Goal: Task Accomplishment & Management: Use online tool/utility

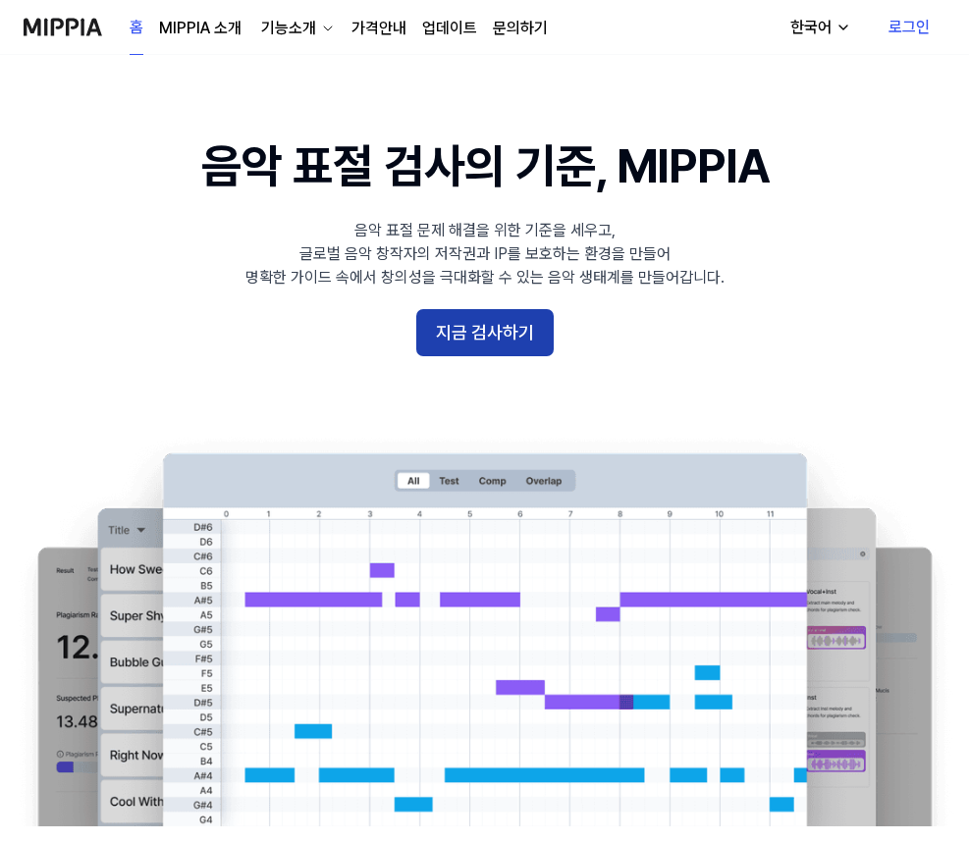
click at [522, 323] on button "지금 검사하기" at bounding box center [484, 332] width 137 height 47
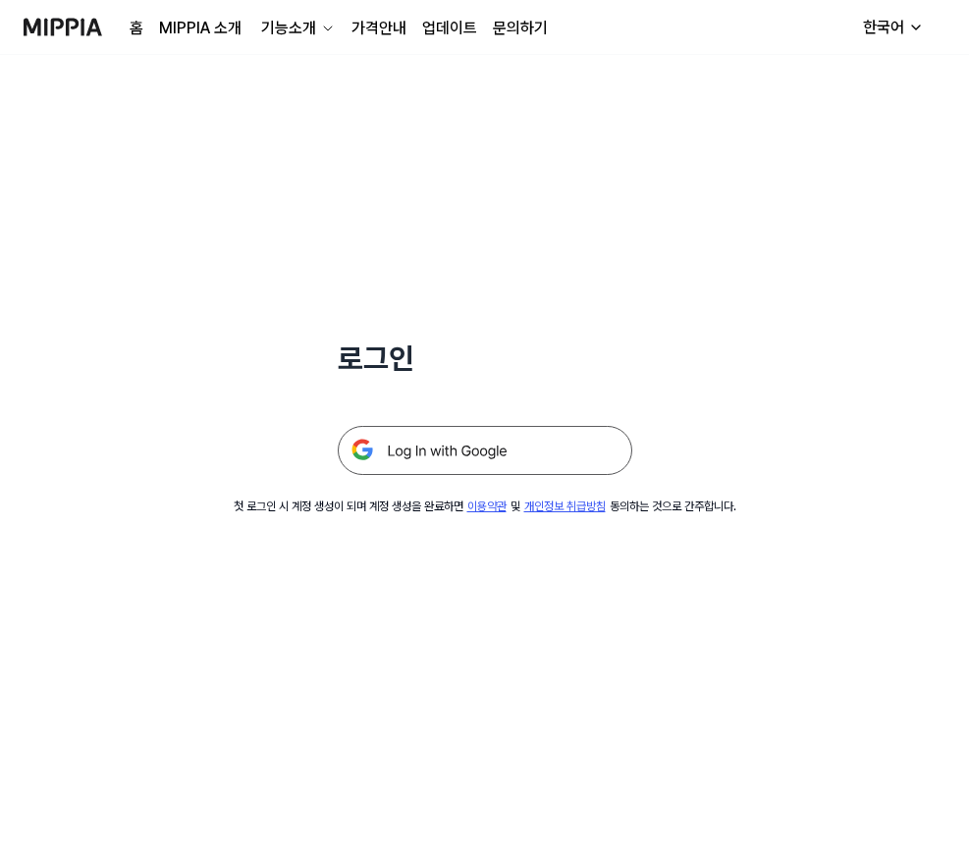
click at [512, 454] on img at bounding box center [485, 450] width 295 height 49
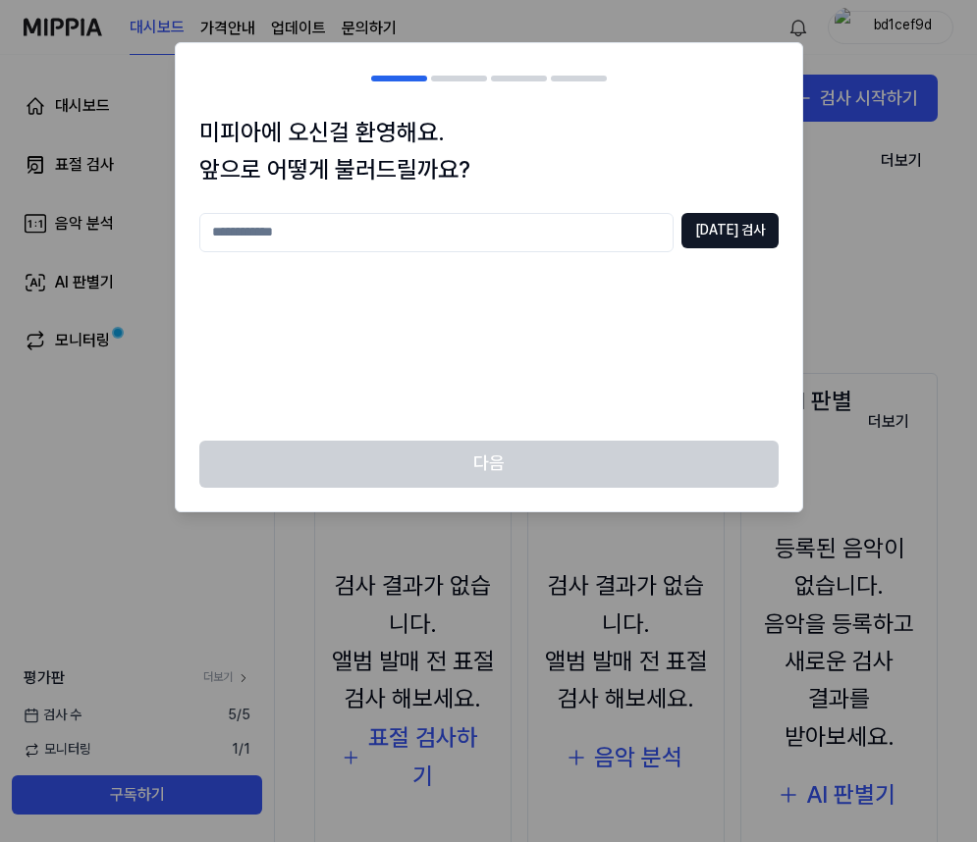
click at [648, 232] on input "text" at bounding box center [436, 232] width 474 height 39
type input "***"
click at [716, 214] on button "[DATE] 검사" at bounding box center [729, 230] width 97 height 35
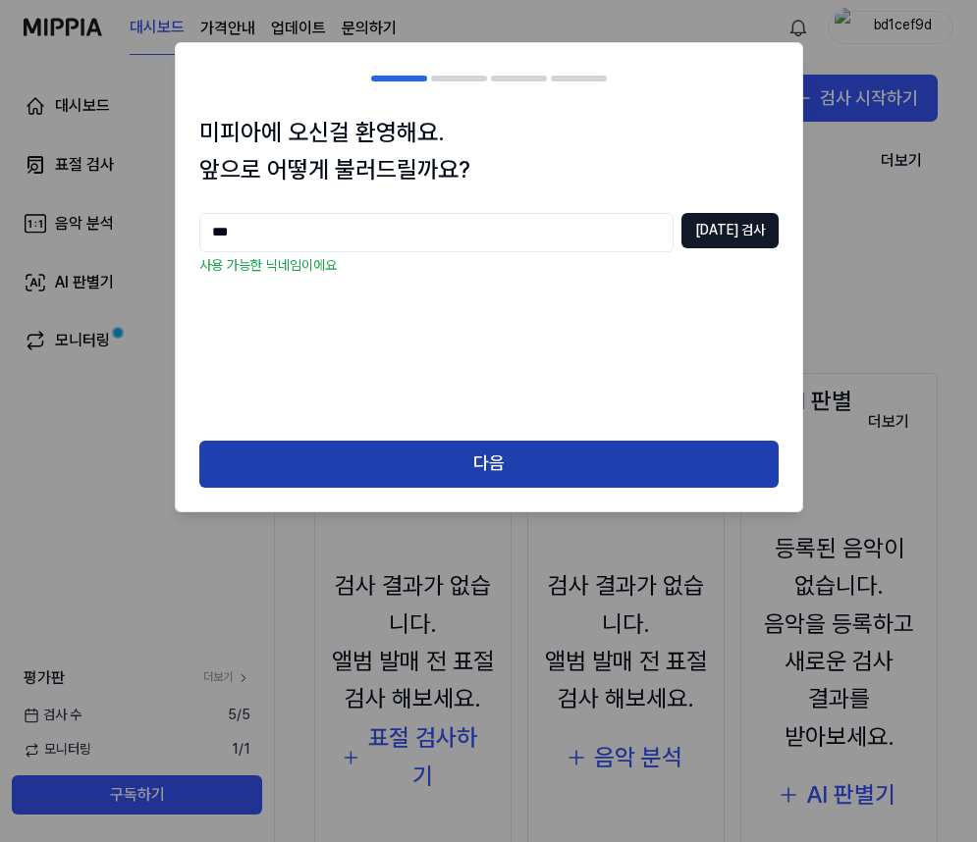
click at [512, 454] on button "다음" at bounding box center [488, 464] width 579 height 47
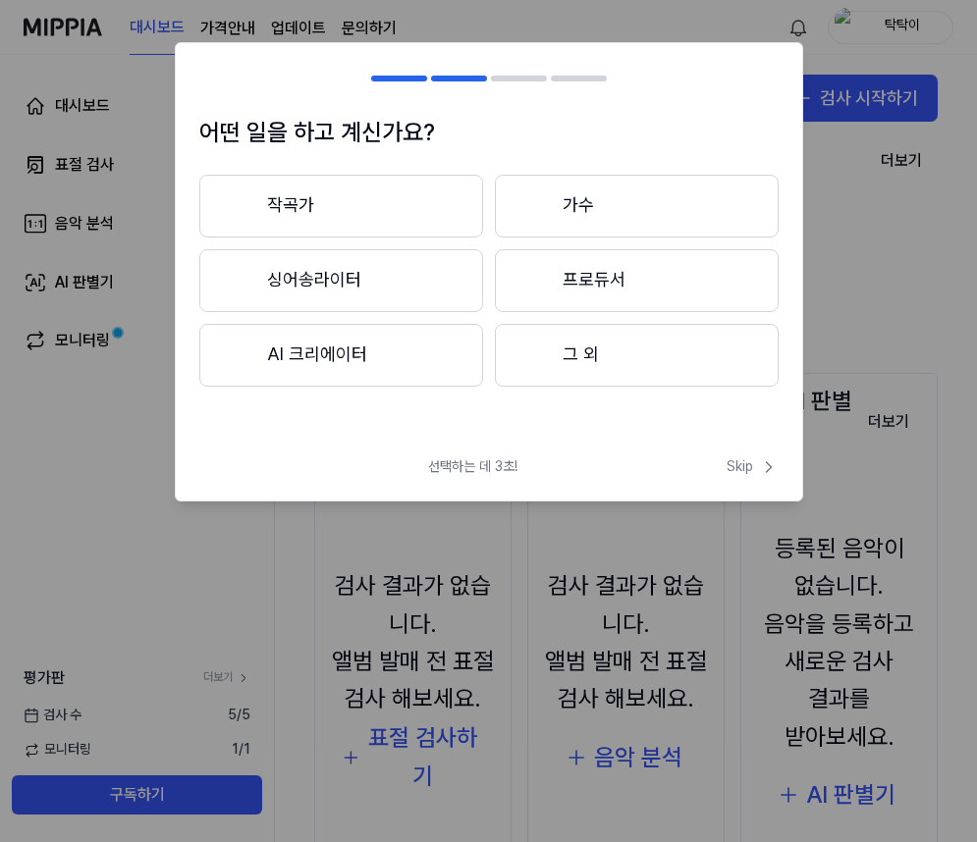
click at [421, 200] on button "작곡가" at bounding box center [341, 206] width 284 height 63
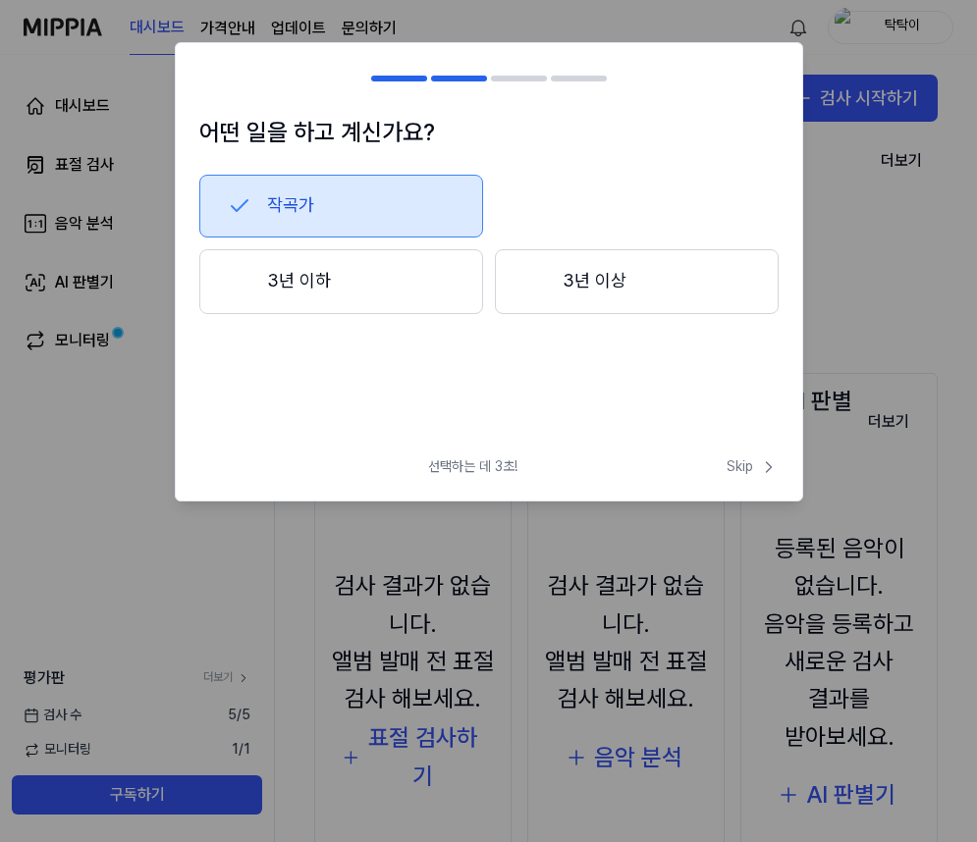
click at [431, 274] on button "3년 이하" at bounding box center [341, 281] width 284 height 65
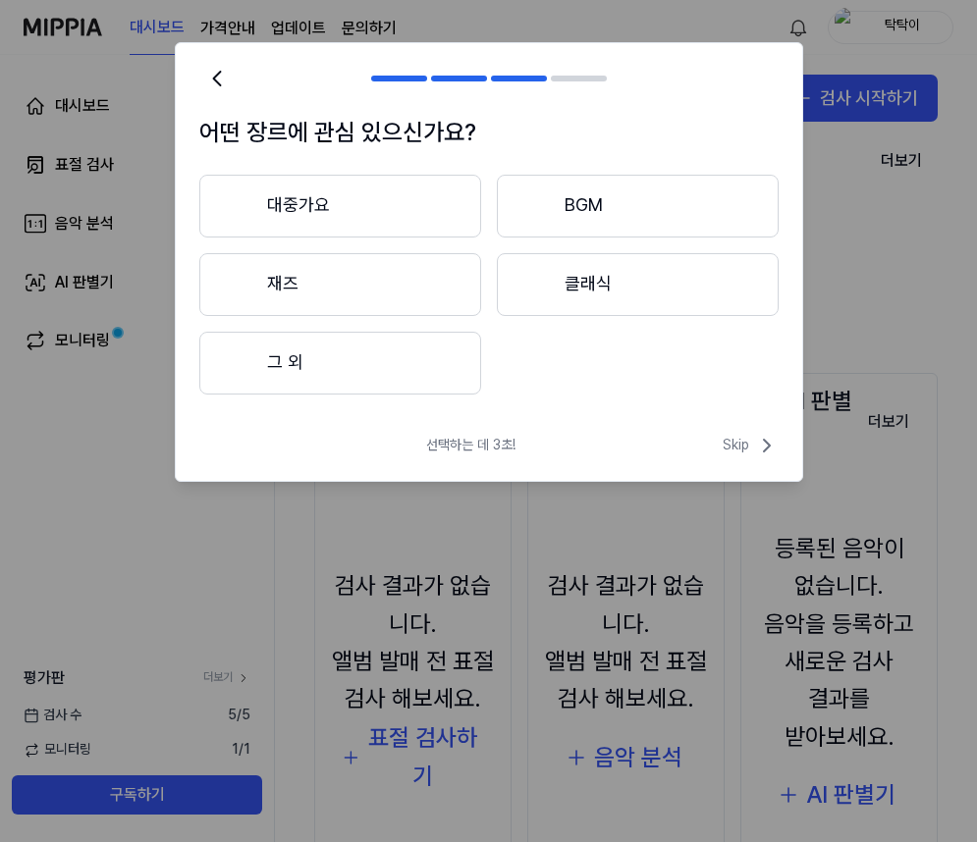
click at [421, 358] on button "그 외" at bounding box center [340, 363] width 282 height 63
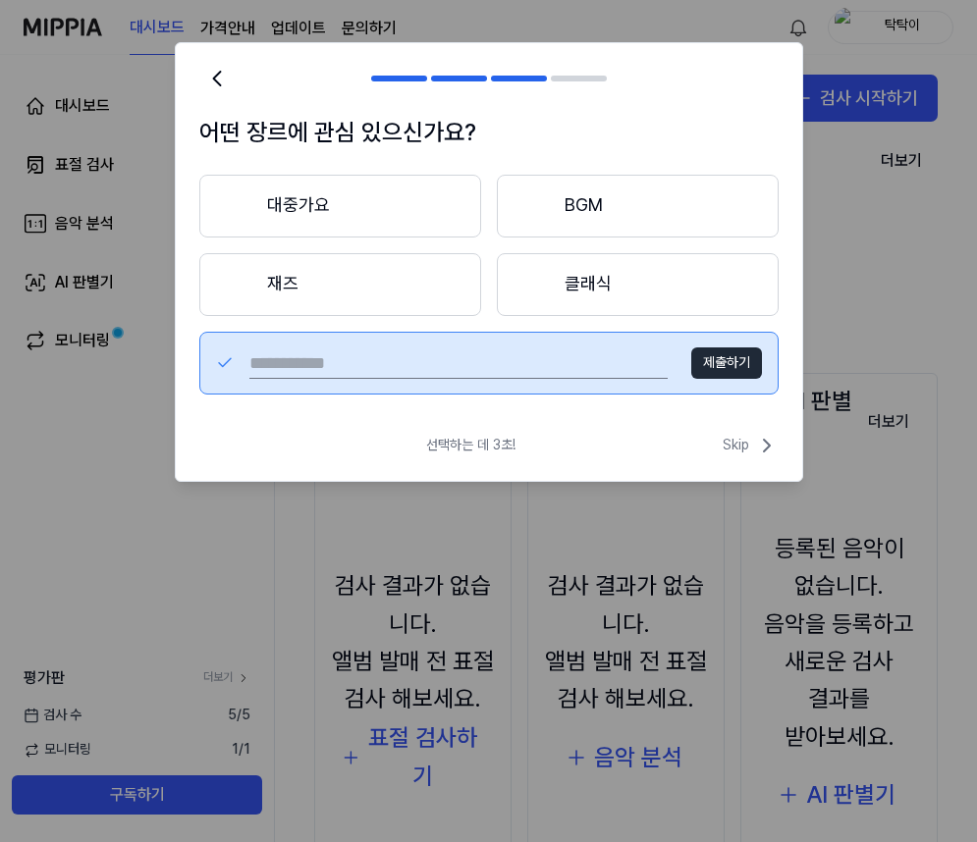
click at [477, 358] on input "text" at bounding box center [458, 363] width 418 height 31
type input "*"
type input "***"
click at [725, 370] on button "제출하기" at bounding box center [726, 363] width 71 height 31
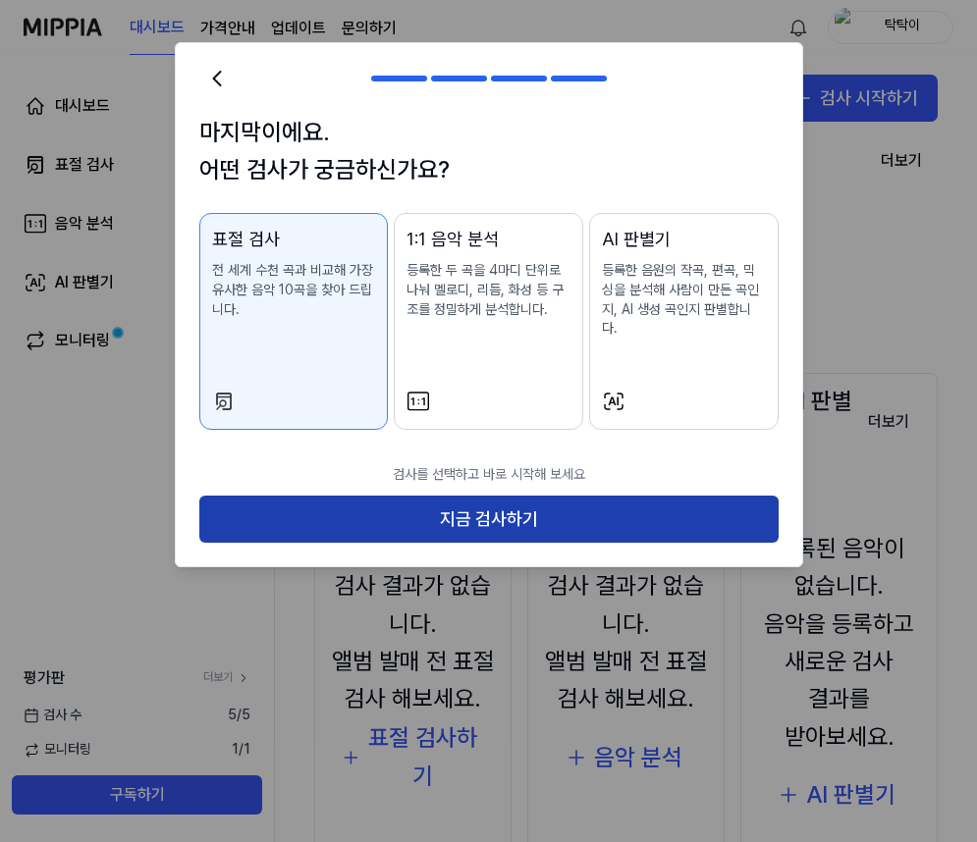
click at [552, 499] on button "지금 검사하기" at bounding box center [488, 519] width 579 height 47
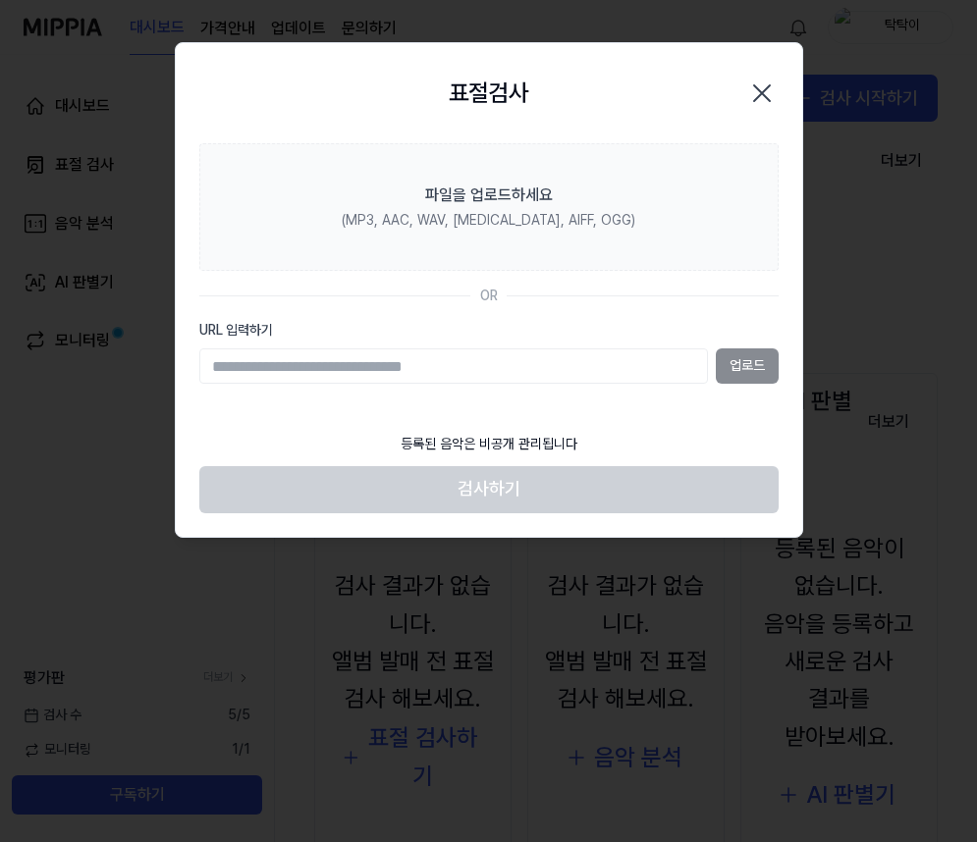
click at [611, 369] on input "URL 입력하기" at bounding box center [453, 366] width 509 height 35
drag, startPoint x: 544, startPoint y: 78, endPoint x: 569, endPoint y: 73, distance: 26.0
click at [569, 73] on div "표절검사 닫기" at bounding box center [488, 93] width 579 height 53
click at [585, 360] on input "URL 입력하기" at bounding box center [453, 366] width 509 height 35
drag, startPoint x: 505, startPoint y: 90, endPoint x: 591, endPoint y: 70, distance: 88.8
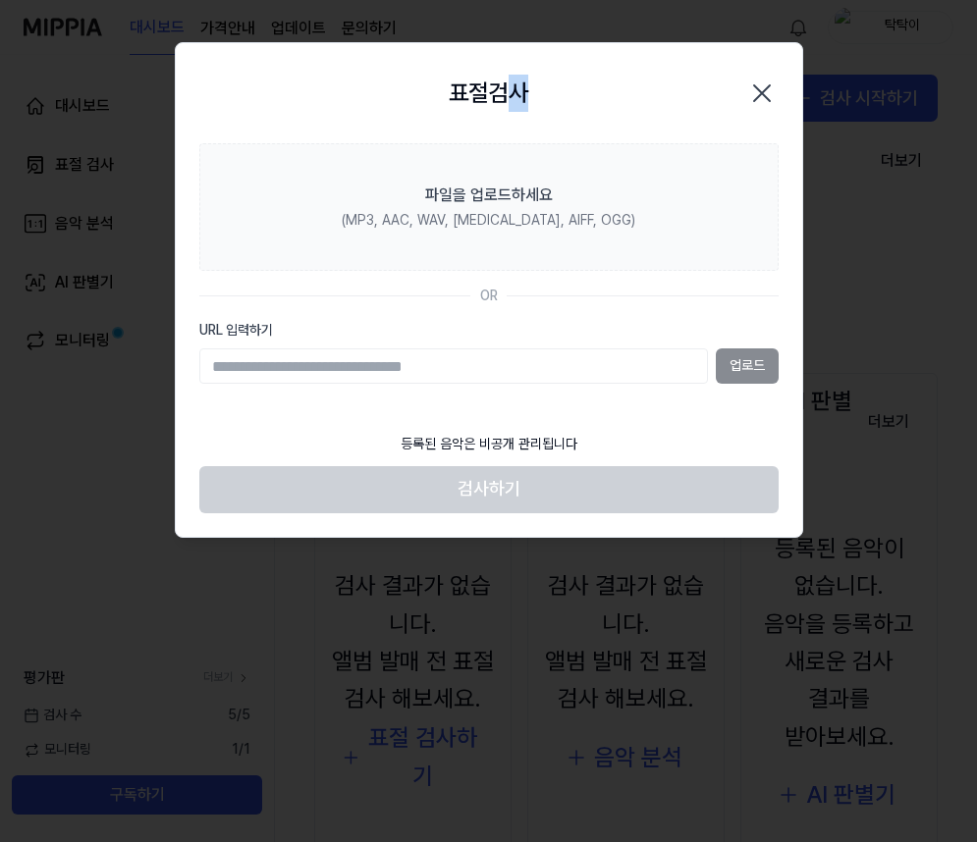
click at [599, 72] on div "표절검사 닫기" at bounding box center [488, 93] width 579 height 53
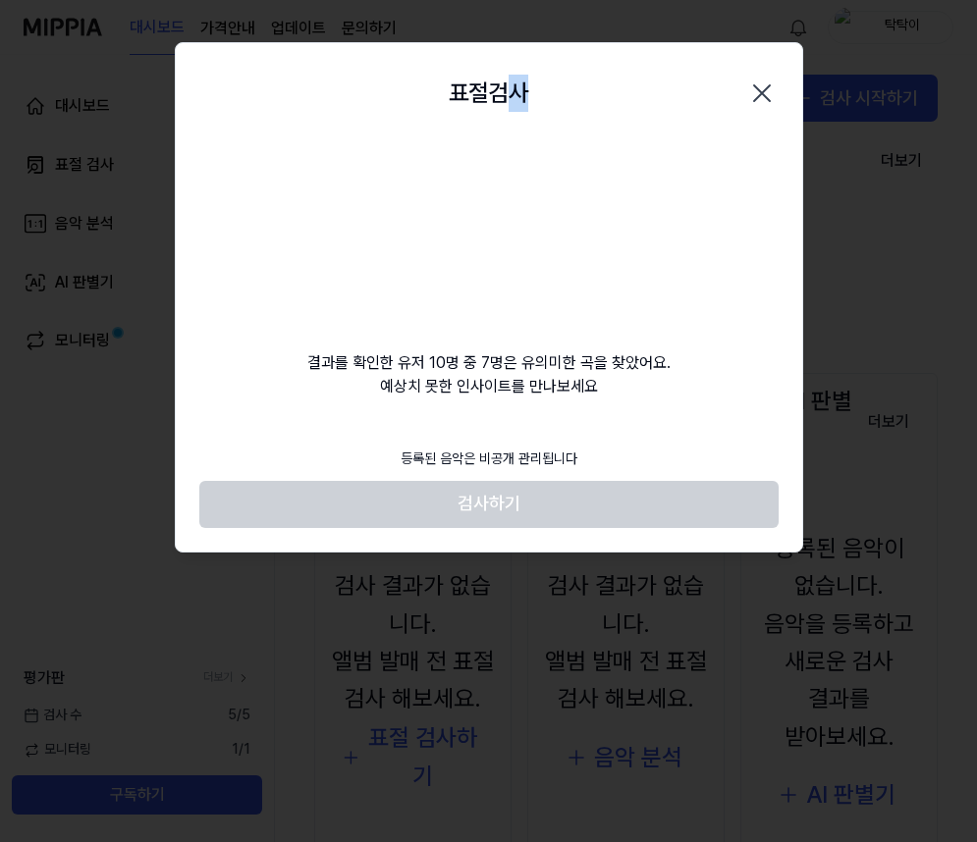
click at [604, 125] on div "표절검사 닫기" at bounding box center [489, 93] width 626 height 100
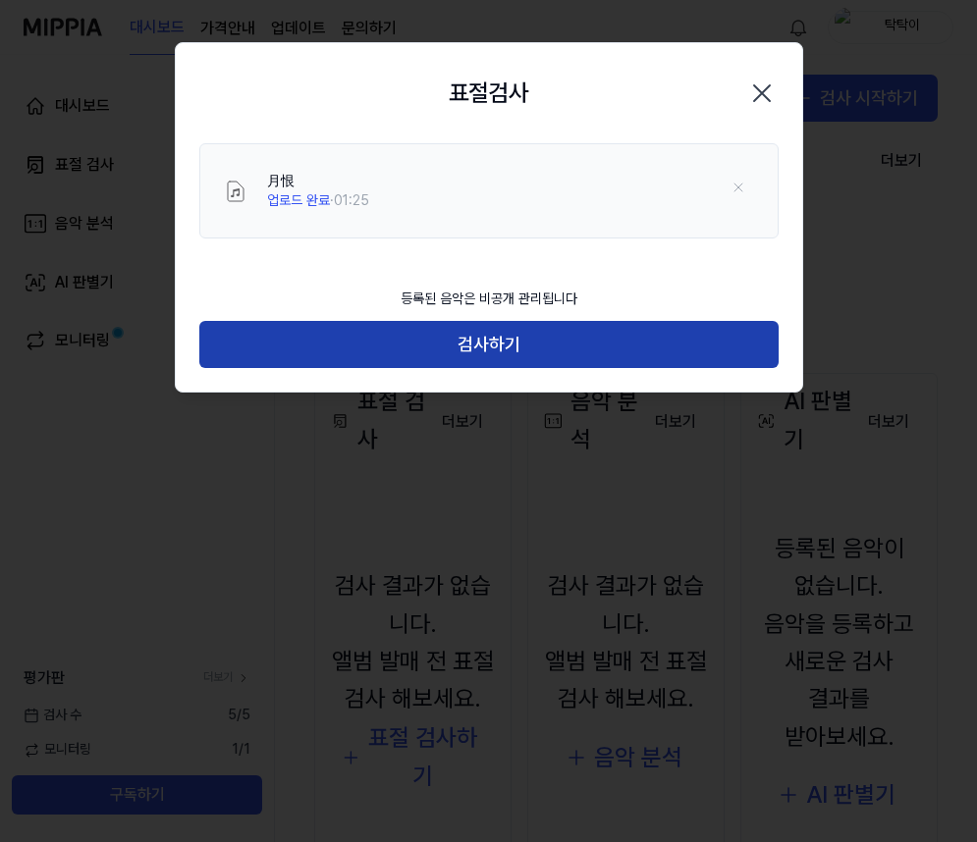
click at [532, 342] on button "검사하기" at bounding box center [488, 344] width 579 height 47
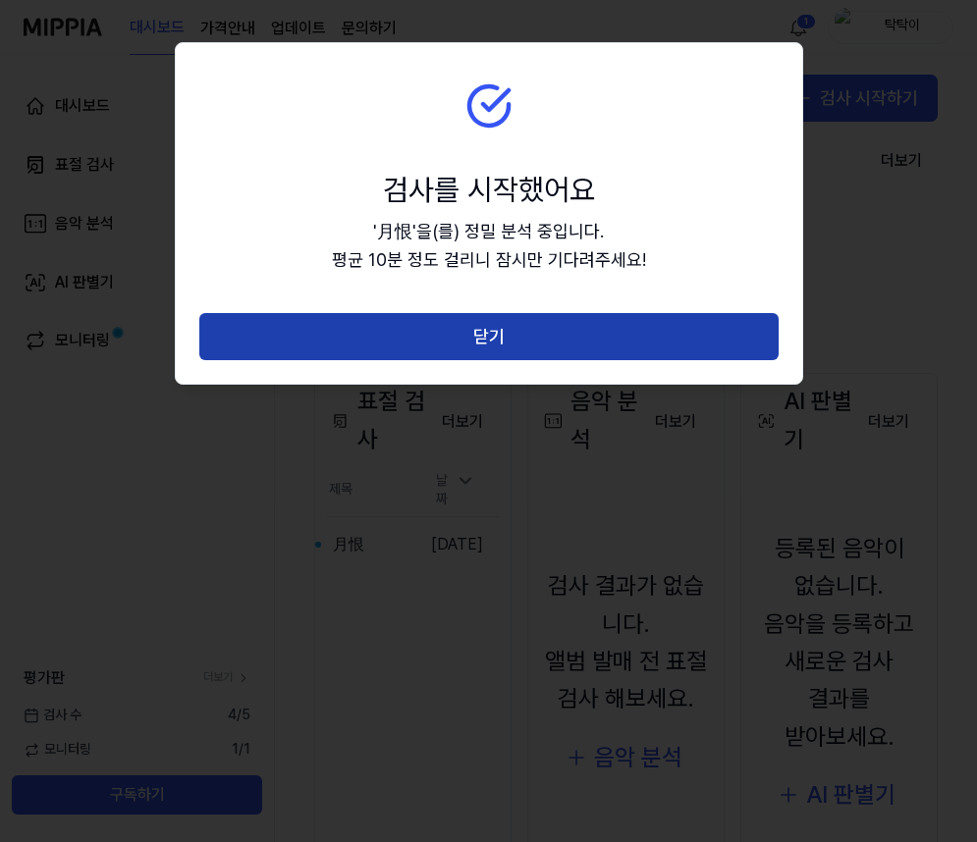
click at [651, 356] on button "닫기" at bounding box center [488, 336] width 579 height 47
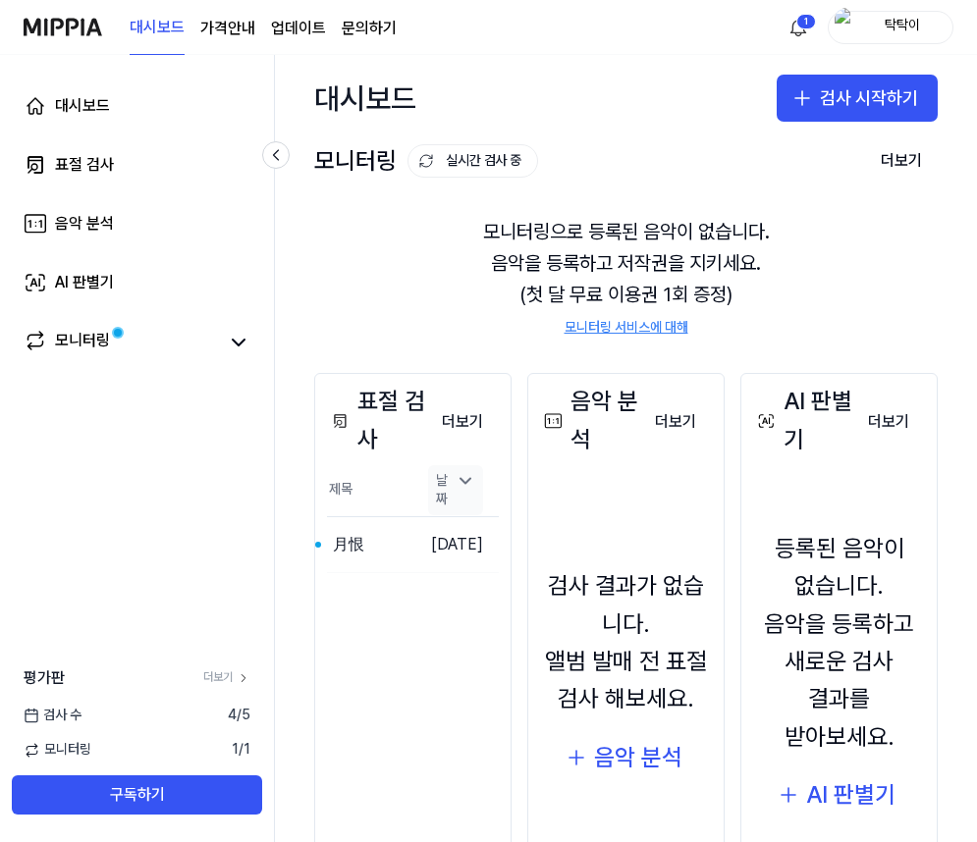
click at [468, 486] on icon at bounding box center [466, 481] width 20 height 20
click at [463, 490] on icon at bounding box center [466, 500] width 20 height 20
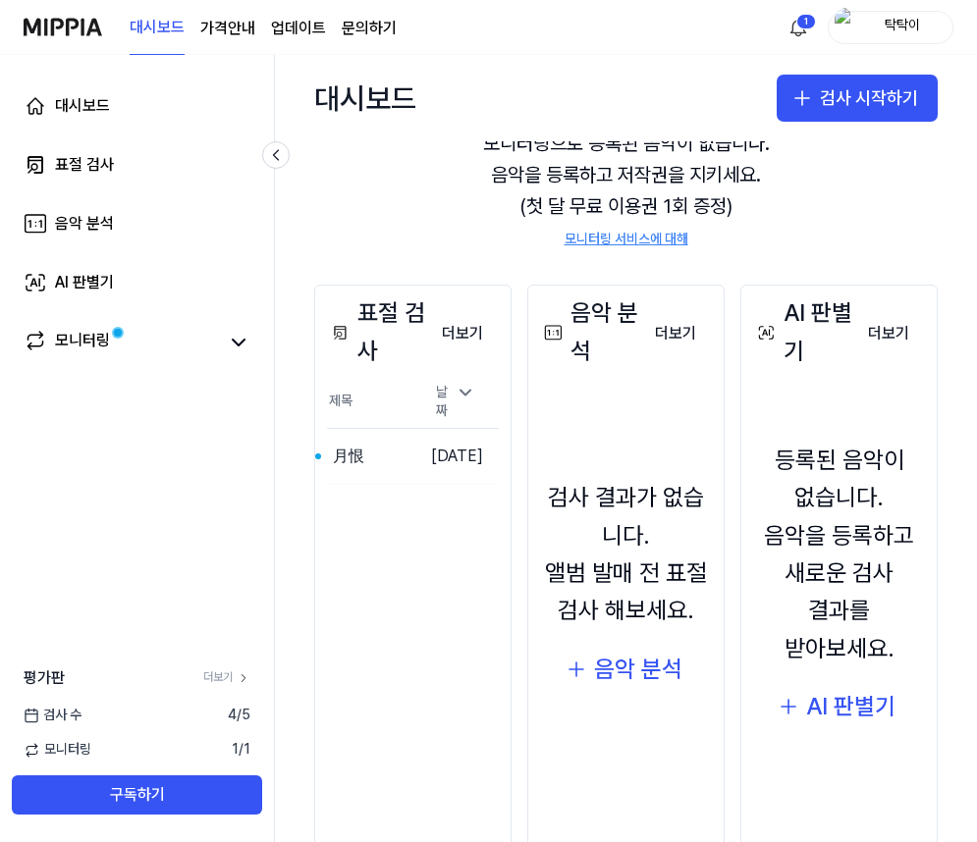
scroll to position [98, 0]
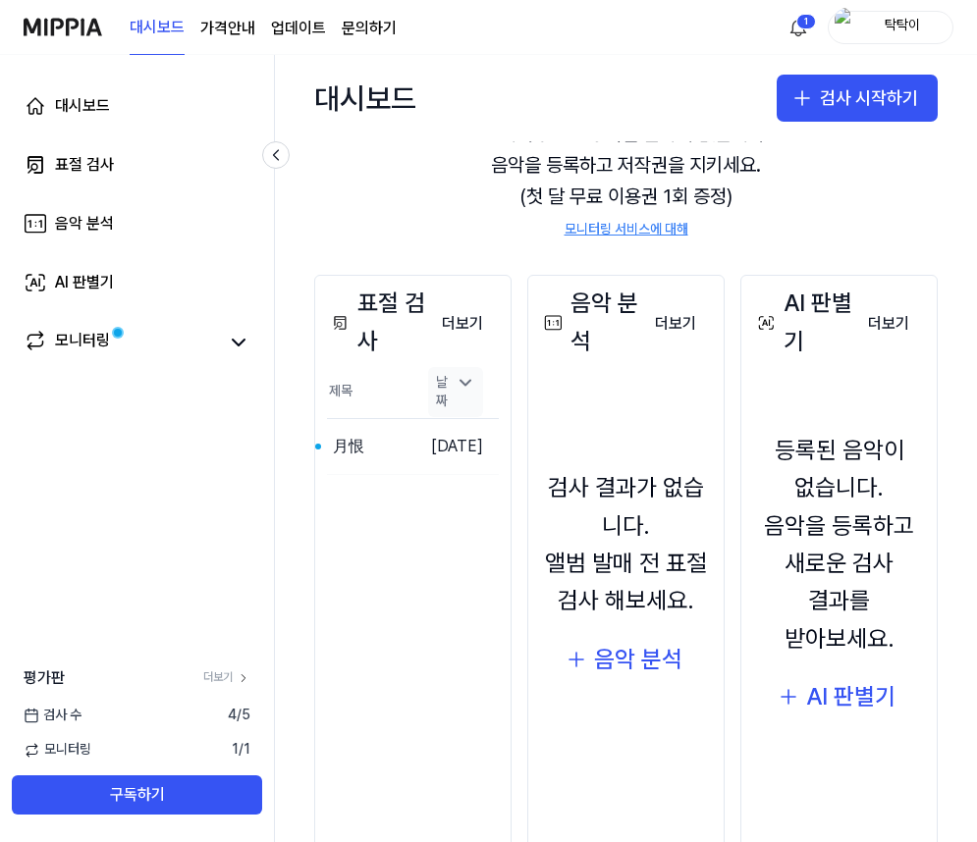
click at [469, 384] on icon at bounding box center [466, 383] width 20 height 20
click at [469, 392] on icon at bounding box center [466, 402] width 20 height 20
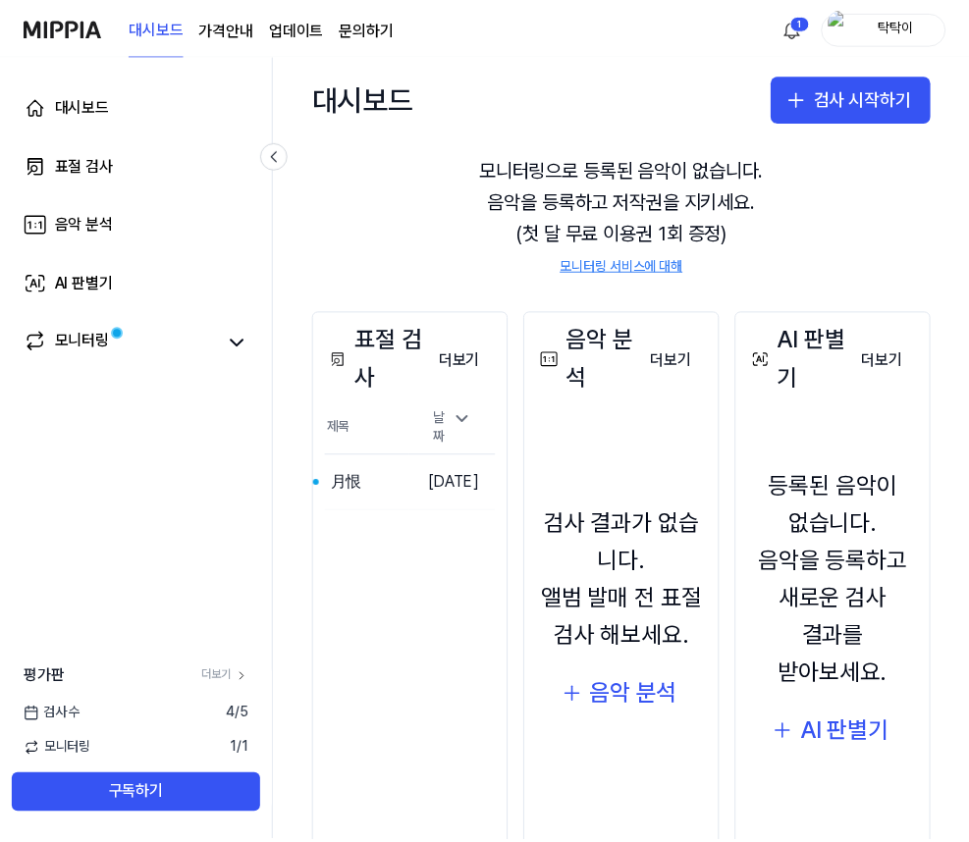
scroll to position [0, 0]
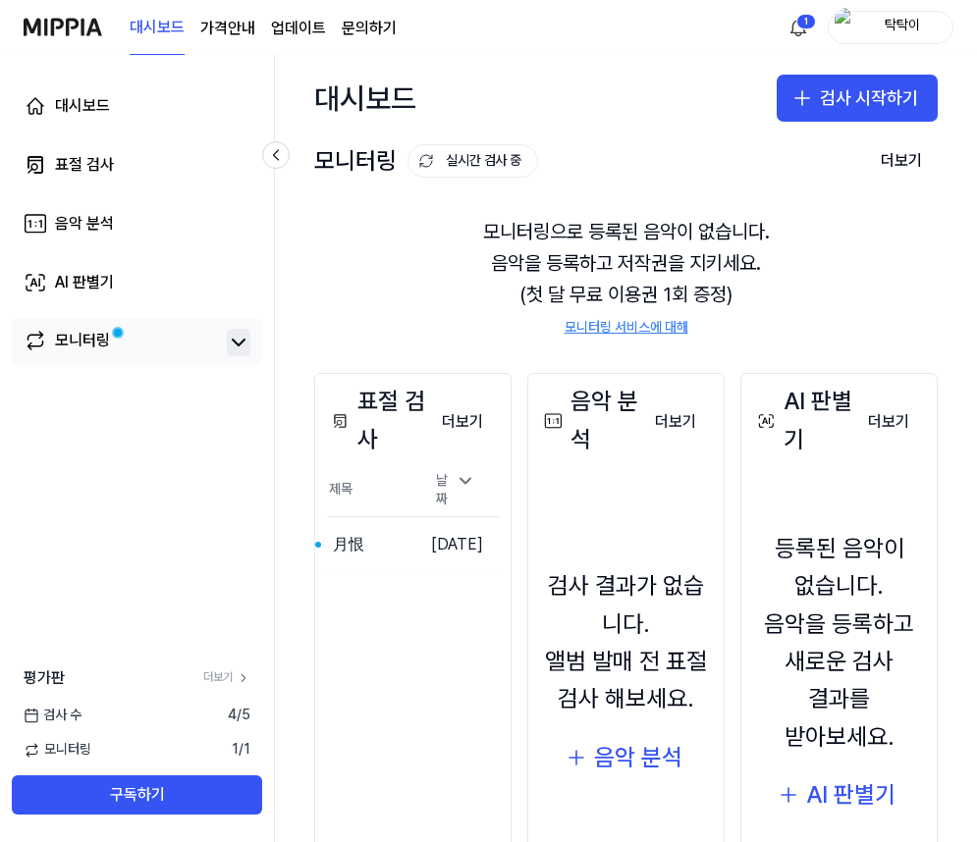
click at [245, 338] on icon at bounding box center [239, 343] width 24 height 24
click at [244, 339] on icon at bounding box center [239, 343] width 24 height 24
click at [150, 341] on link "모니터링" at bounding box center [121, 342] width 195 height 27
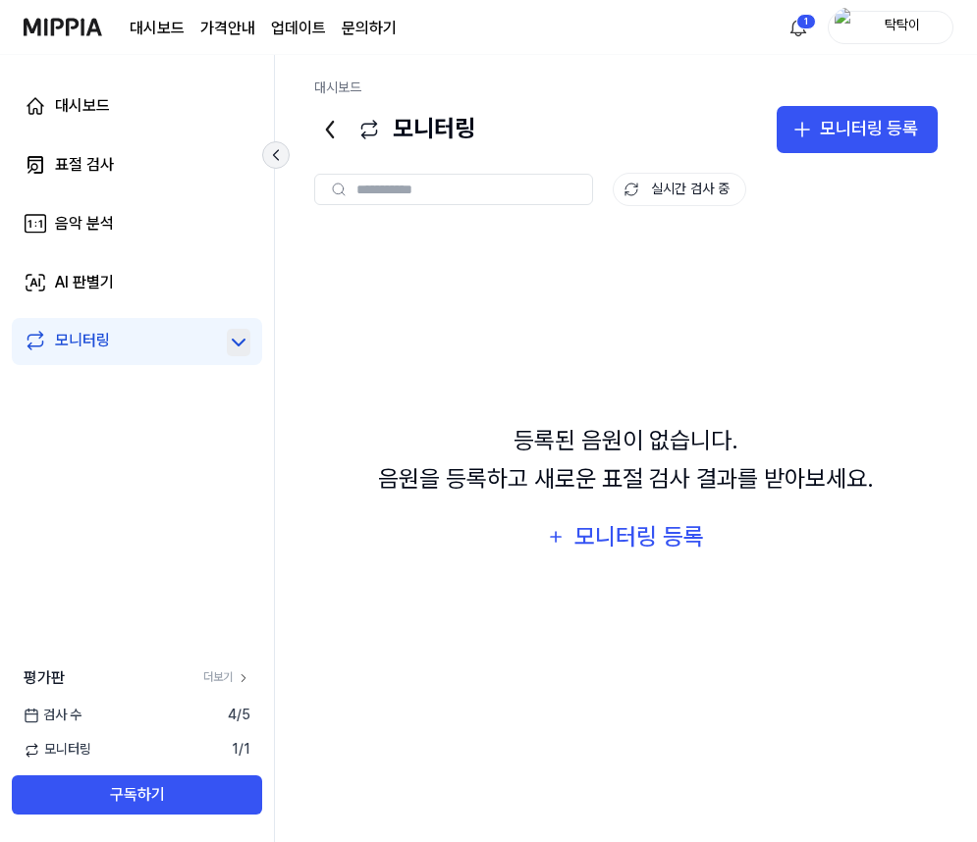
click at [275, 153] on icon at bounding box center [276, 155] width 5 height 10
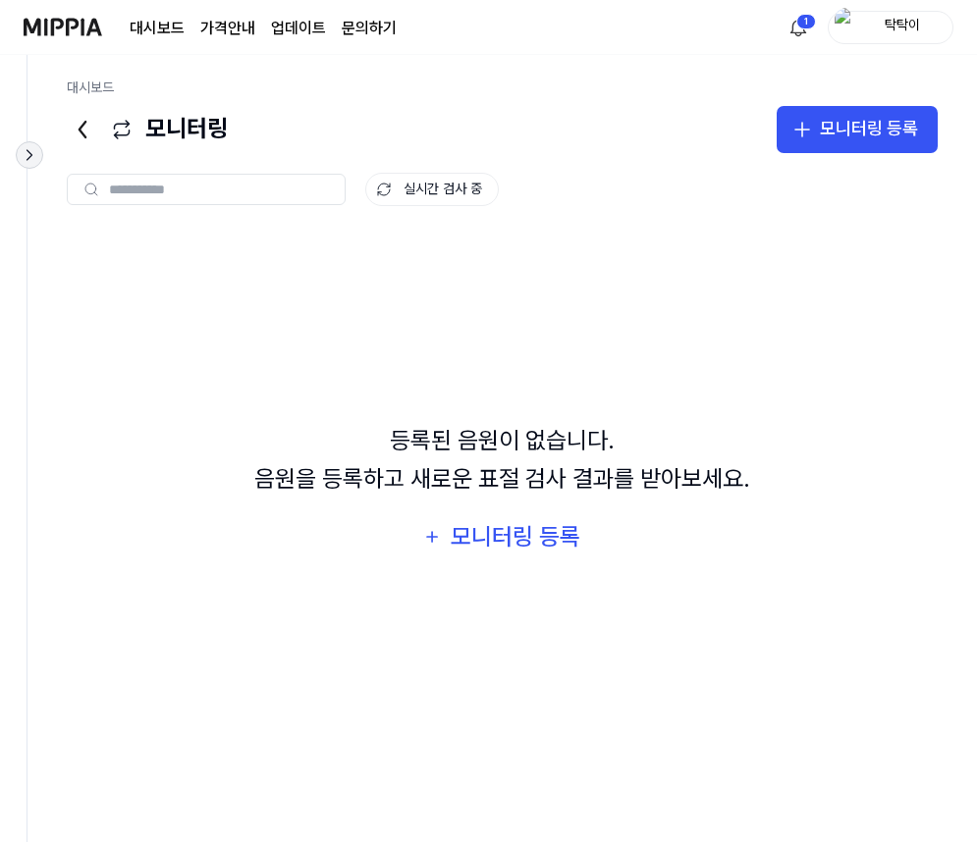
click at [28, 153] on icon at bounding box center [30, 155] width 20 height 20
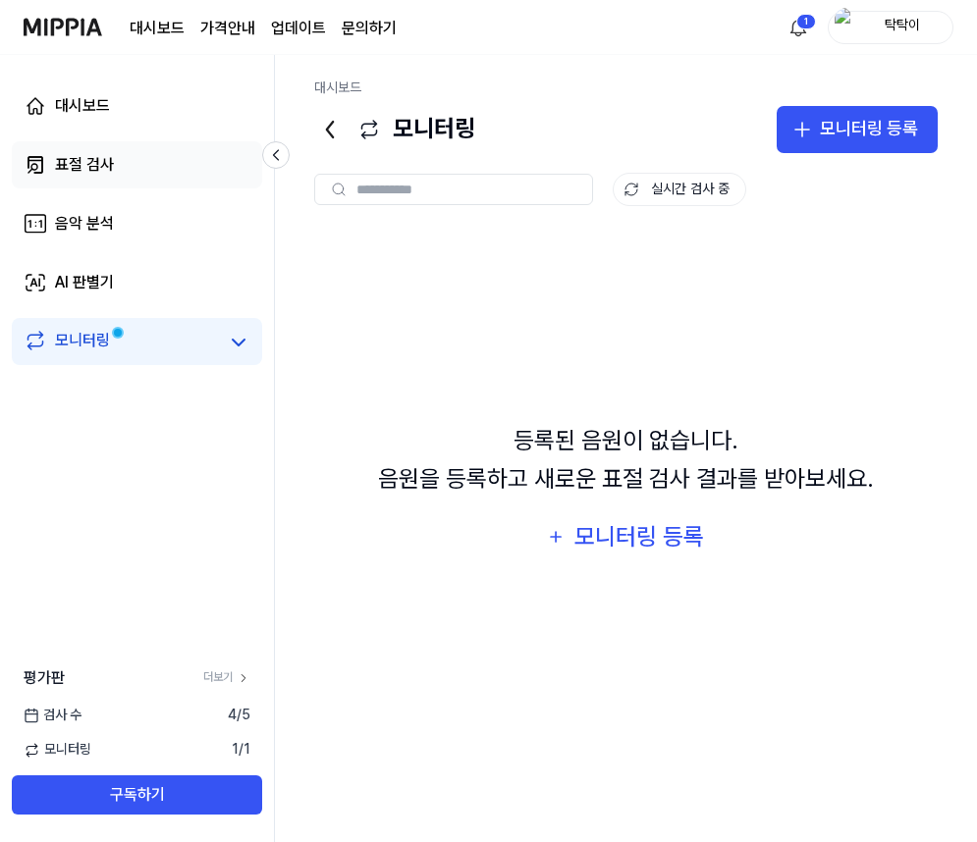
click at [151, 170] on link "표절 검사" at bounding box center [137, 164] width 250 height 47
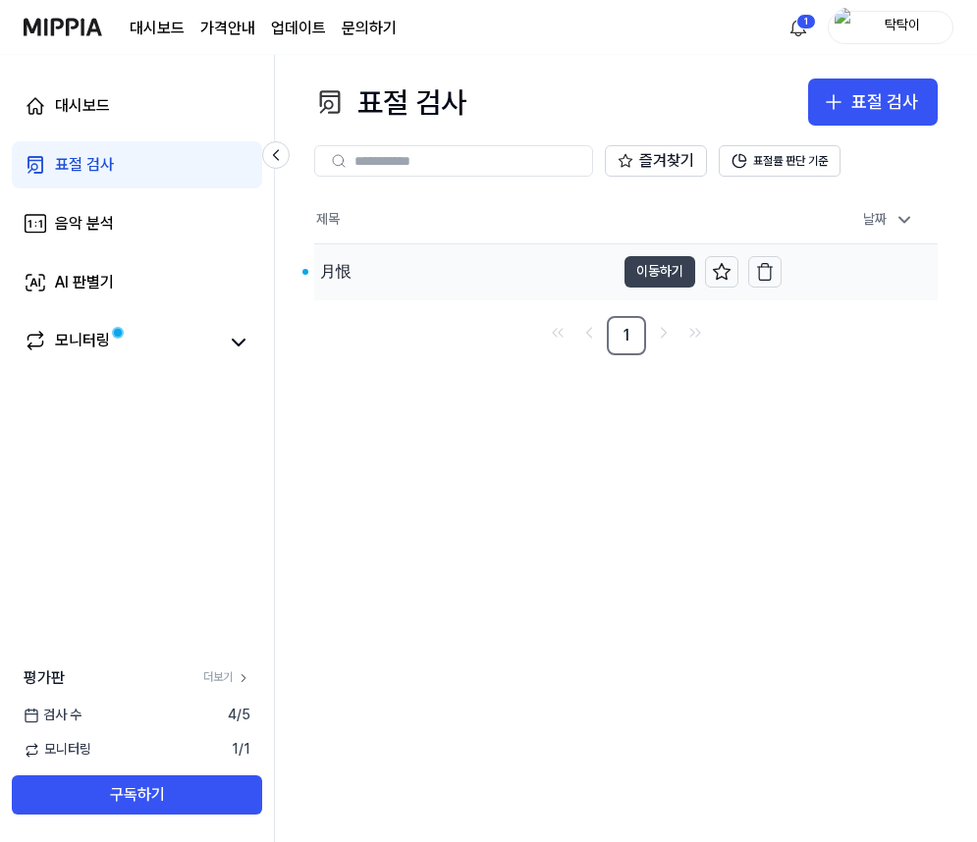
click at [624, 276] on button "이동하기" at bounding box center [659, 271] width 71 height 31
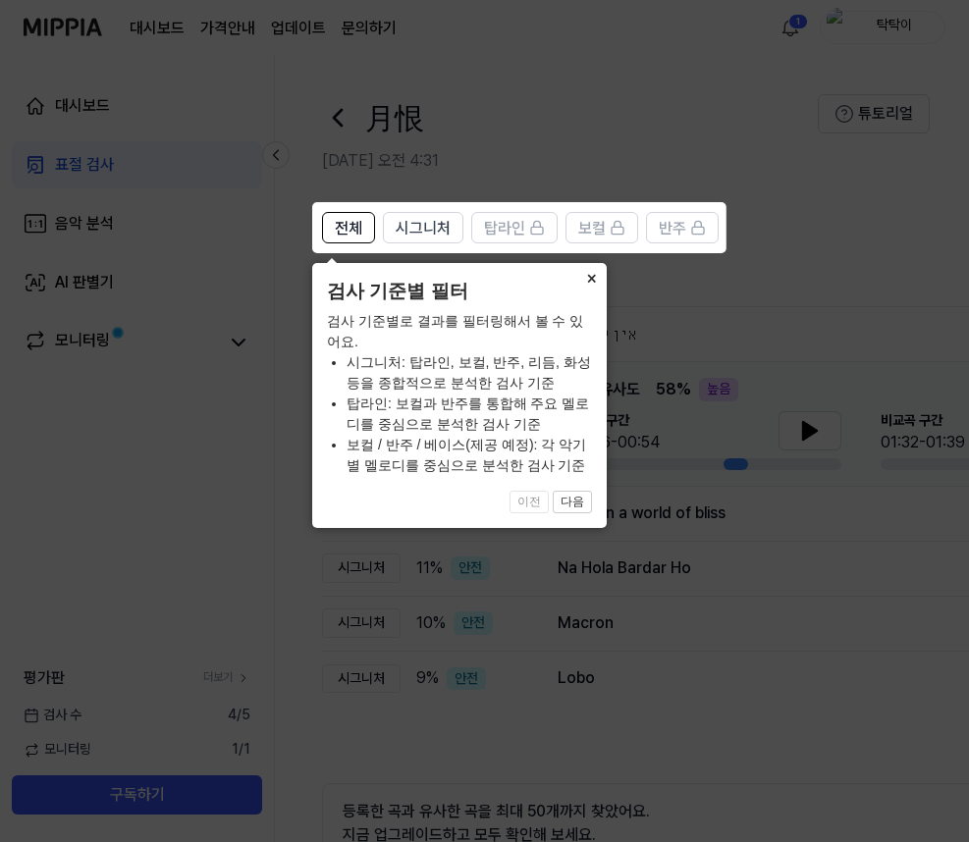
click at [594, 274] on button "×" at bounding box center [590, 276] width 31 height 27
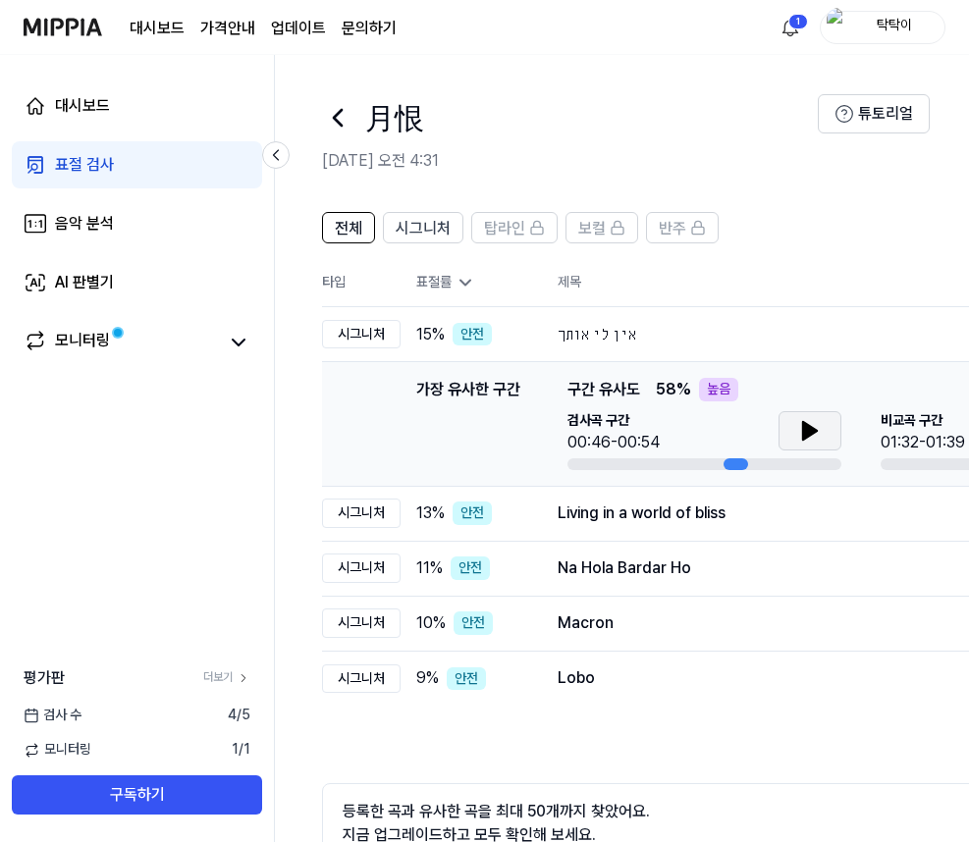
click at [808, 439] on icon at bounding box center [810, 431] width 24 height 24
click at [831, 431] on button at bounding box center [808, 430] width 63 height 39
click at [809, 433] on icon at bounding box center [808, 431] width 14 height 18
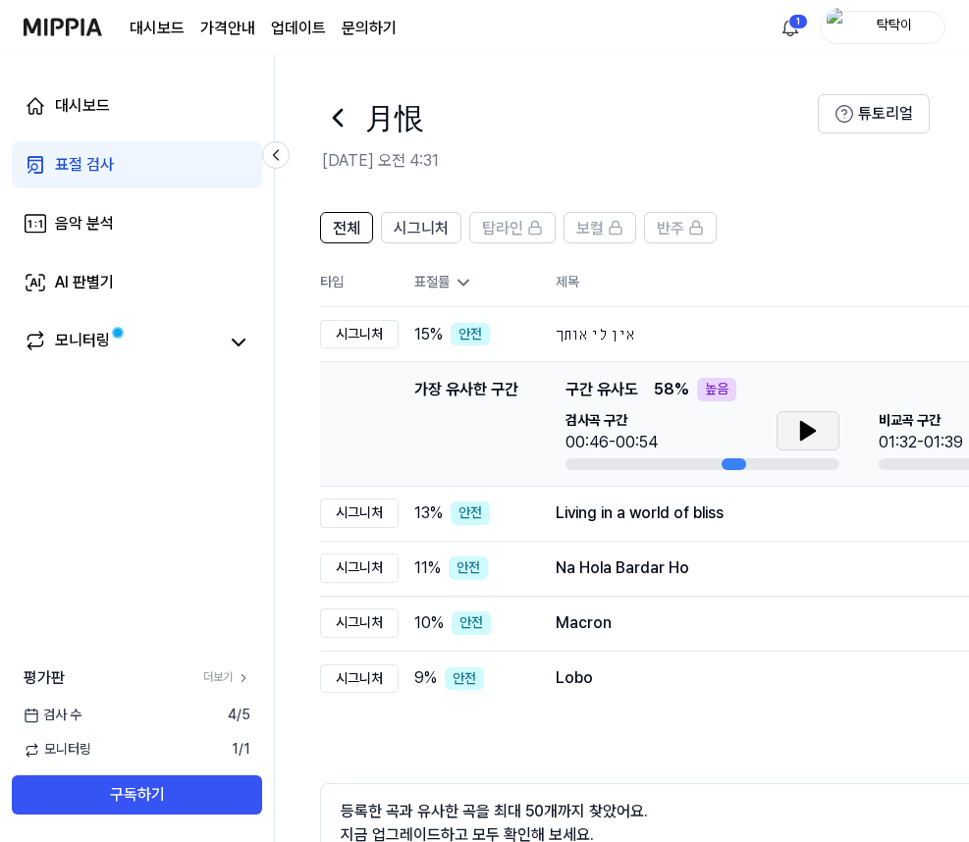
click at [813, 439] on icon at bounding box center [808, 431] width 24 height 24
click at [803, 434] on icon at bounding box center [808, 431] width 14 height 18
click at [820, 437] on button at bounding box center [808, 430] width 63 height 39
click at [810, 438] on icon at bounding box center [808, 431] width 24 height 24
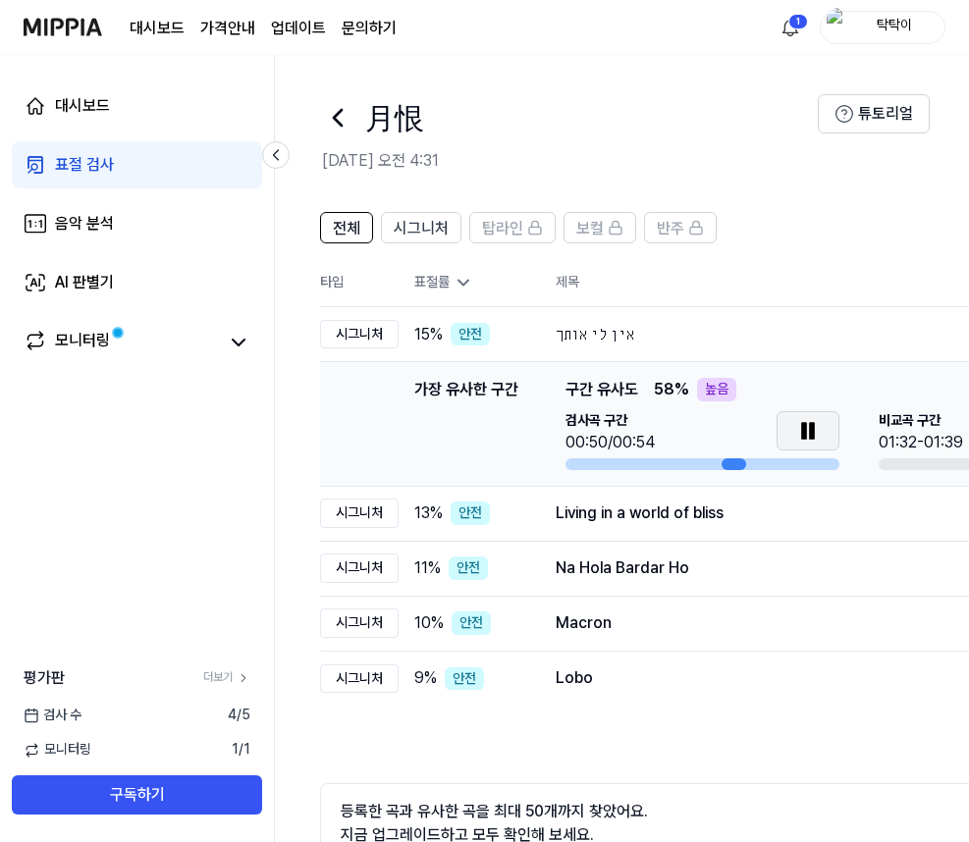
click at [798, 435] on icon at bounding box center [808, 431] width 24 height 24
click at [430, 228] on span "시그니처" at bounding box center [421, 229] width 55 height 24
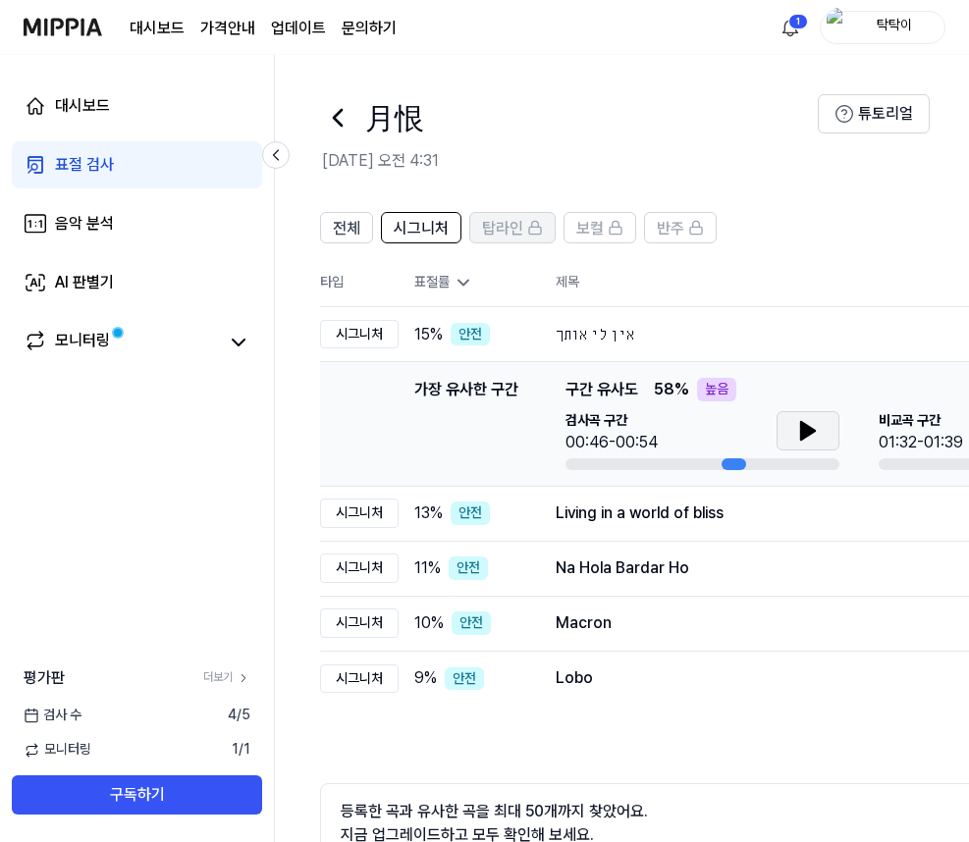
click at [478, 225] on button "탑라인" at bounding box center [512, 227] width 86 height 31
click at [585, 227] on span "보컬" at bounding box center [589, 229] width 27 height 24
click at [533, 222] on icon at bounding box center [535, 224] width 7 height 6
click at [444, 223] on span "시그니처" at bounding box center [421, 229] width 55 height 24
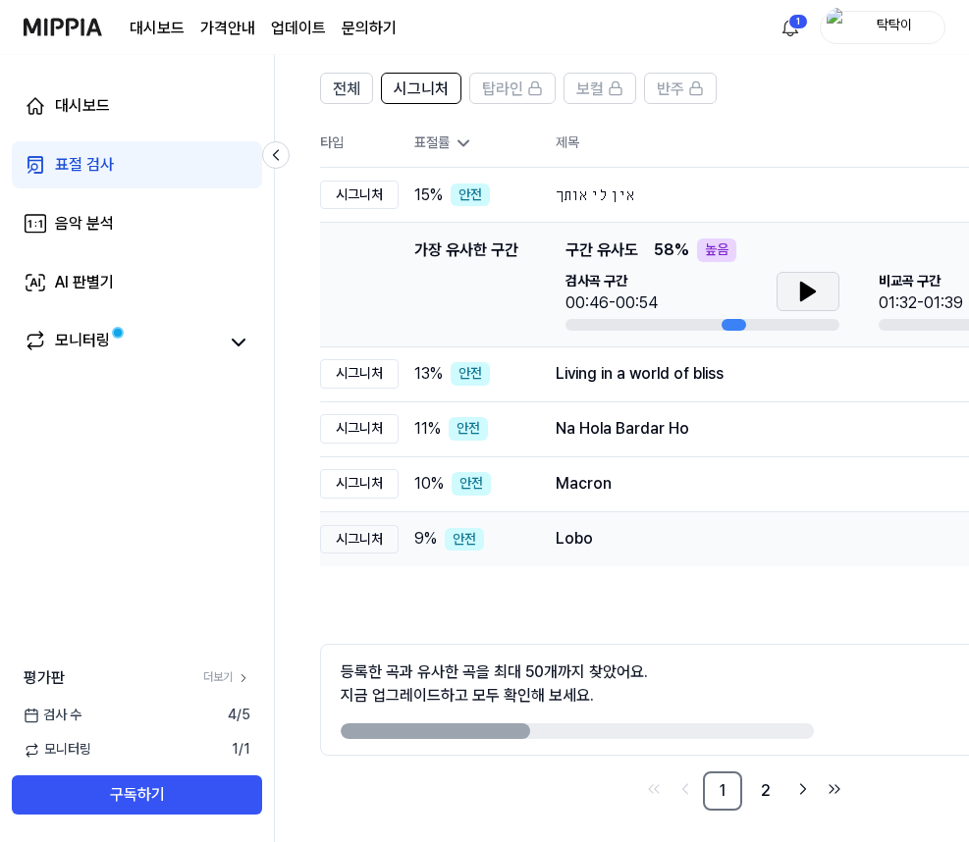
scroll to position [147, 0]
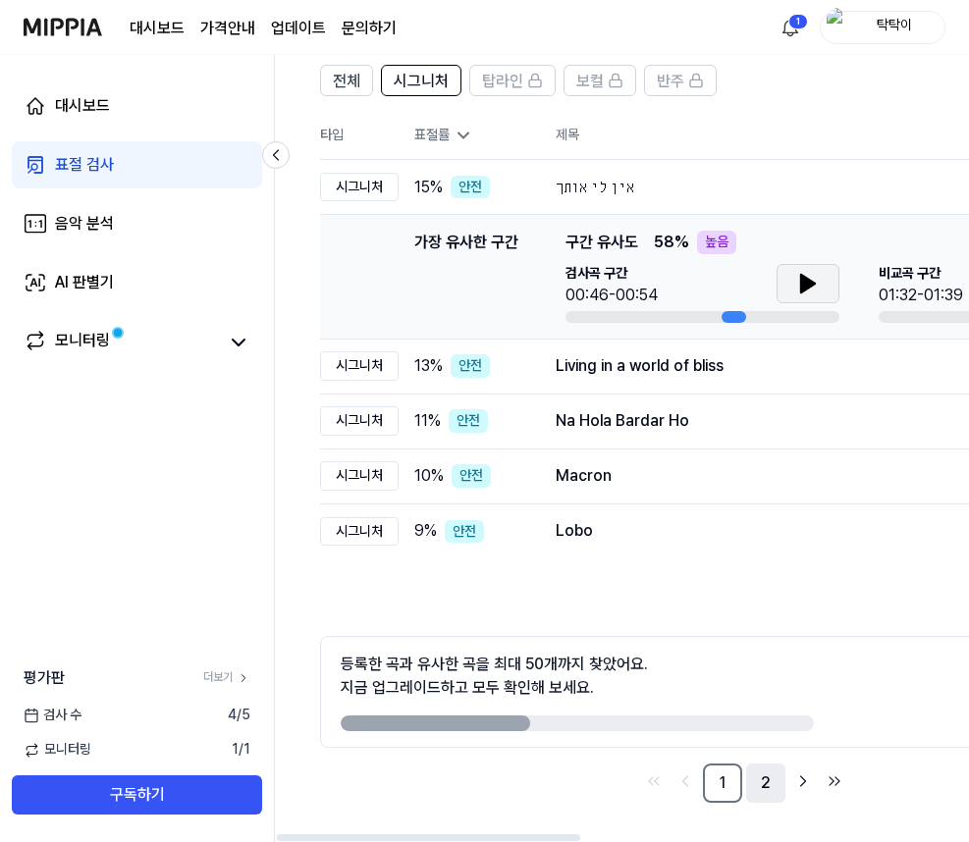
click at [770, 779] on link "2" at bounding box center [765, 783] width 39 height 39
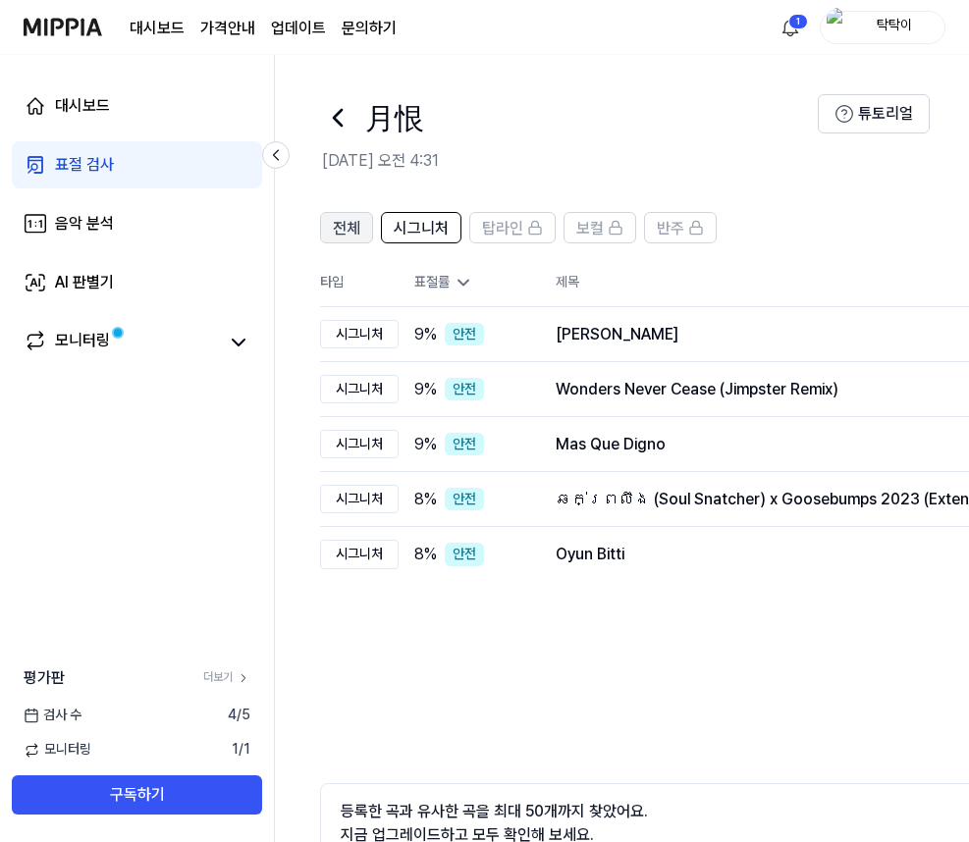
click at [358, 238] on span "전체" at bounding box center [346, 229] width 27 height 24
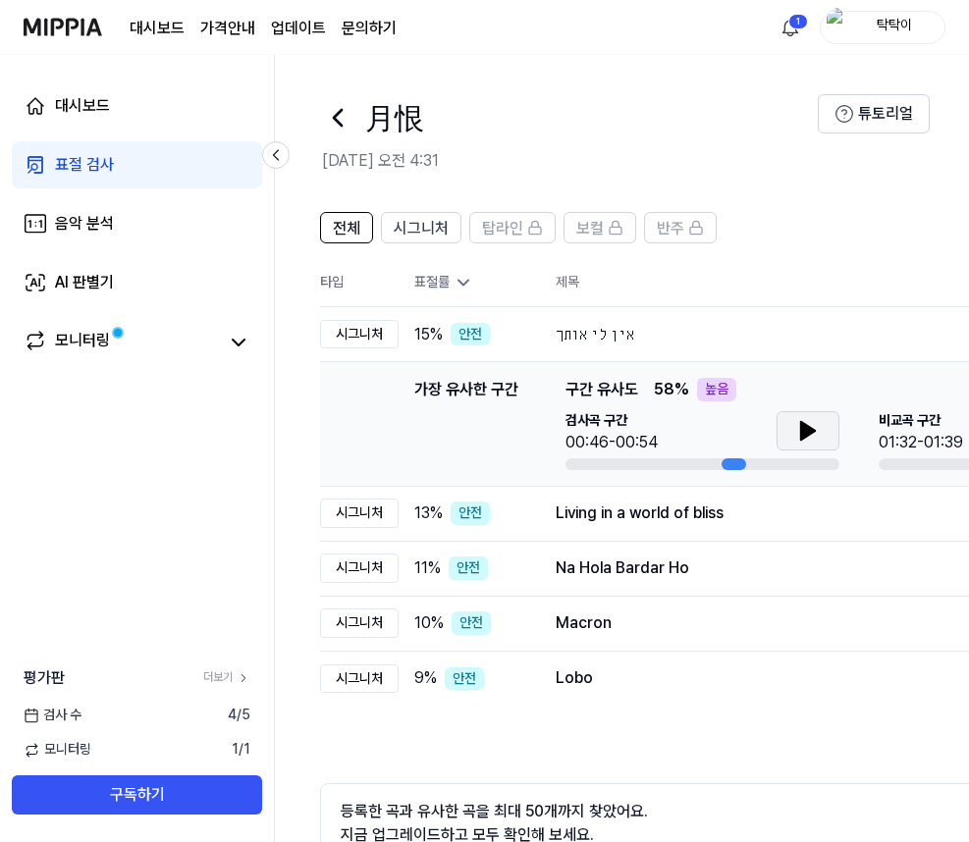
click at [788, 435] on button at bounding box center [808, 430] width 63 height 39
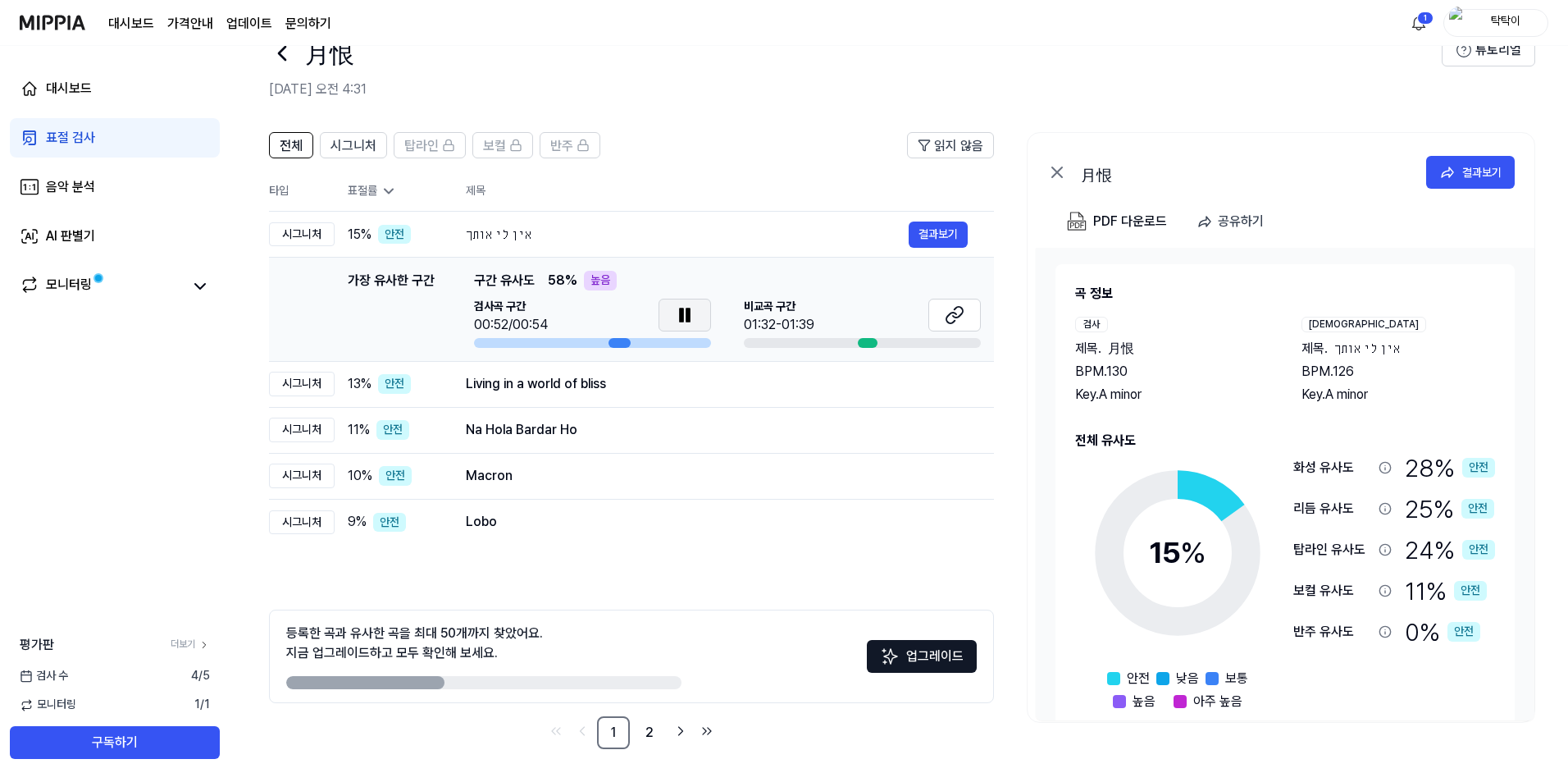
click at [687, 304] on button at bounding box center [684, 314] width 53 height 33
click at [815, 316] on button at bounding box center [954, 314] width 53 height 33
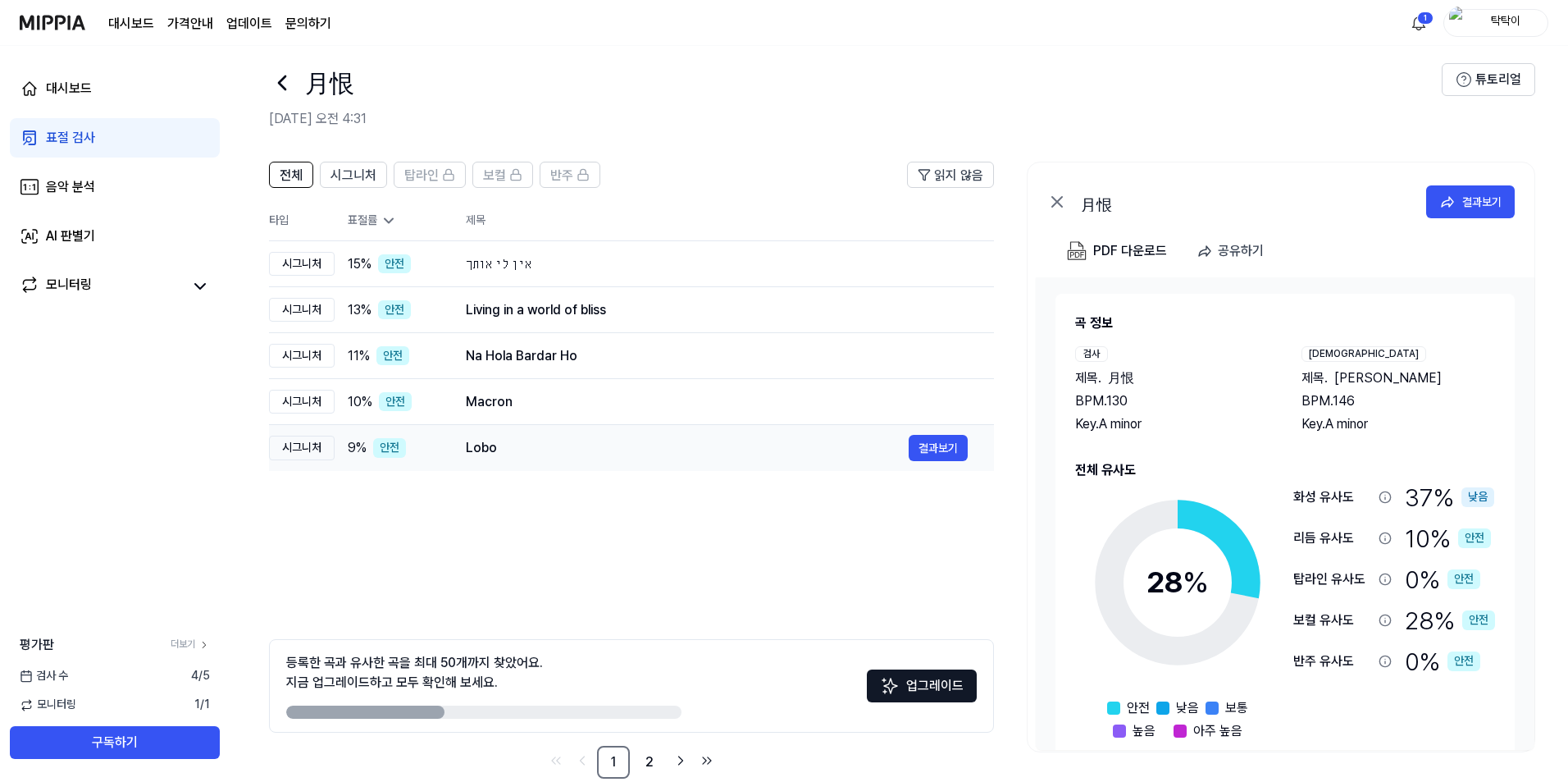
scroll to position [45, 0]
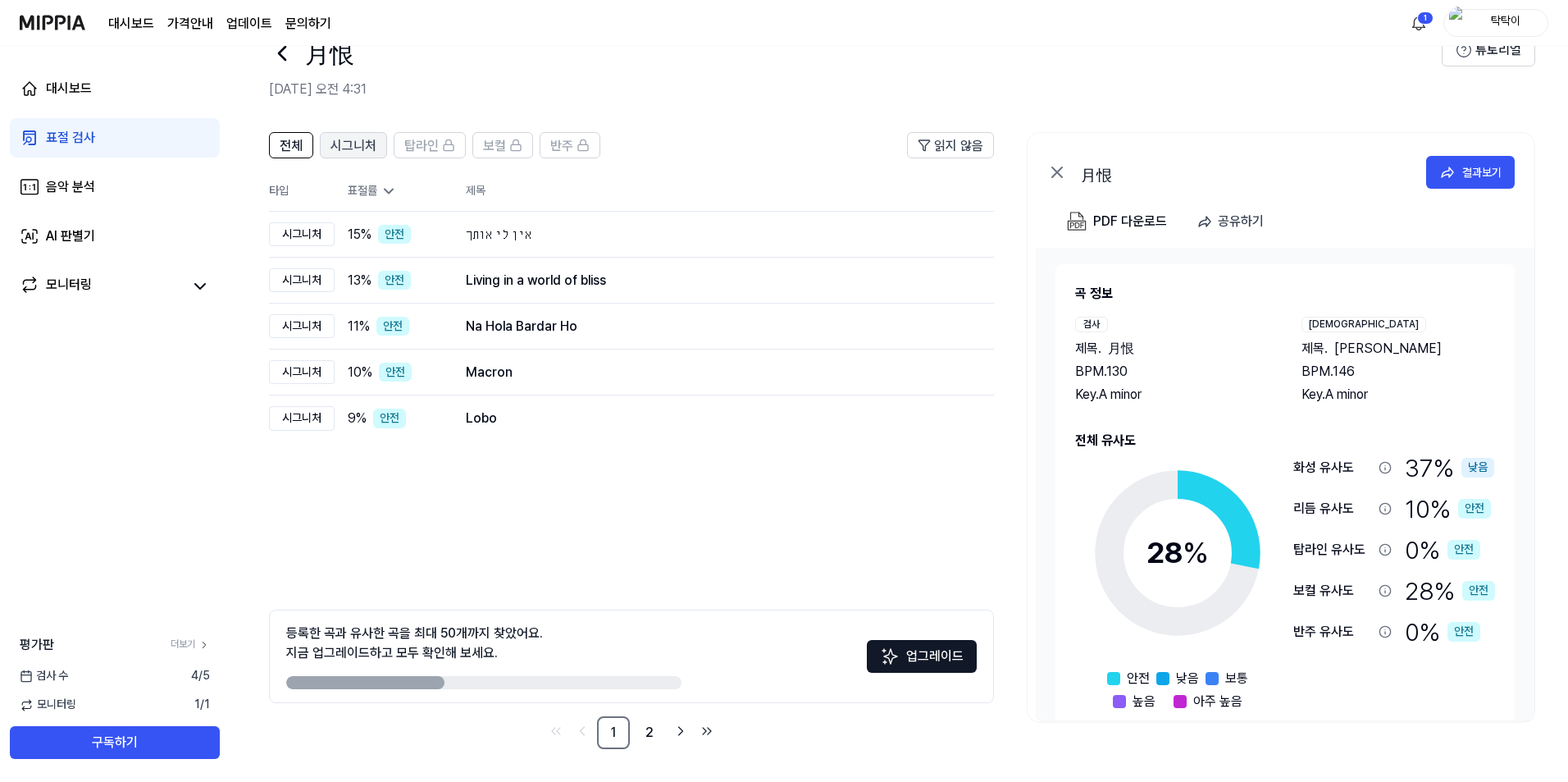
click at [365, 152] on span "시그니처" at bounding box center [353, 146] width 46 height 20
click at [303, 148] on button "전체" at bounding box center [291, 145] width 44 height 26
click at [647, 734] on link "2" at bounding box center [649, 732] width 33 height 33
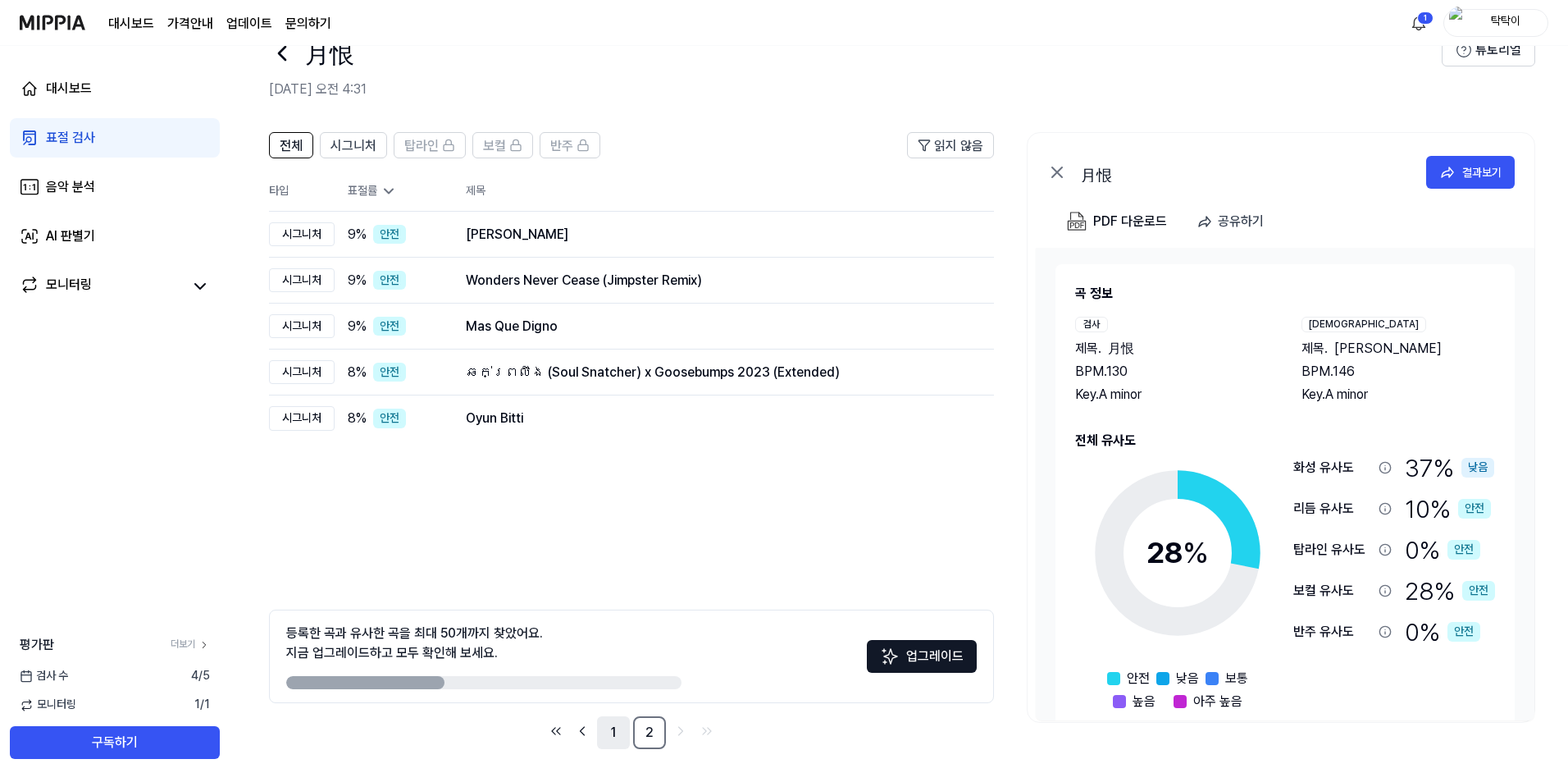
click at [609, 737] on link "1" at bounding box center [613, 732] width 33 height 33
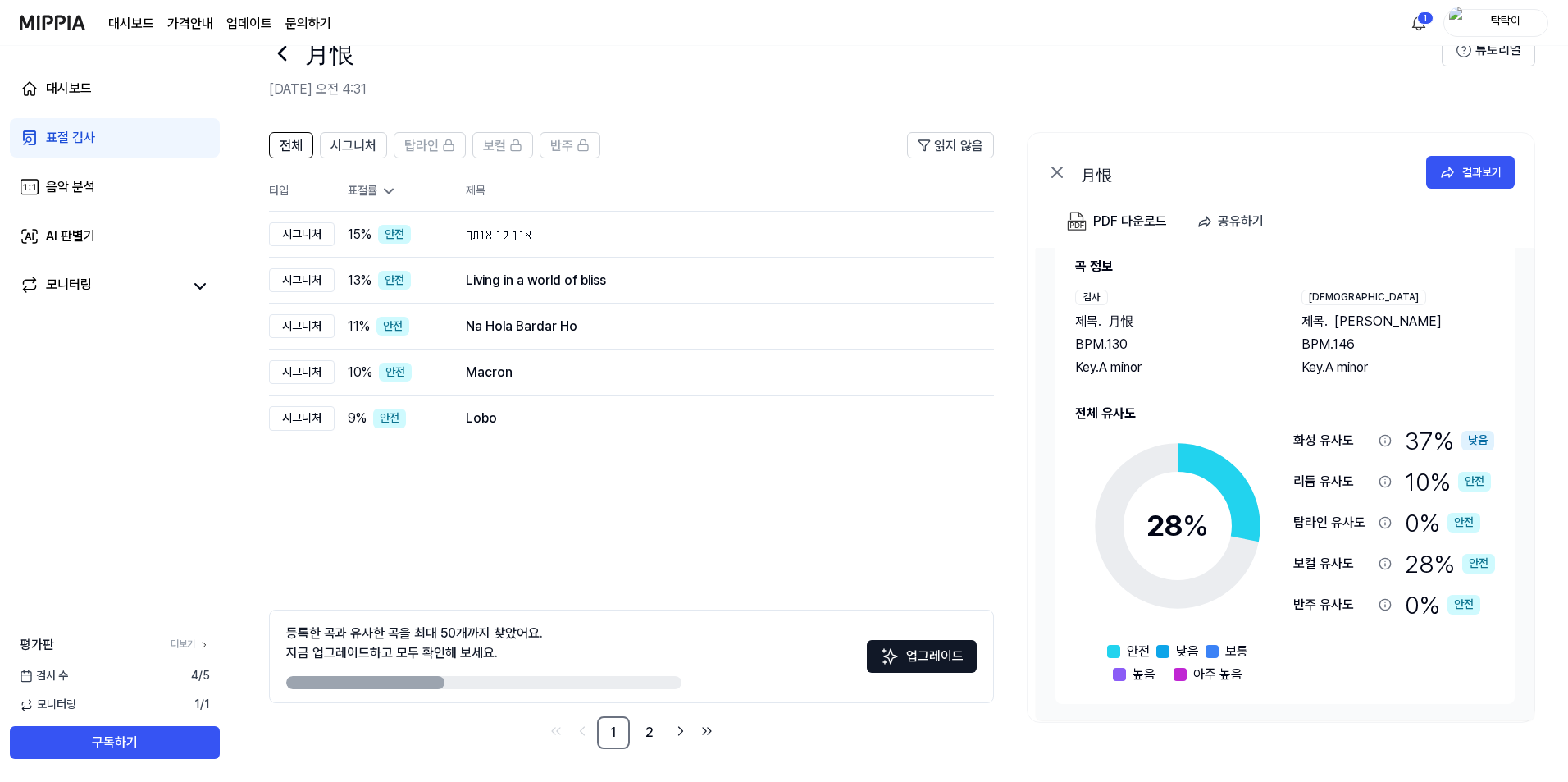
scroll to position [47, 0]
click at [1467, 441] on div "낮음" at bounding box center [1478, 440] width 33 height 20
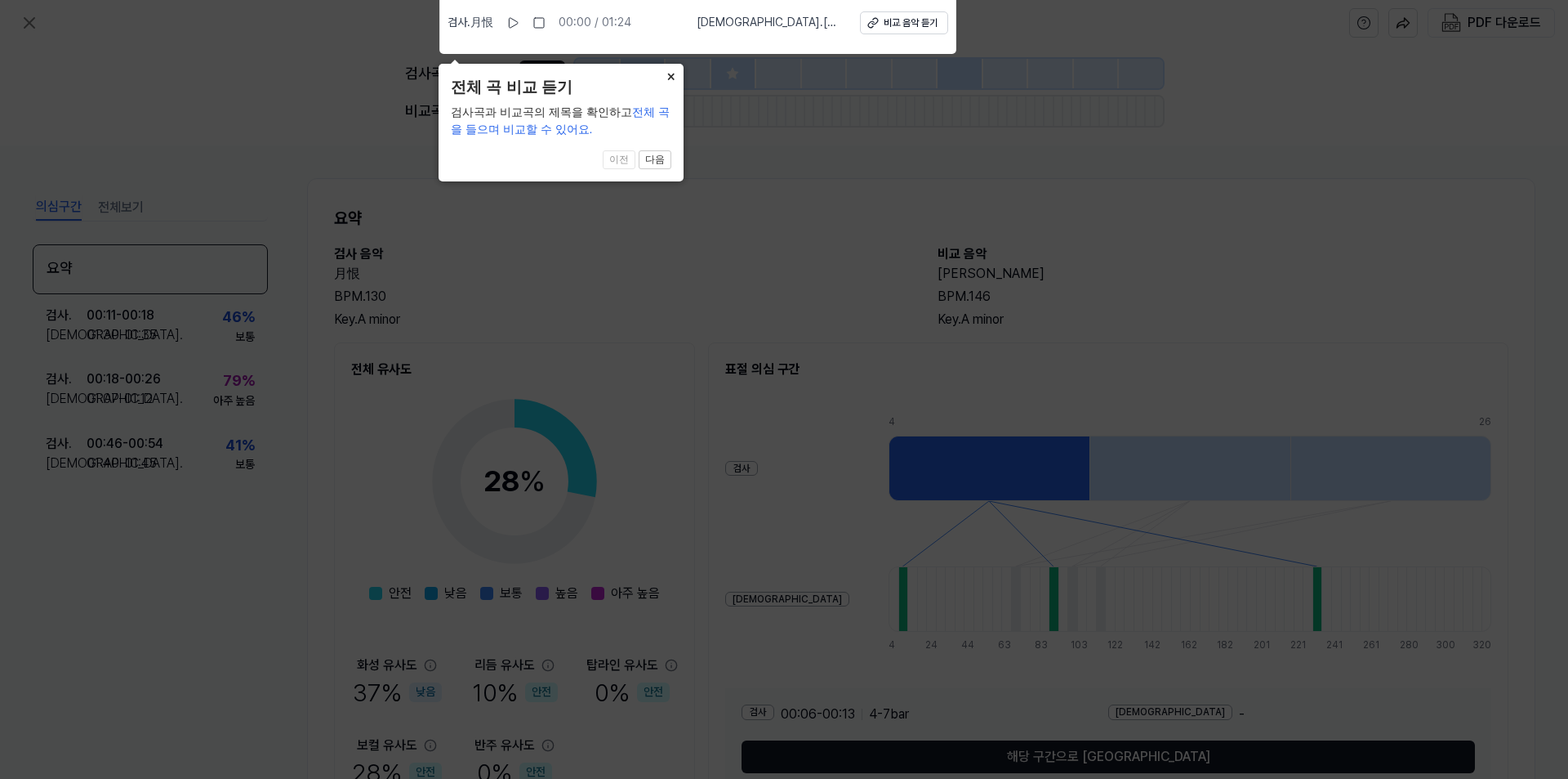
click at [666, 79] on button "×" at bounding box center [670, 75] width 26 height 22
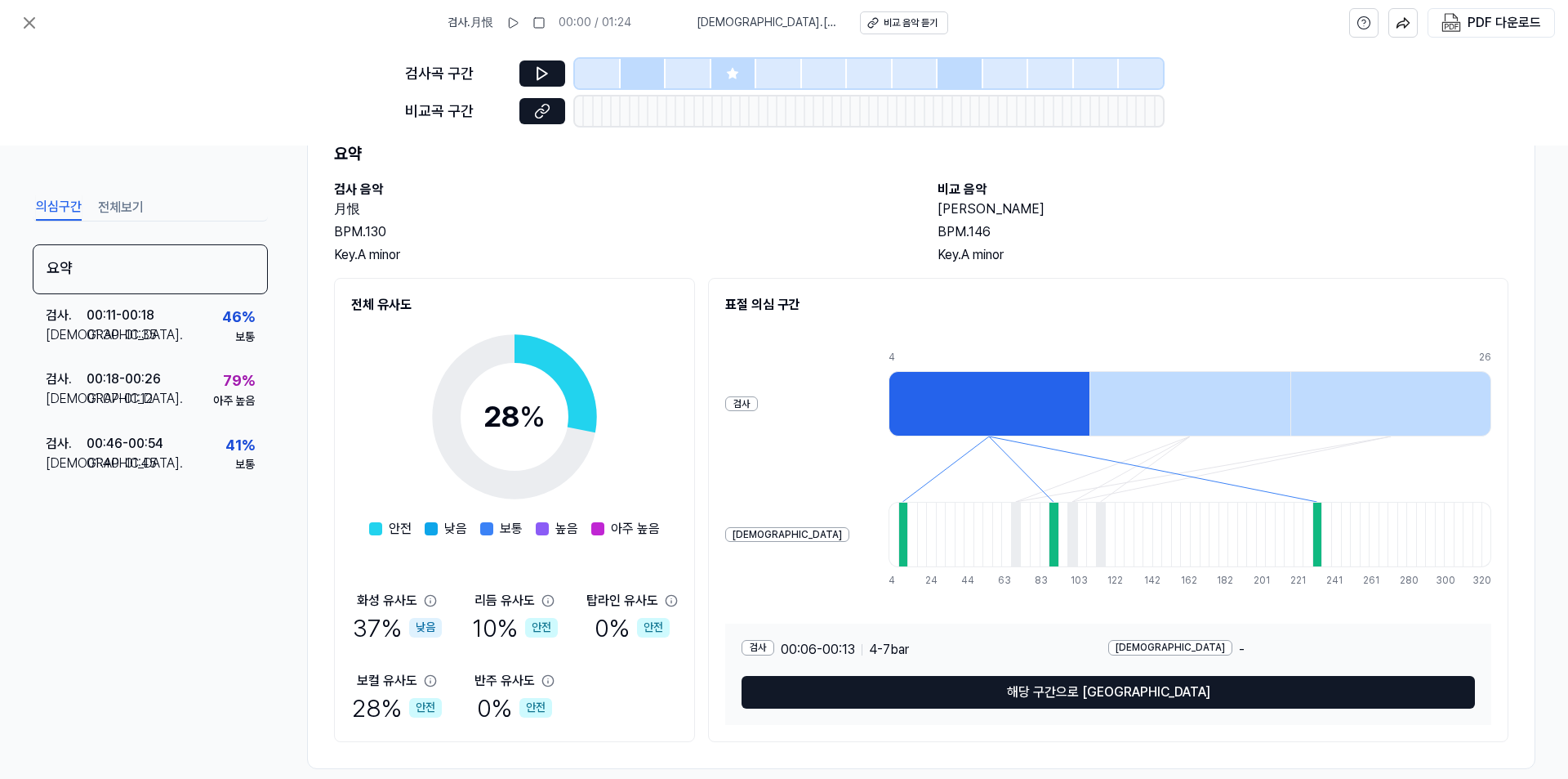
scroll to position [87, 0]
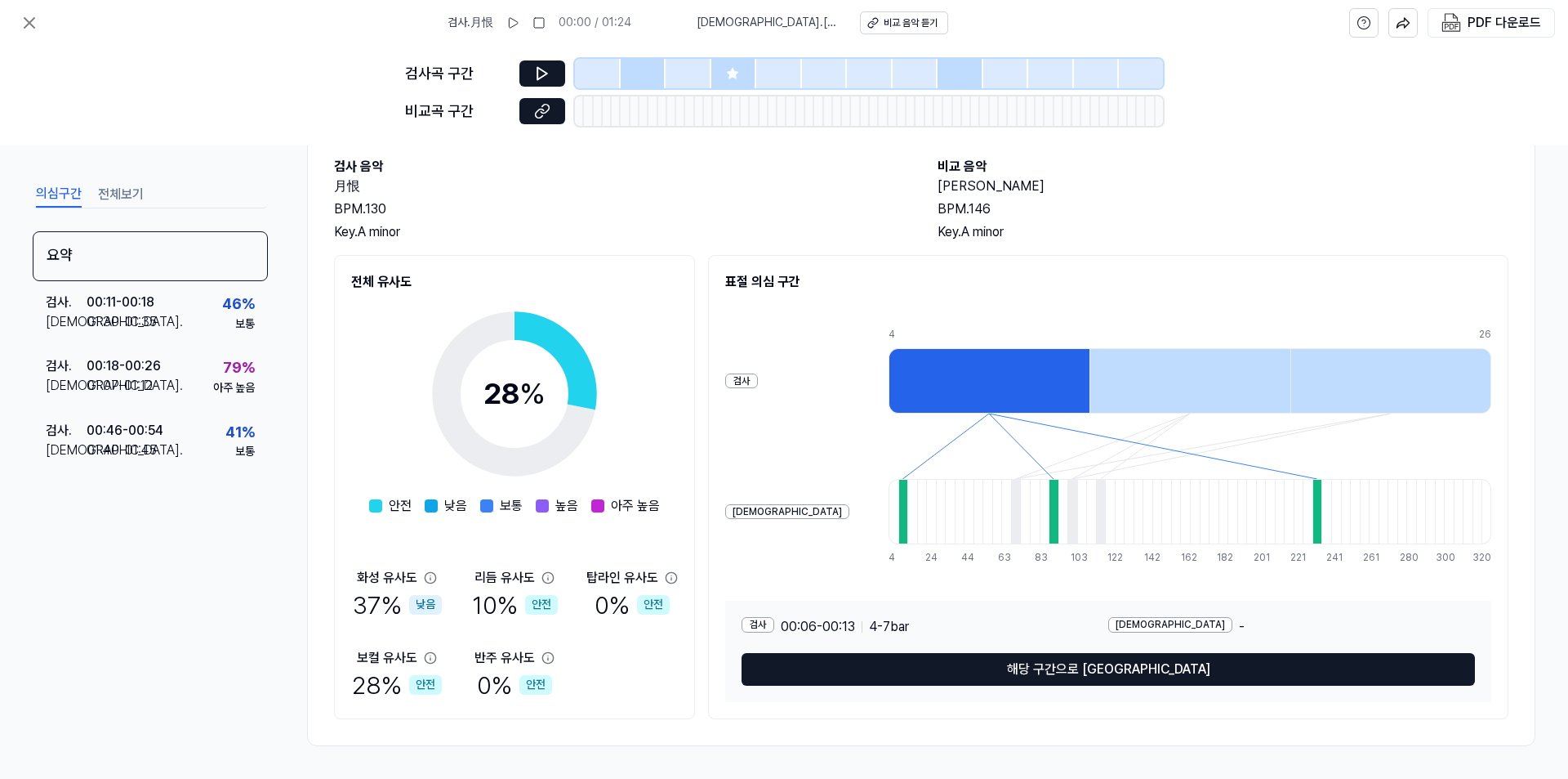
click at [1049, 503] on div at bounding box center [1054, 511] width 10 height 66
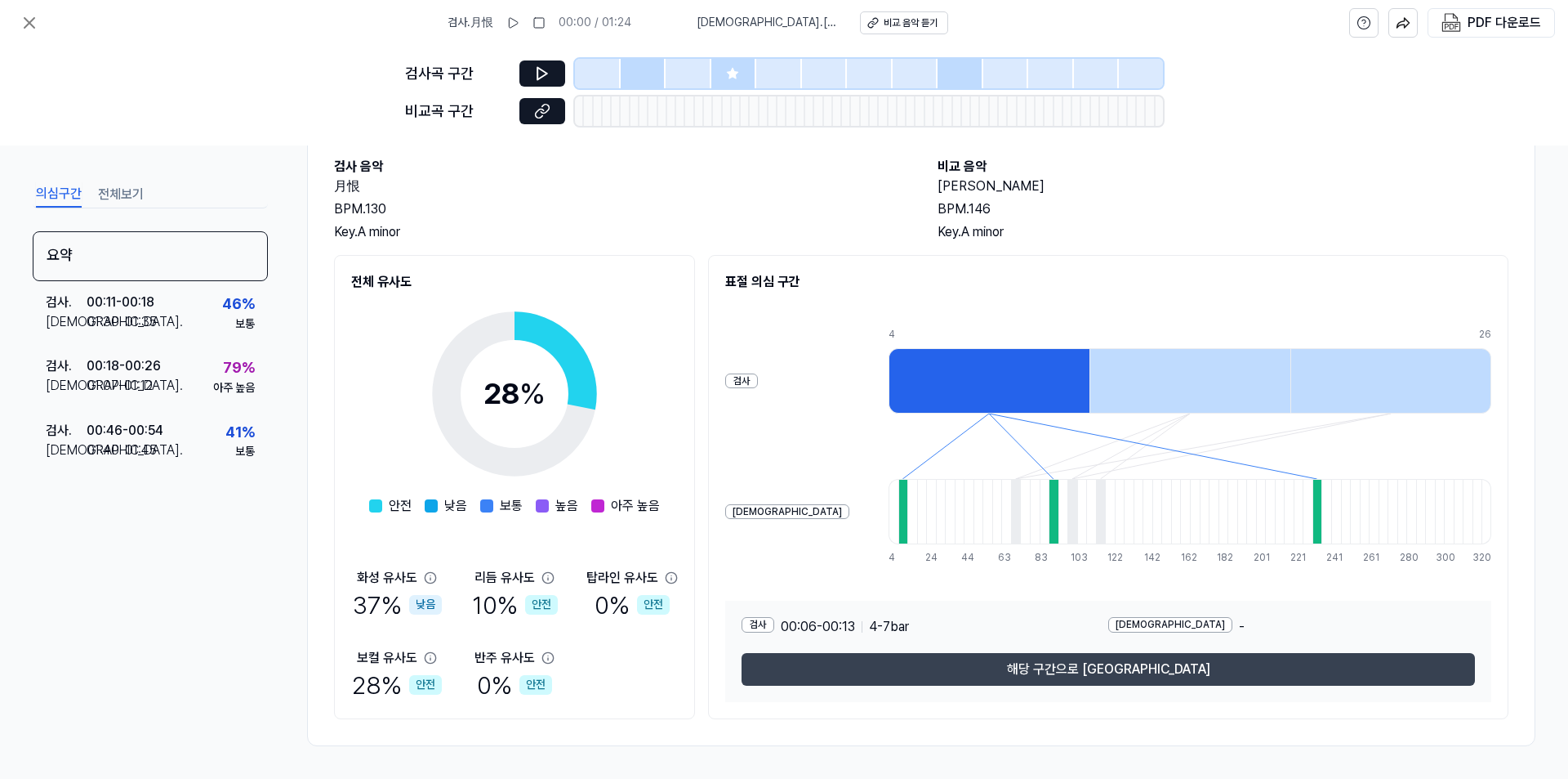
click at [1012, 656] on button "해당 구간으로 이동" at bounding box center [1108, 668] width 734 height 32
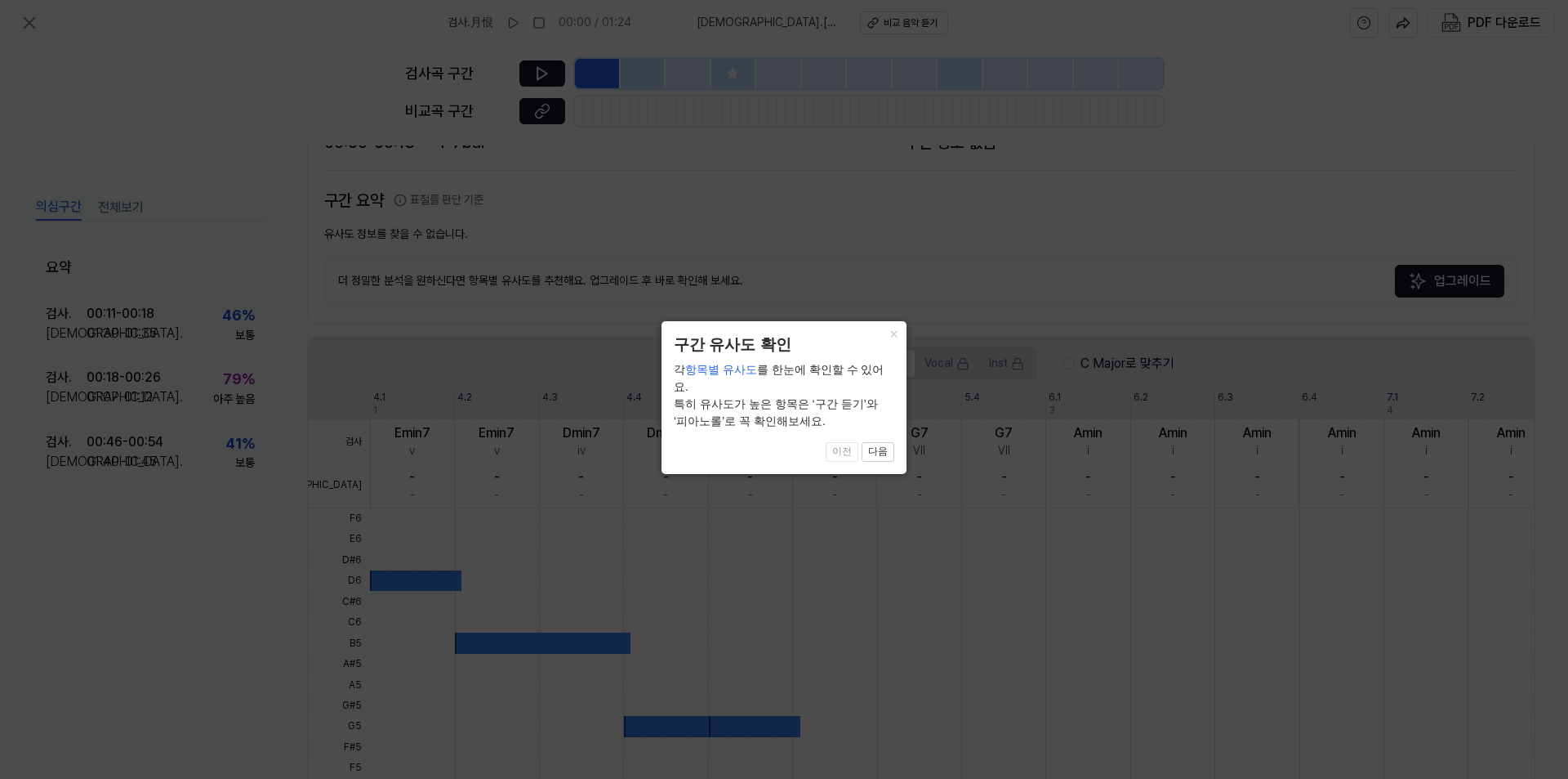
scroll to position [308, 0]
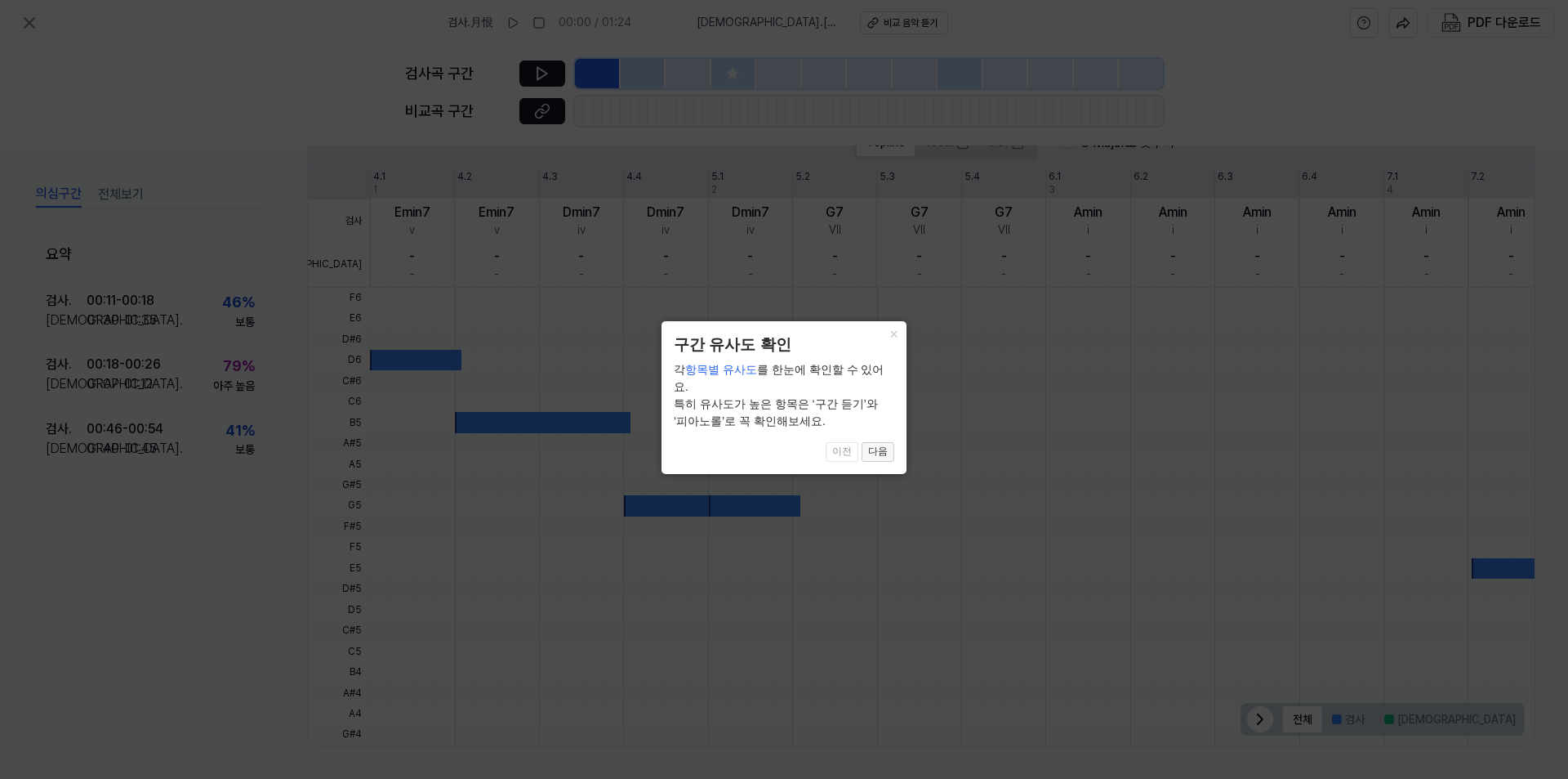
click at [876, 442] on button "다음" at bounding box center [878, 452] width 32 height 20
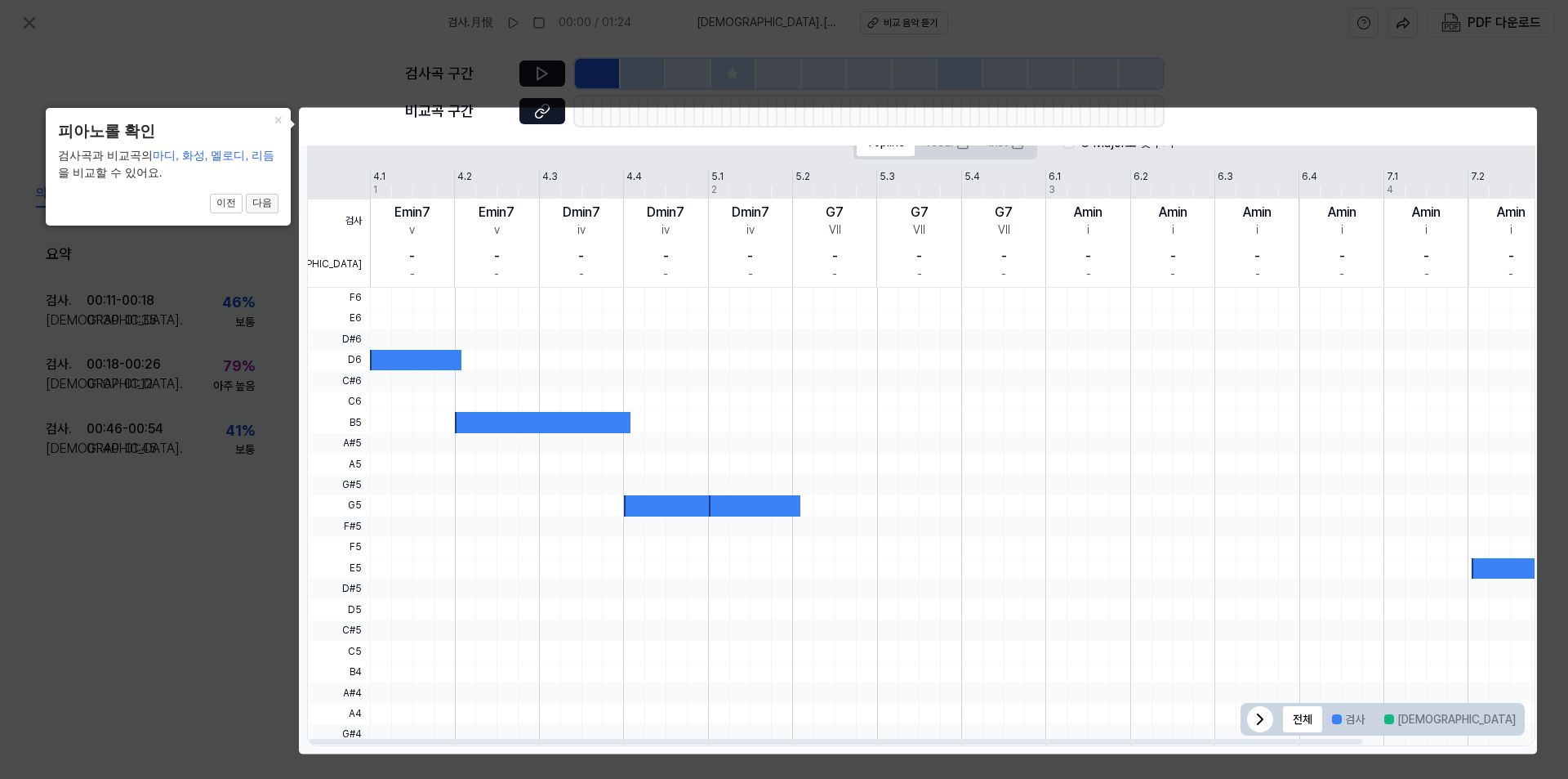
click at [267, 206] on button "다음" at bounding box center [262, 204] width 32 height 20
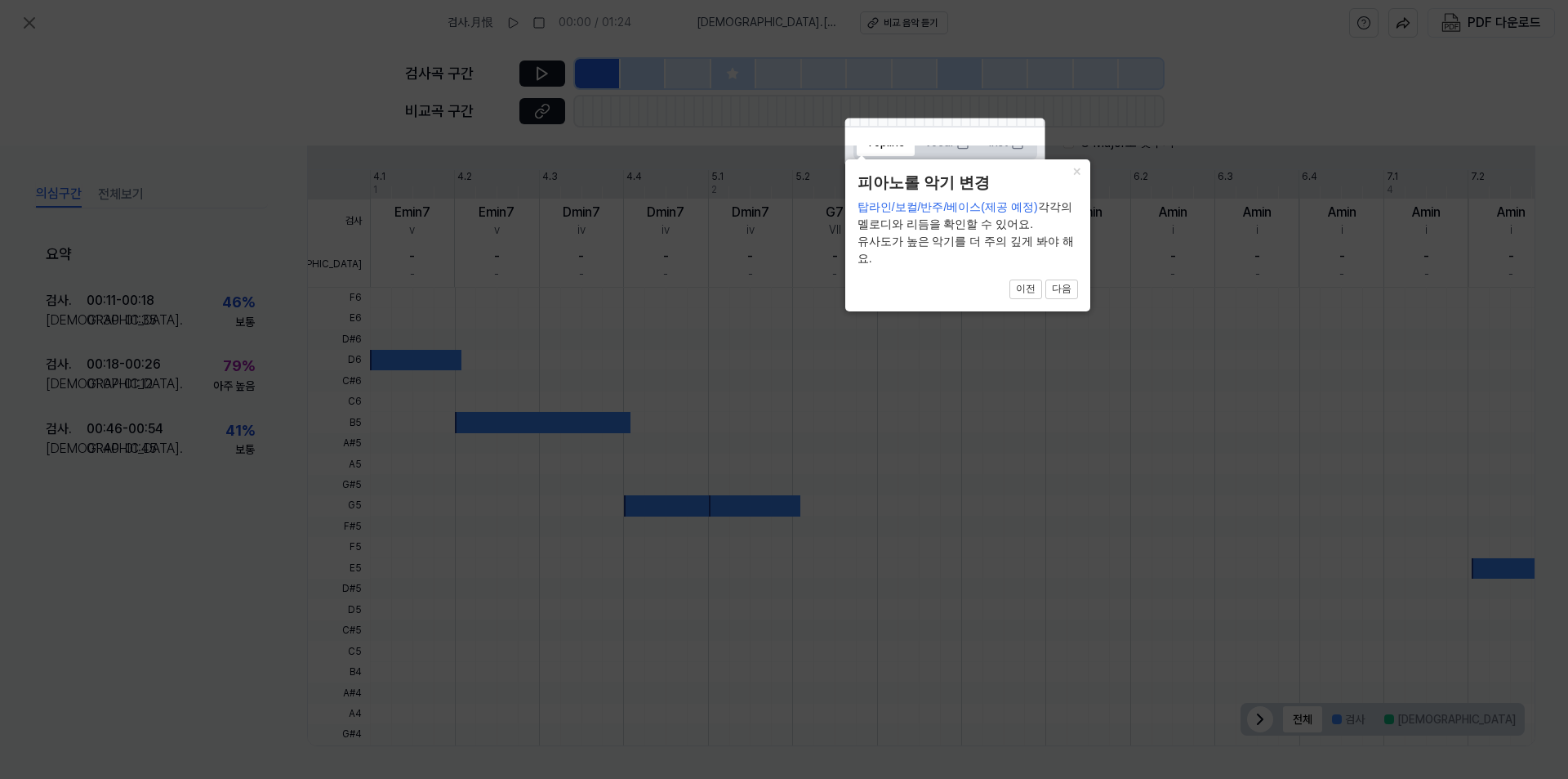
click at [592, 356] on icon at bounding box center [784, 390] width 1568 height 779
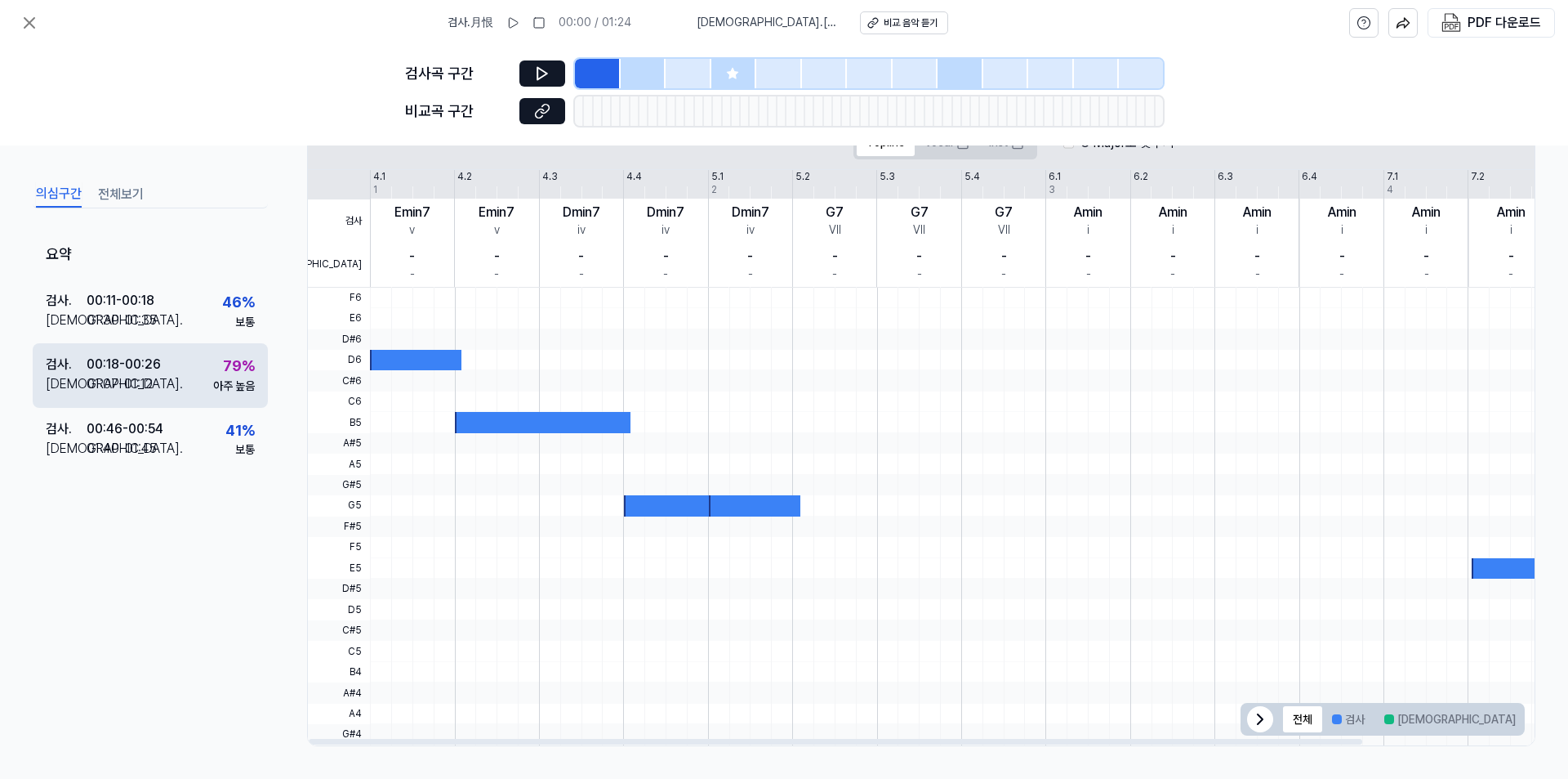
click at [202, 377] on div "검사 . 00:18 - 00:26 비교 . 01:07 - 01:12 79 % 아주 높음" at bounding box center [150, 375] width 235 height 64
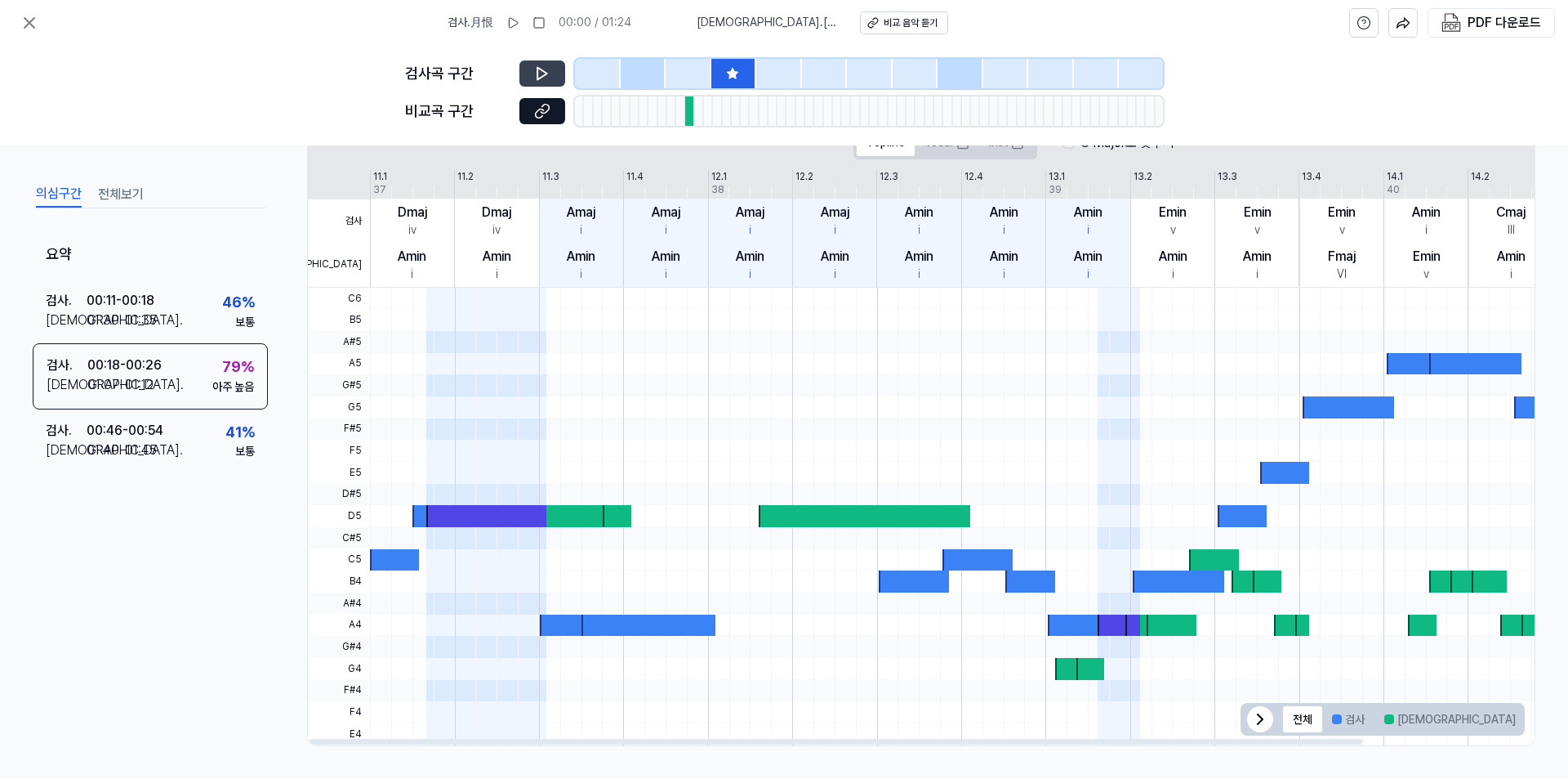
click at [545, 73] on icon at bounding box center [542, 74] width 17 height 17
click at [724, 73] on div at bounding box center [734, 73] width 46 height 29
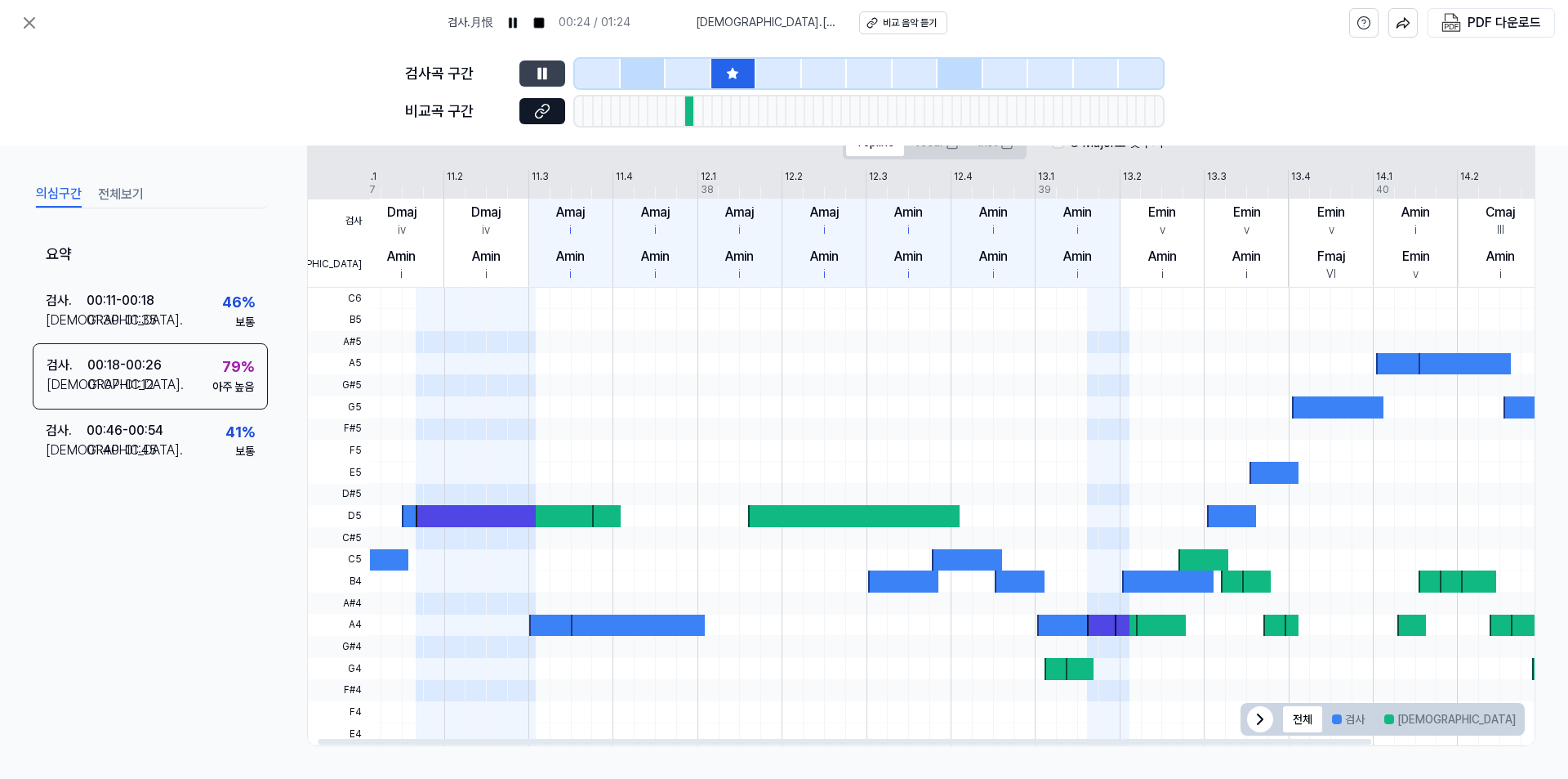
drag, startPoint x: 561, startPoint y: 182, endPoint x: 550, endPoint y: 183, distance: 11.0
click at [550, 183] on div "검사 비교 11.1 11.2 11.3 11.4 12.1 12.2 12.3 12.4 13.1 13.2 13.3 13.4 14.1 14.2 14.…" at bounding box center [1002, 228] width 1412 height 117
drag, startPoint x: 555, startPoint y: 182, endPoint x: 547, endPoint y: 184, distance: 8.2
click at [547, 184] on div "검사 비교 11.1 11.2 11.3 11.4 12.1 12.2 12.3 12.4 13.1 13.2 13.3 13.4 14.1 14.2 14.…" at bounding box center [1001, 228] width 1412 height 117
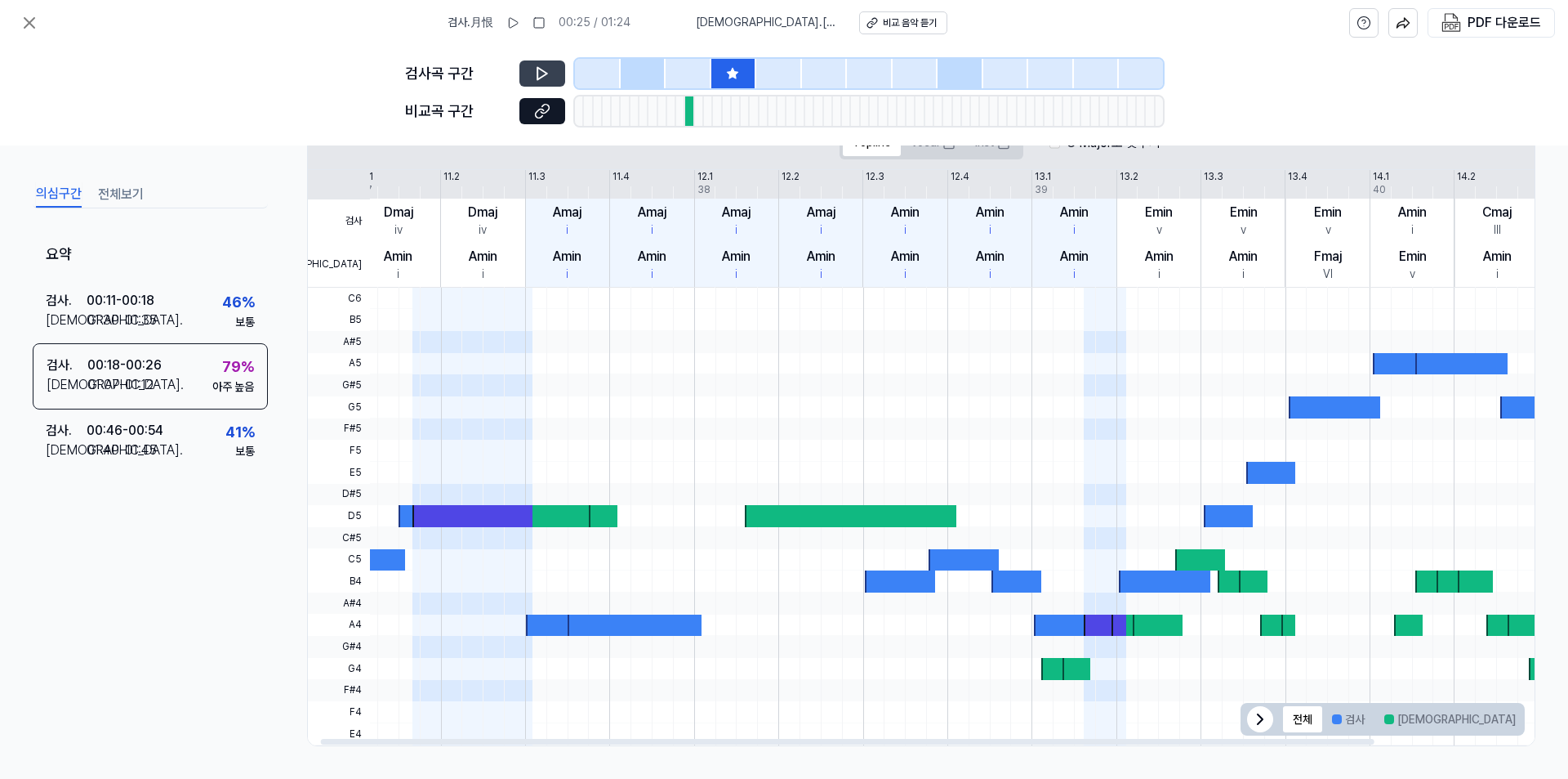
click at [1526, 721] on button "겹치는 부분" at bounding box center [1567, 718] width 84 height 26
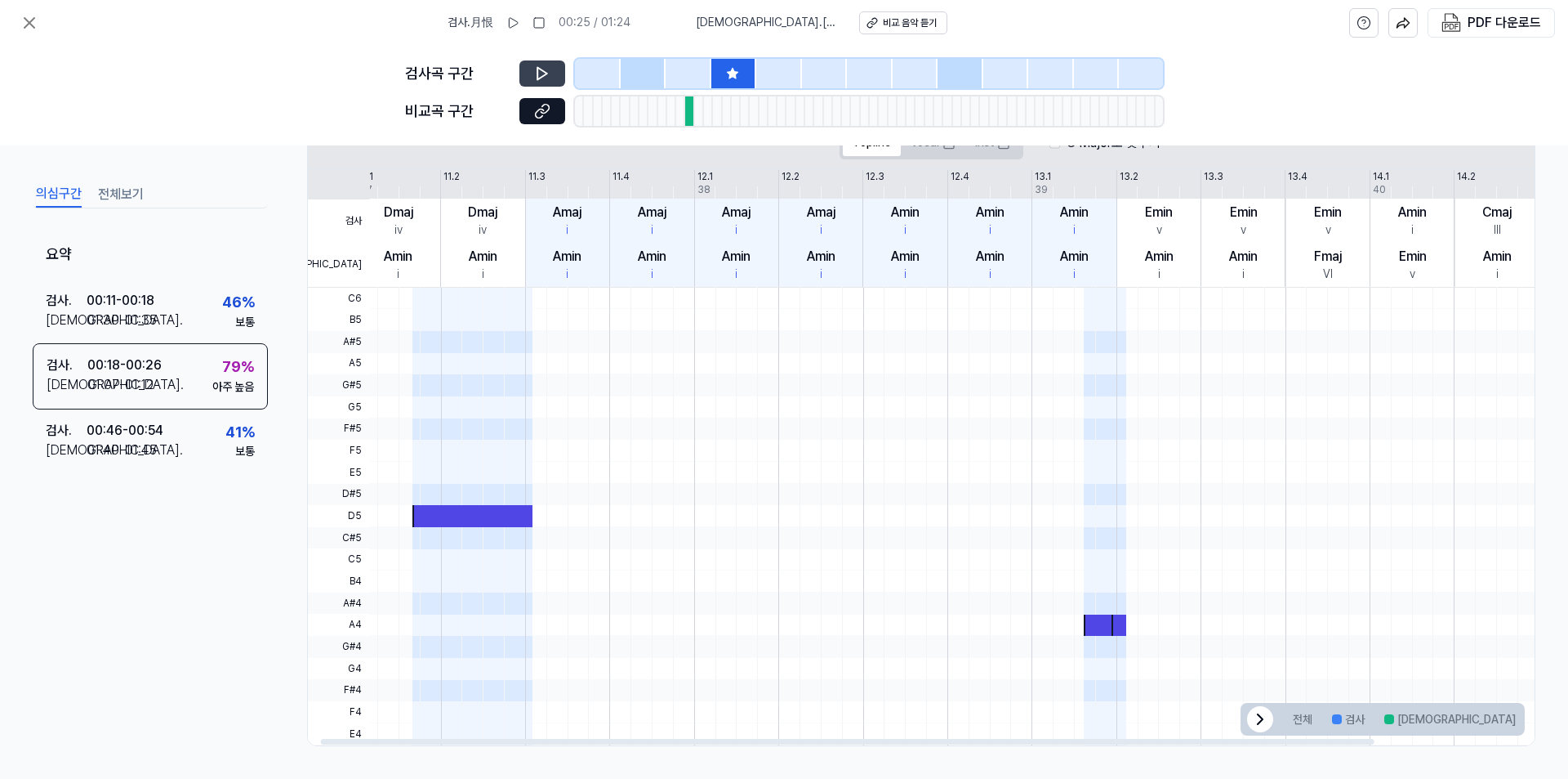
click at [1526, 721] on button "겹치는 부분" at bounding box center [1567, 718] width 84 height 26
click at [1288, 716] on button "전체" at bounding box center [1302, 718] width 39 height 26
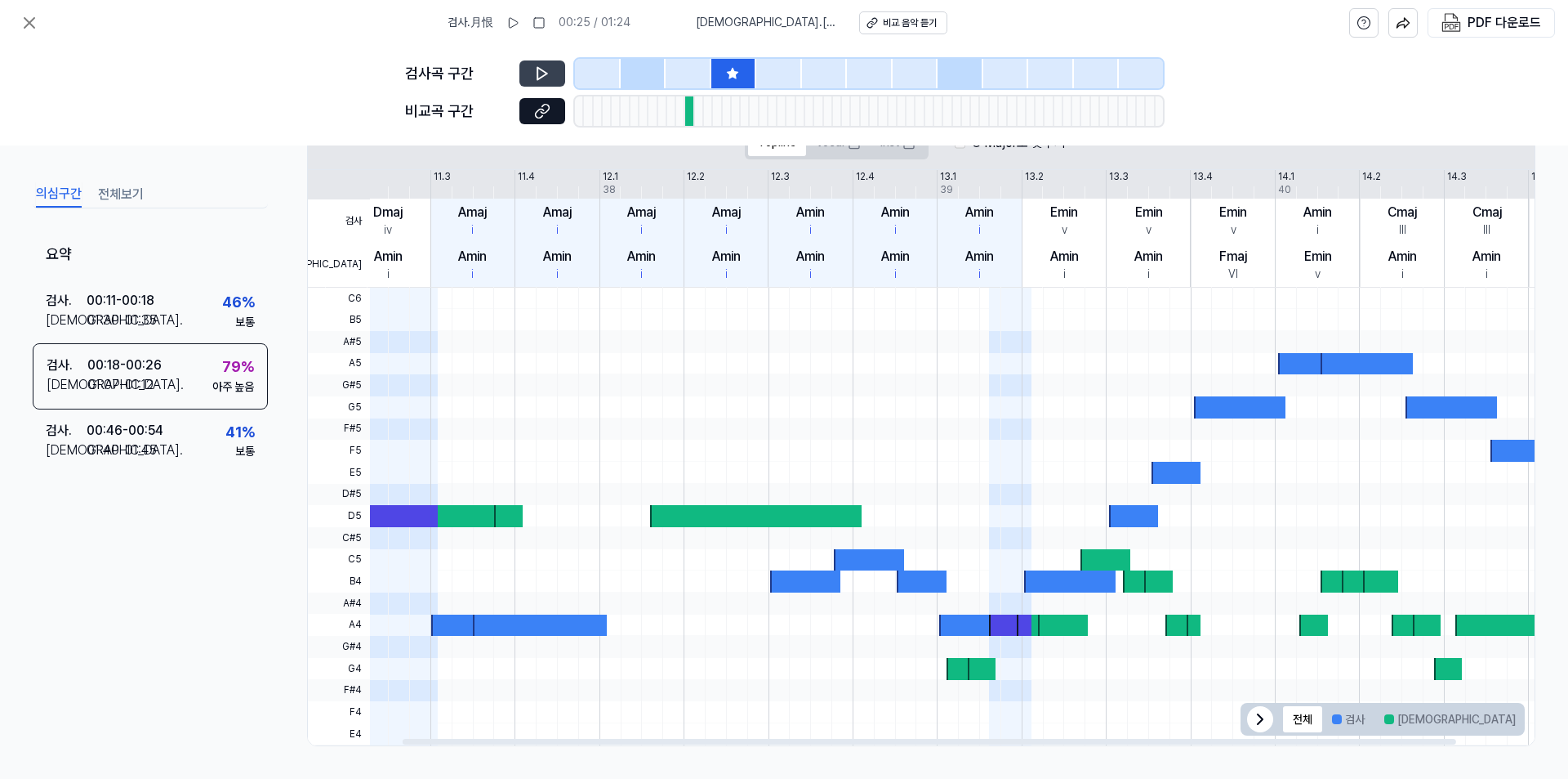
scroll to position [0, 0]
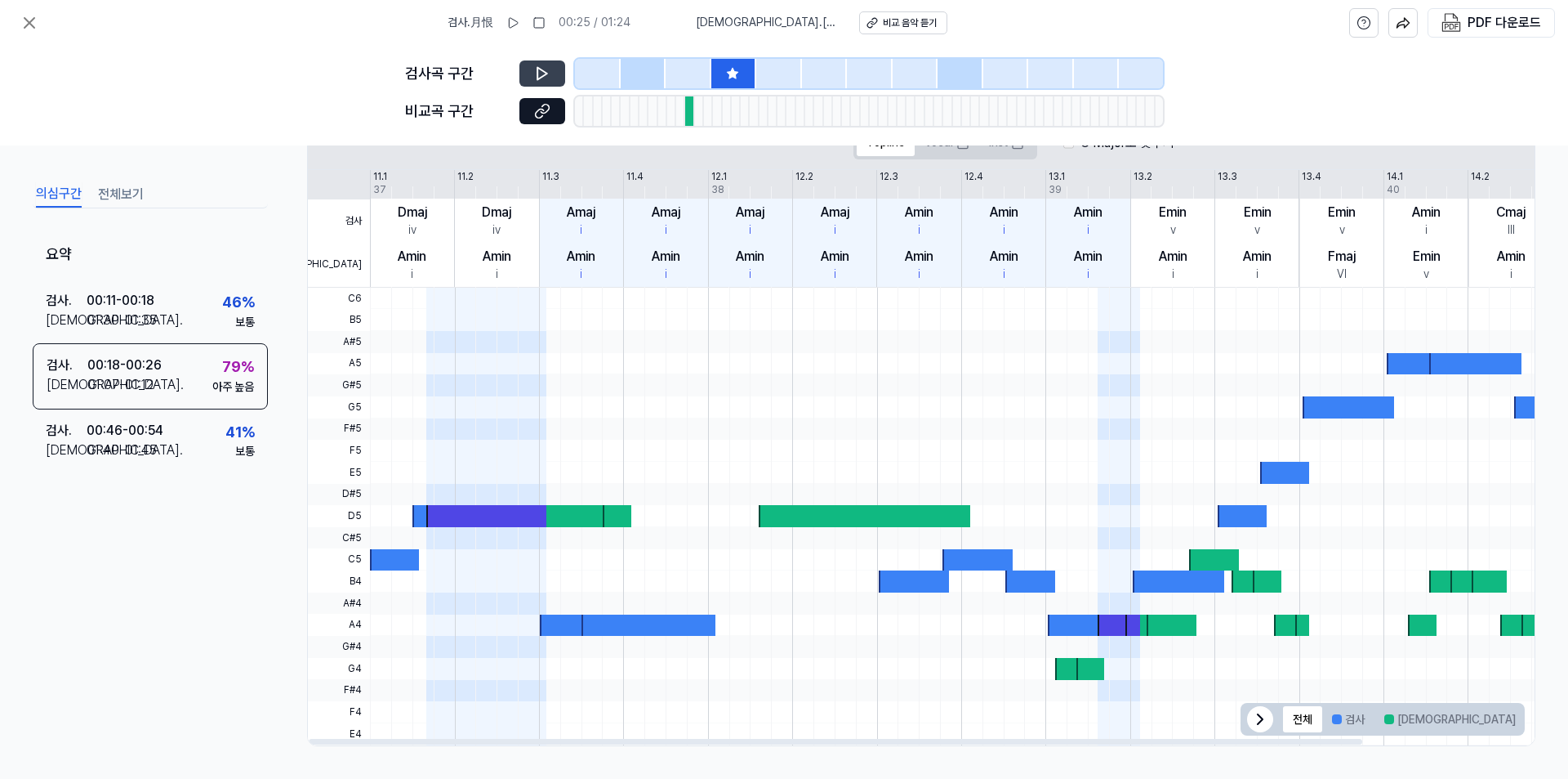
drag, startPoint x: 577, startPoint y: 256, endPoint x: 810, endPoint y: 252, distance: 233.0
click at [810, 252] on div "검사 비교 11.1 11.2 11.3 11.4 12.1 12.2 12.3 12.4 13.1 13.2 13.3 13.4 14.1 14.2 14.…" at bounding box center [1013, 228] width 1412 height 117
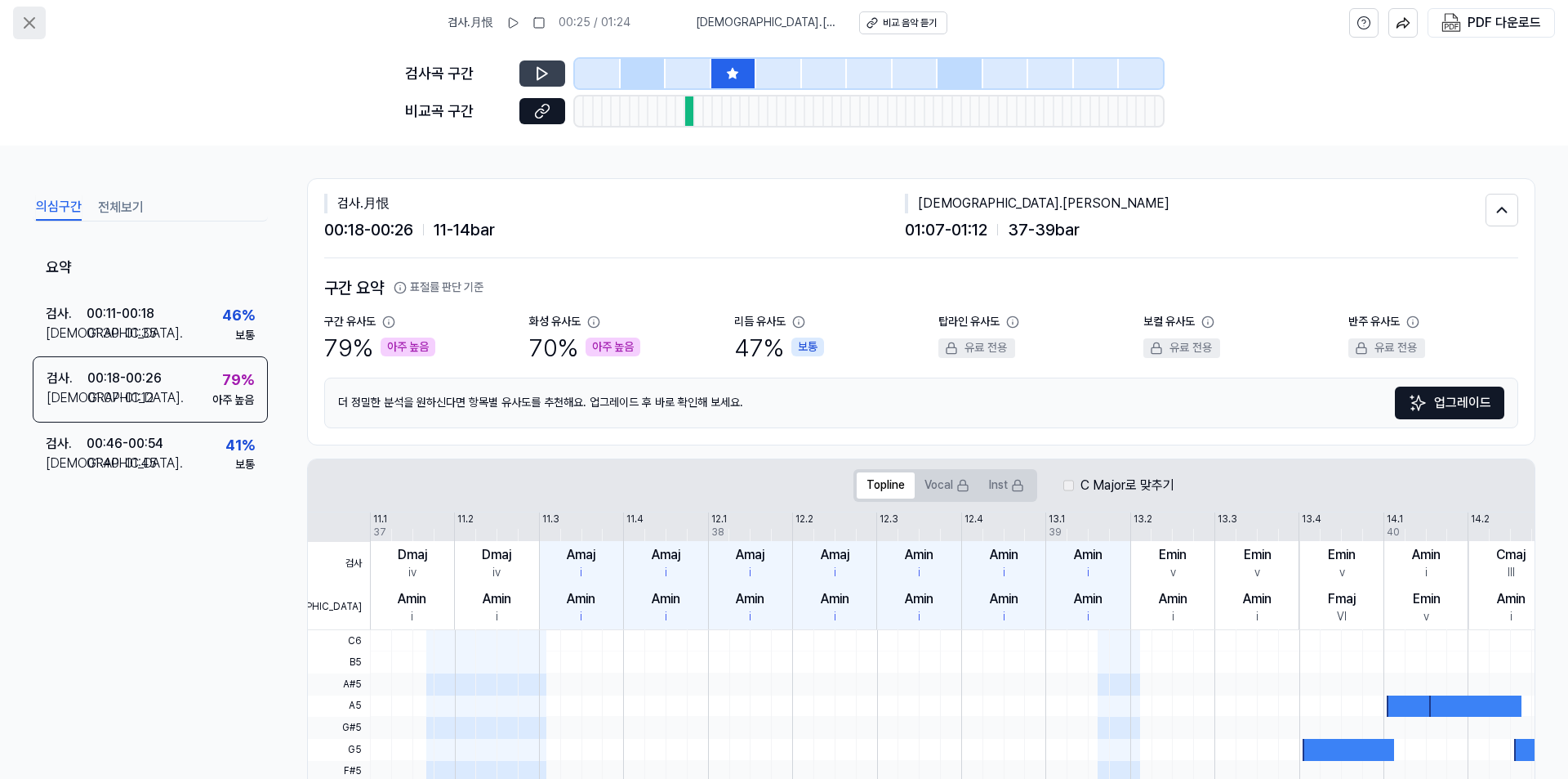
click at [36, 30] on icon at bounding box center [30, 23] width 20 height 20
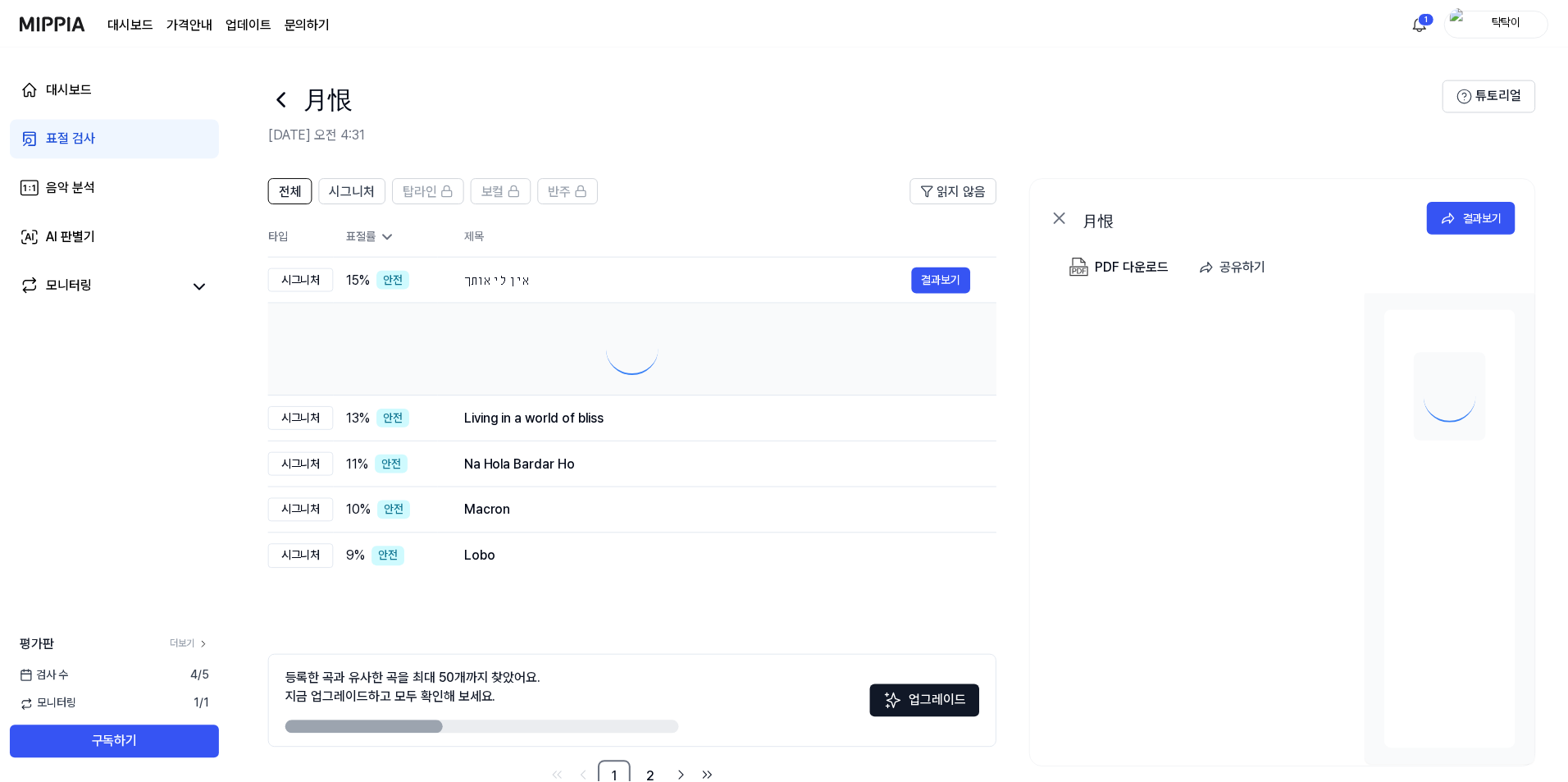
scroll to position [45, 0]
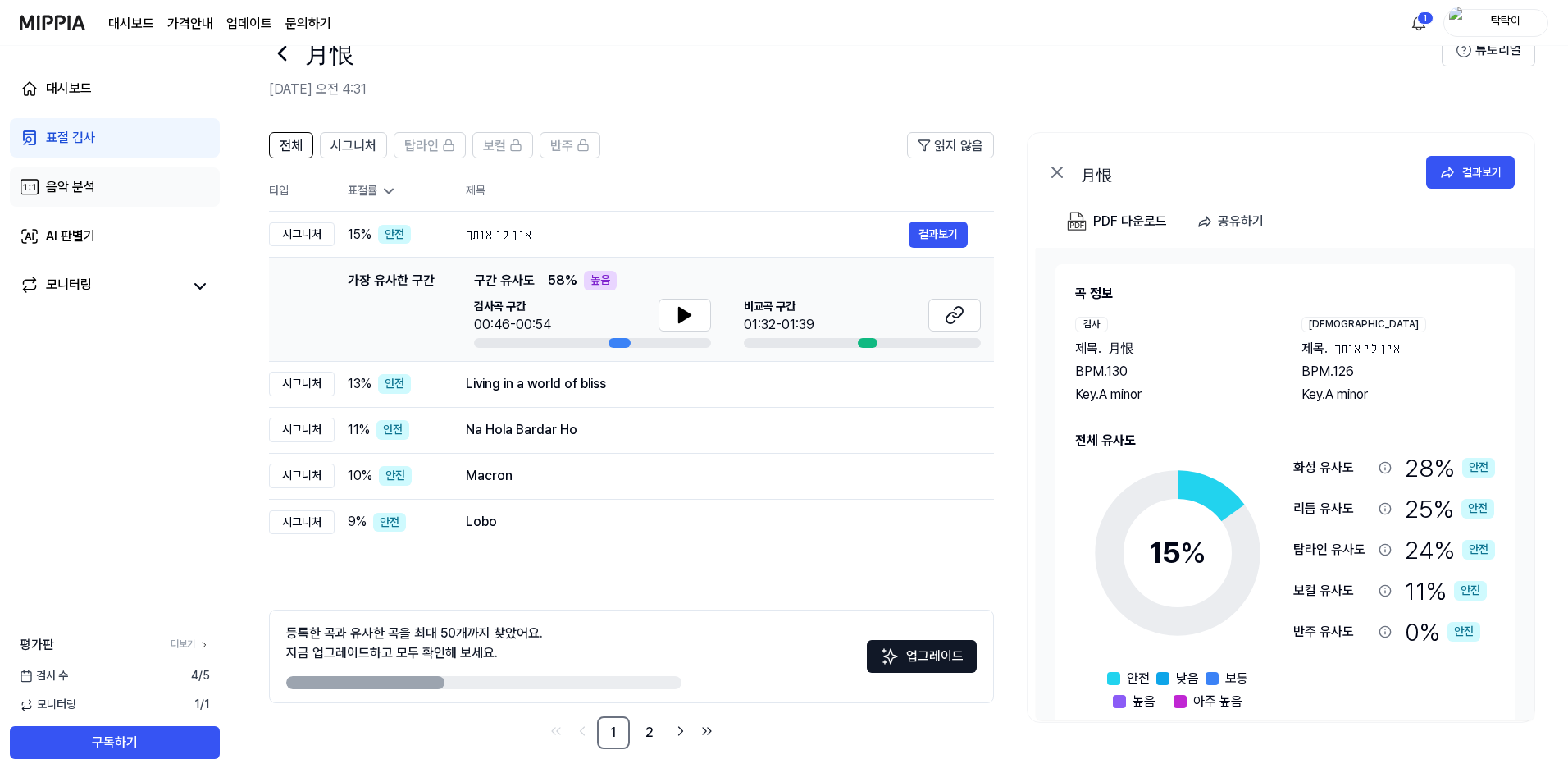
click at [117, 199] on link "음악 분석" at bounding box center [114, 186] width 210 height 39
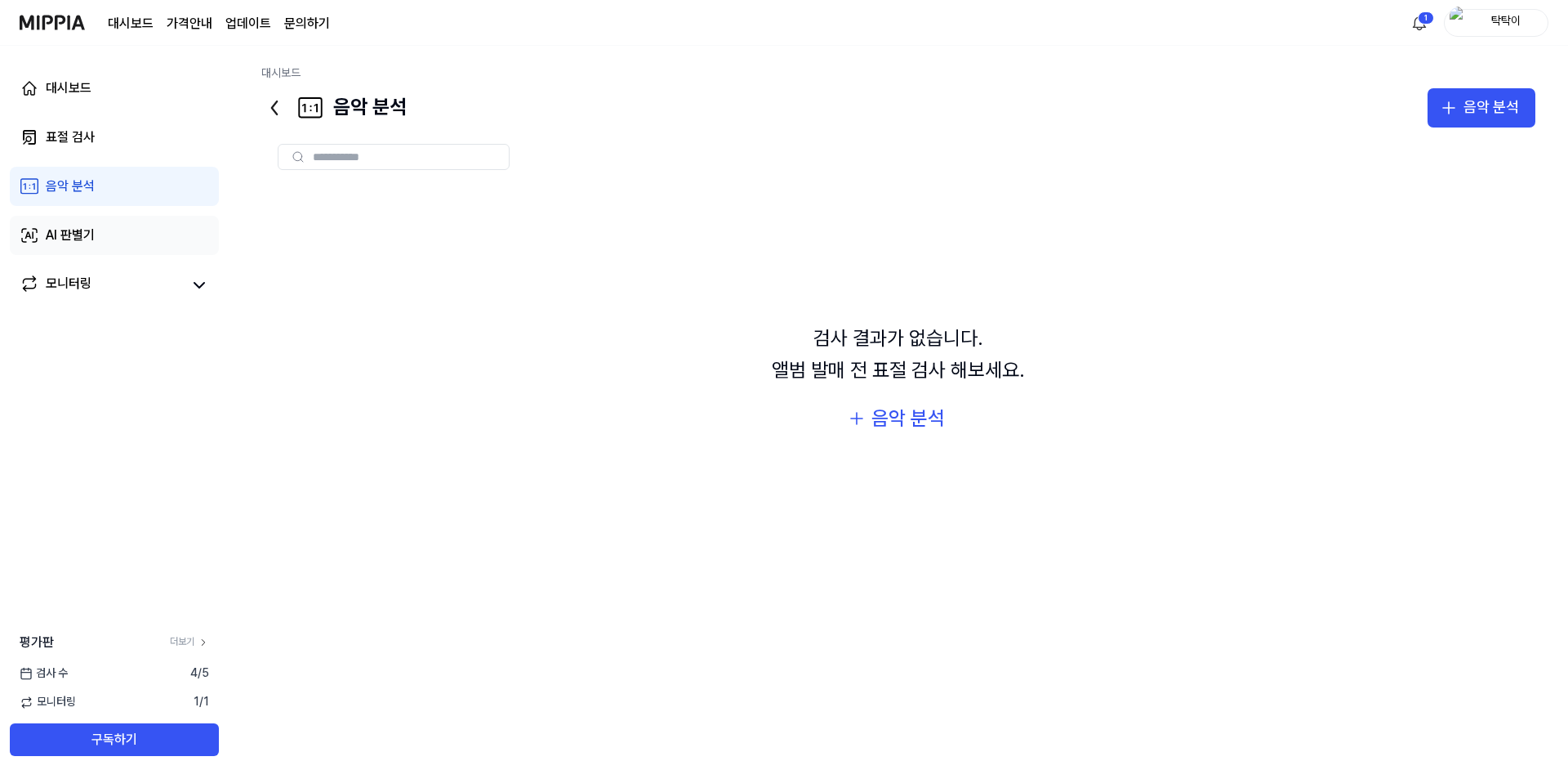
click at [122, 240] on link "AI 판별기" at bounding box center [114, 235] width 209 height 39
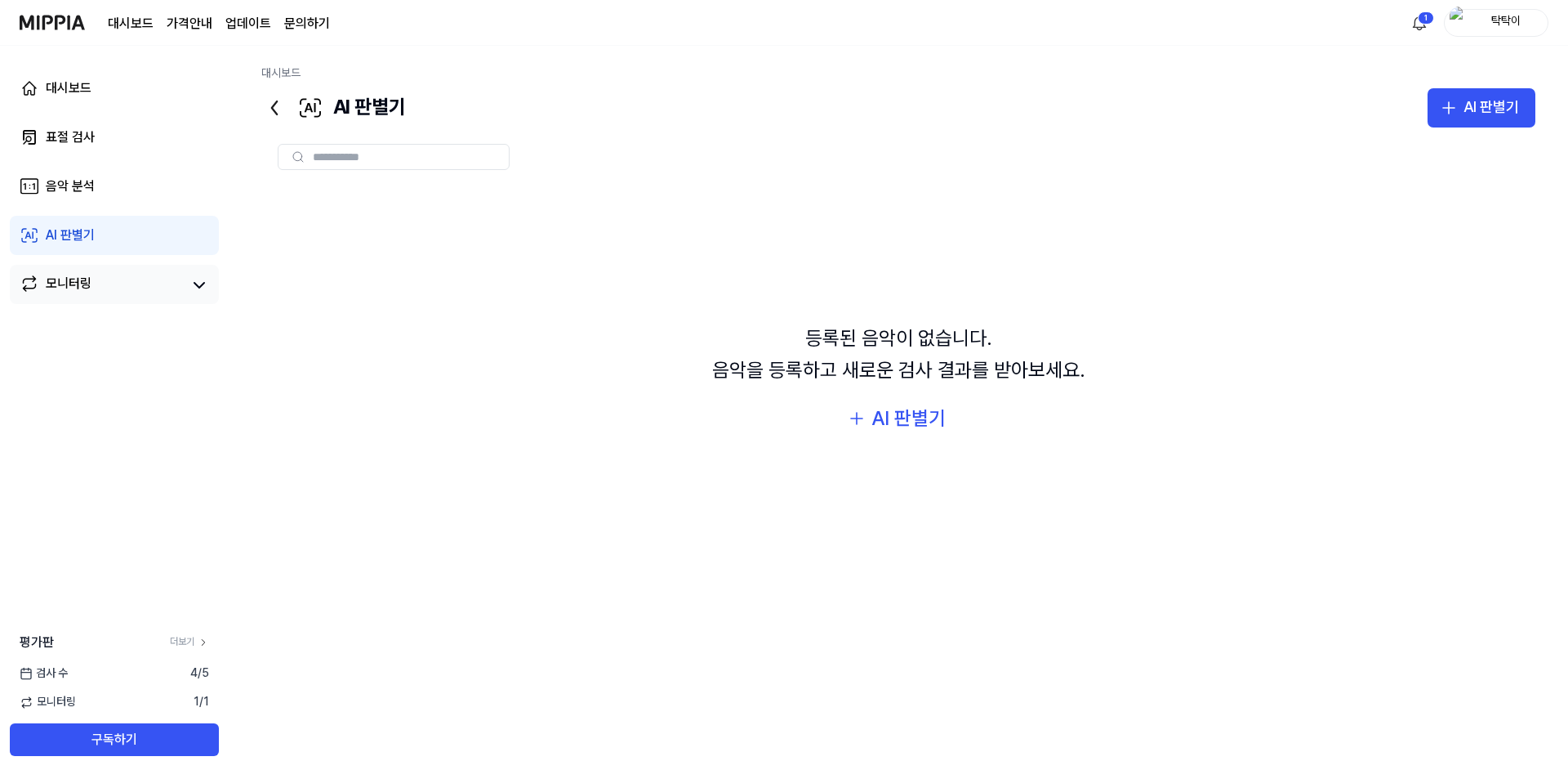
click at [140, 267] on div "모니터링" at bounding box center [114, 284] width 209 height 39
click at [169, 281] on link "모니터링" at bounding box center [101, 285] width 163 height 22
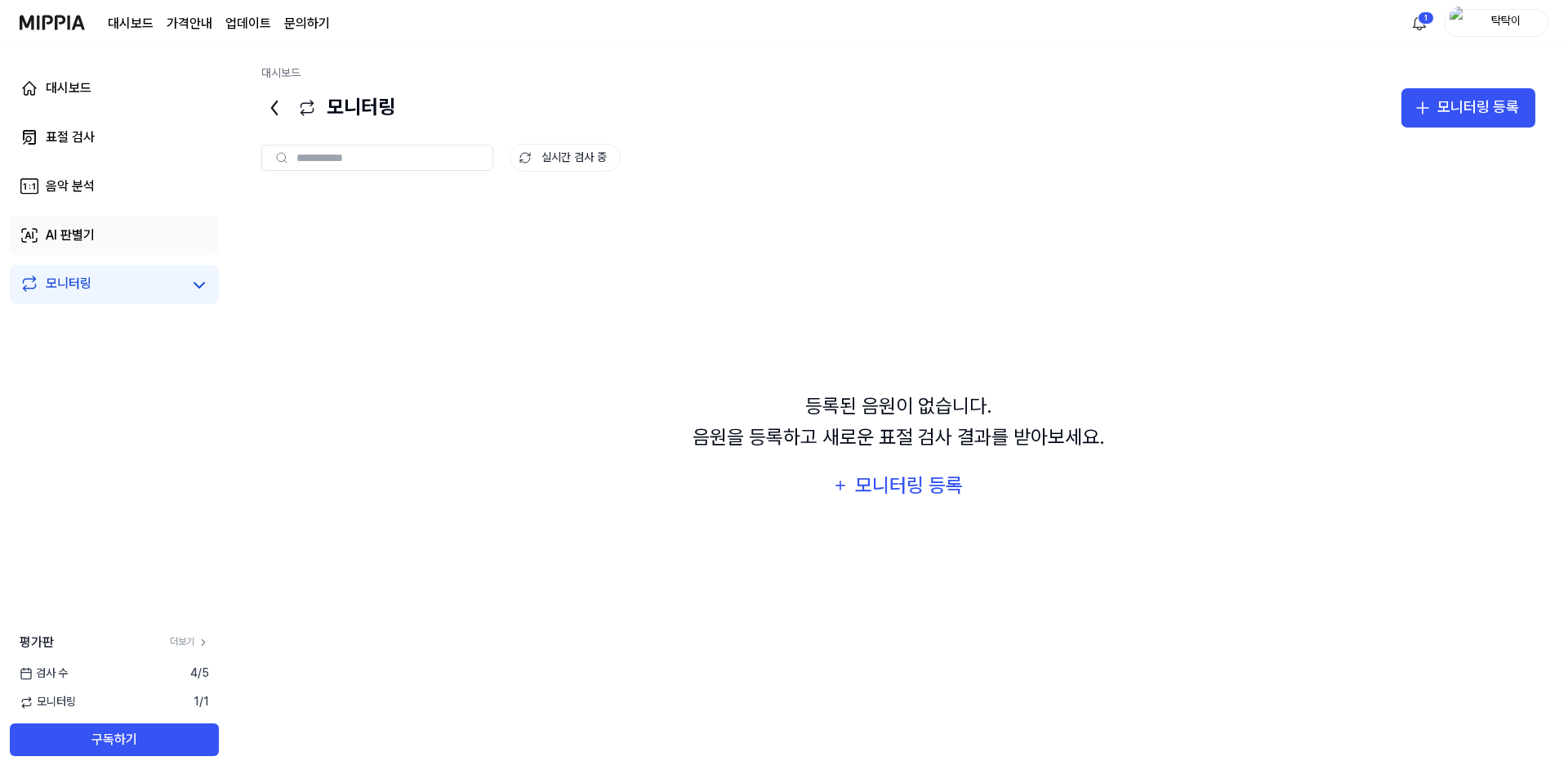
click at [149, 252] on link "AI 판별기" at bounding box center [114, 235] width 209 height 39
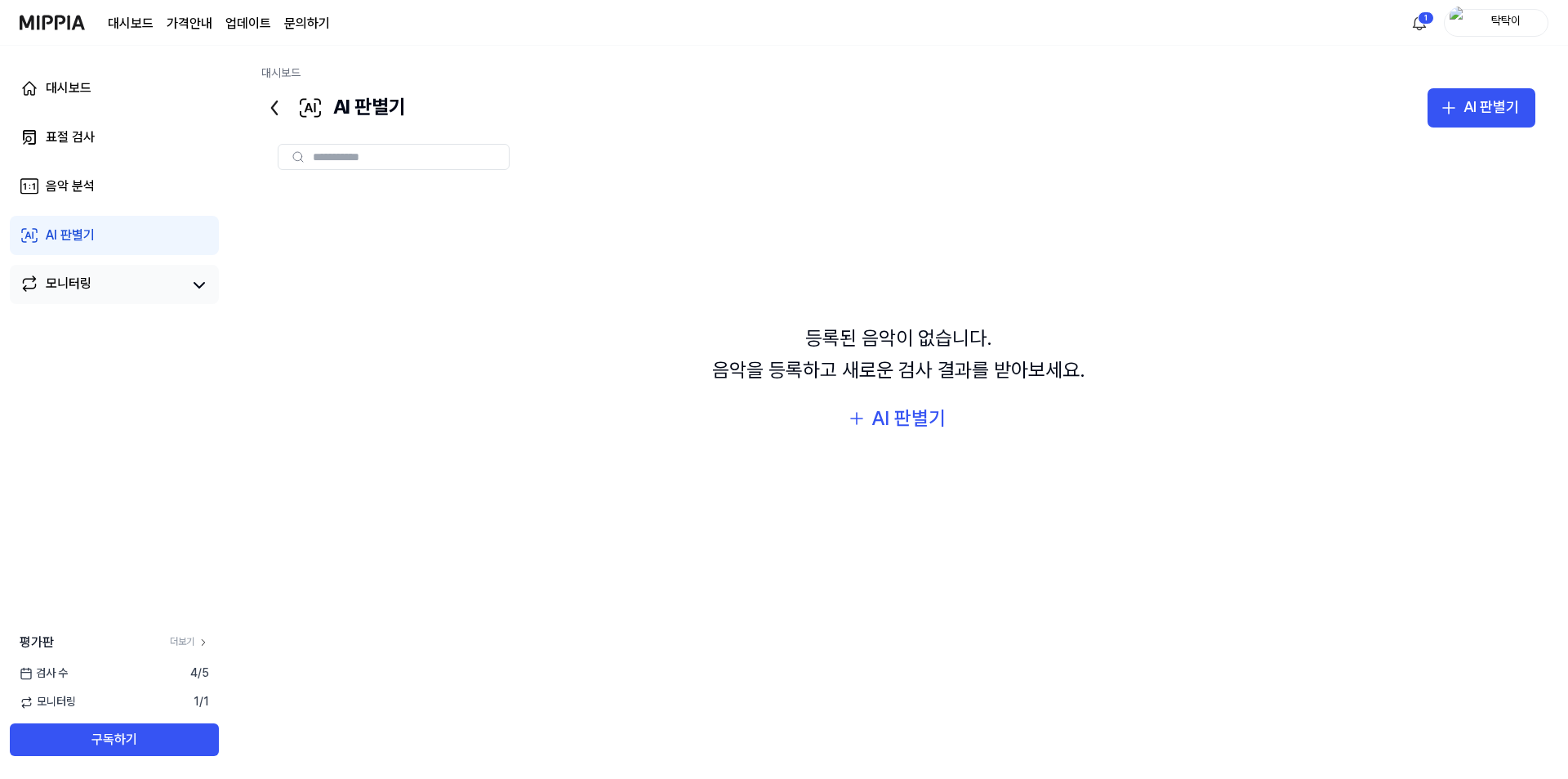
click at [147, 282] on link "모니터링" at bounding box center [101, 285] width 163 height 22
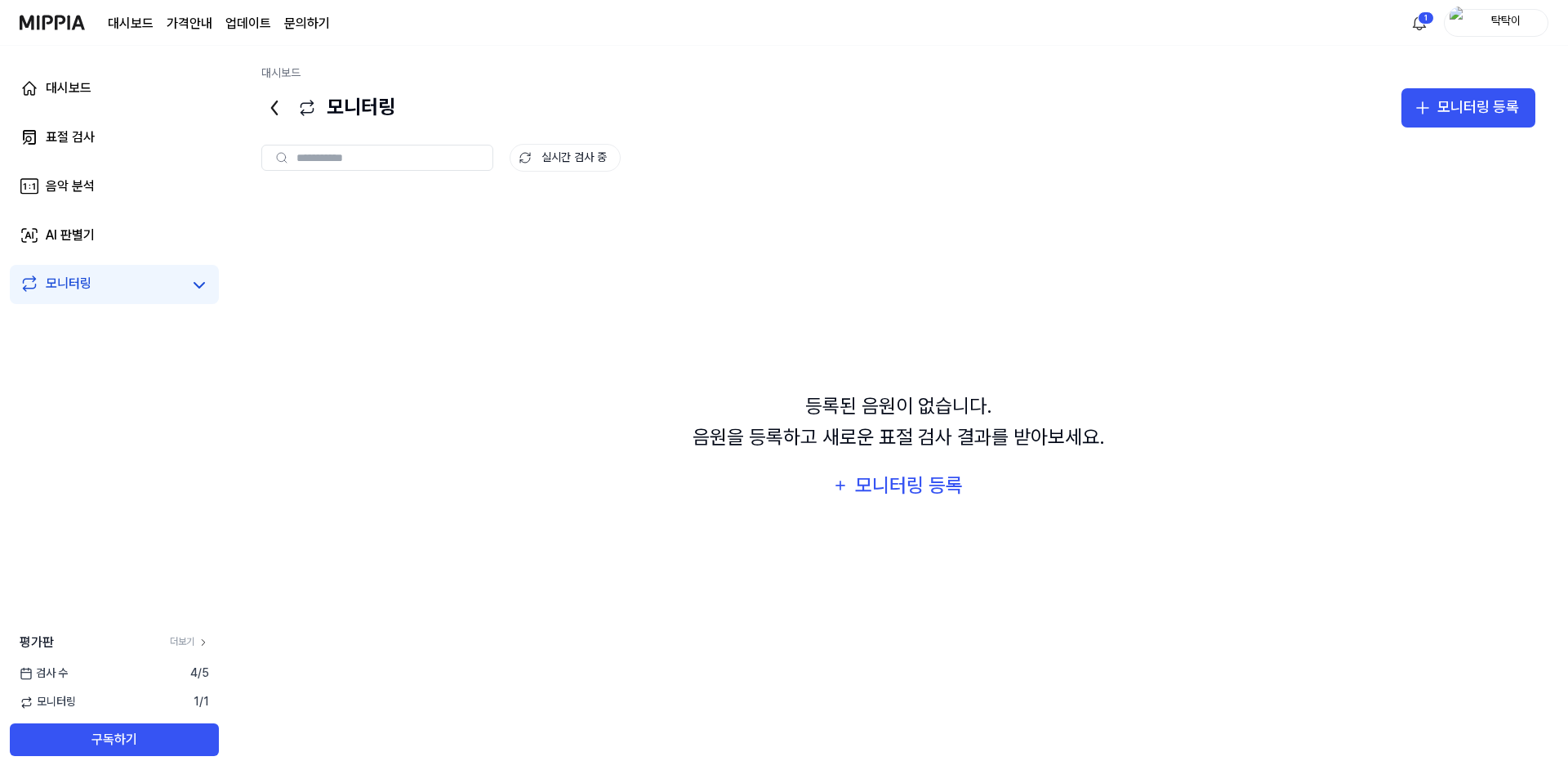
click at [182, 692] on div "평가판 더보기 검사 수 4 / 5 모니터링 1 / 1 구독하기" at bounding box center [114, 694] width 229 height 123
click at [76, 79] on div "대시보드" at bounding box center [68, 88] width 46 height 20
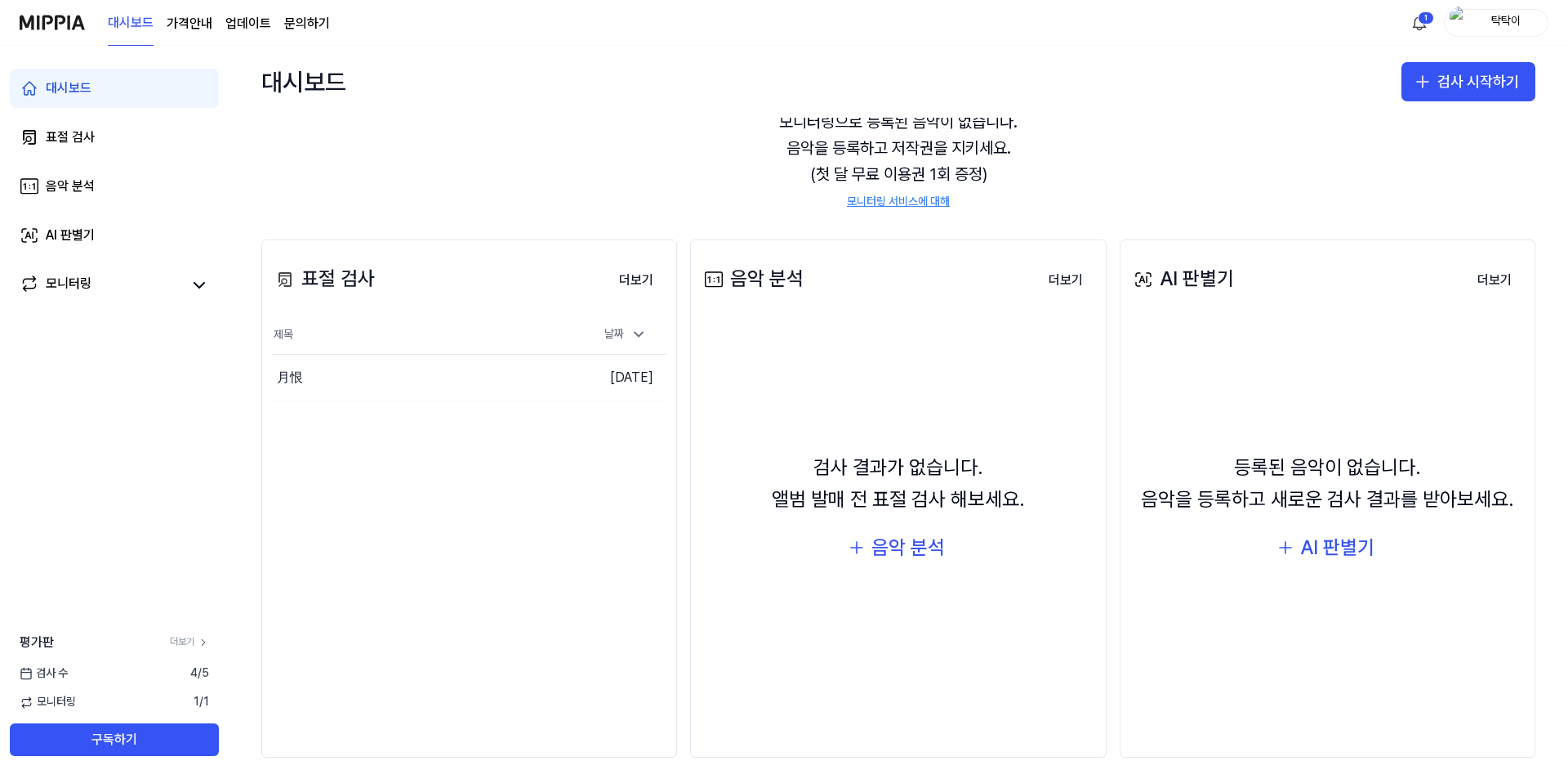
scroll to position [82, 0]
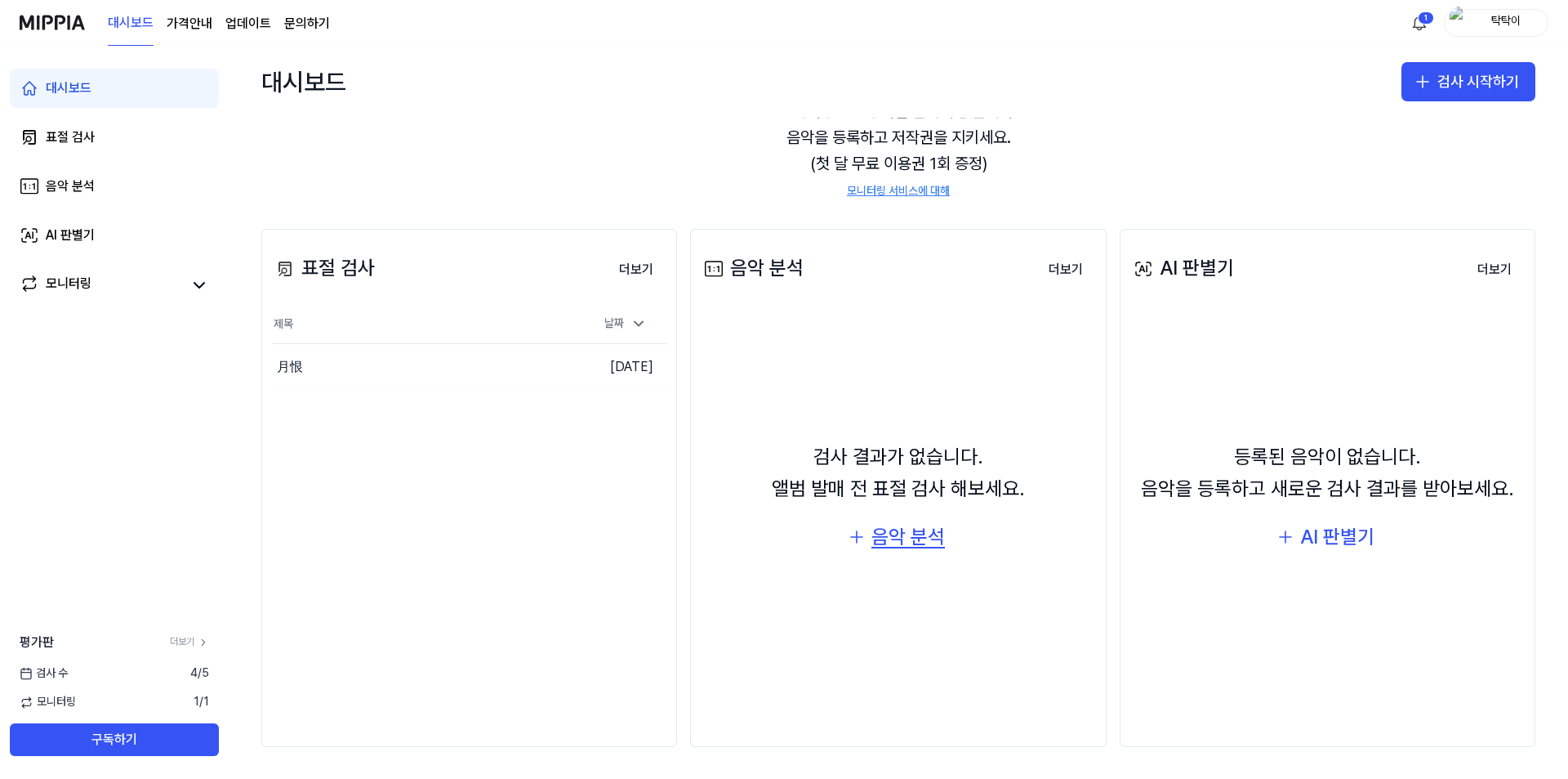
click at [922, 539] on div "음악 분석" at bounding box center [908, 536] width 73 height 31
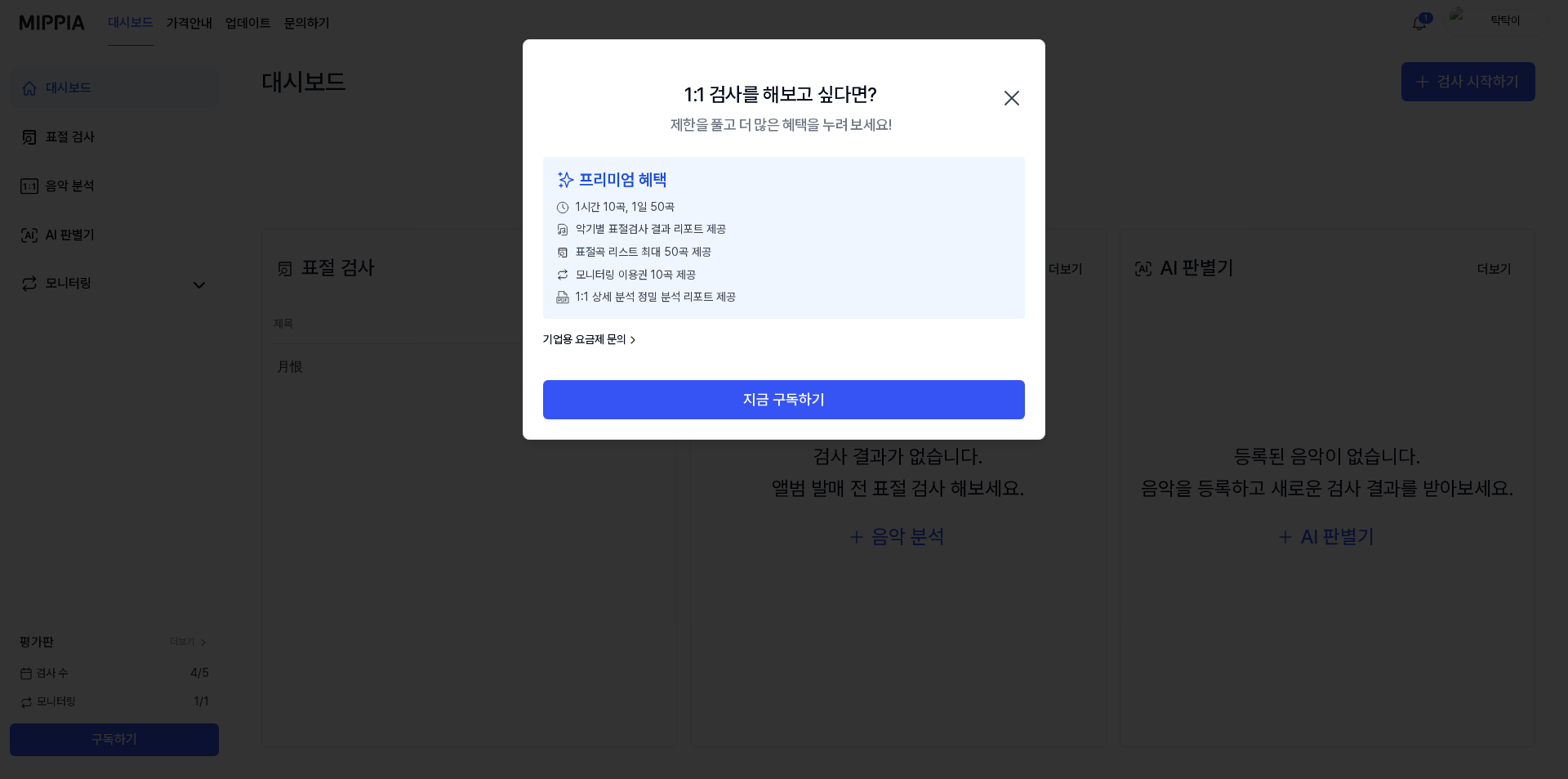
click at [992, 100] on div "1:1 검사를 해보고 싶다면? 제한을 풀고 더 많은 혜택을 누려 보세요! 닫기" at bounding box center [784, 98] width 521 height 117
click at [1002, 99] on icon "button" at bounding box center [1012, 97] width 26 height 26
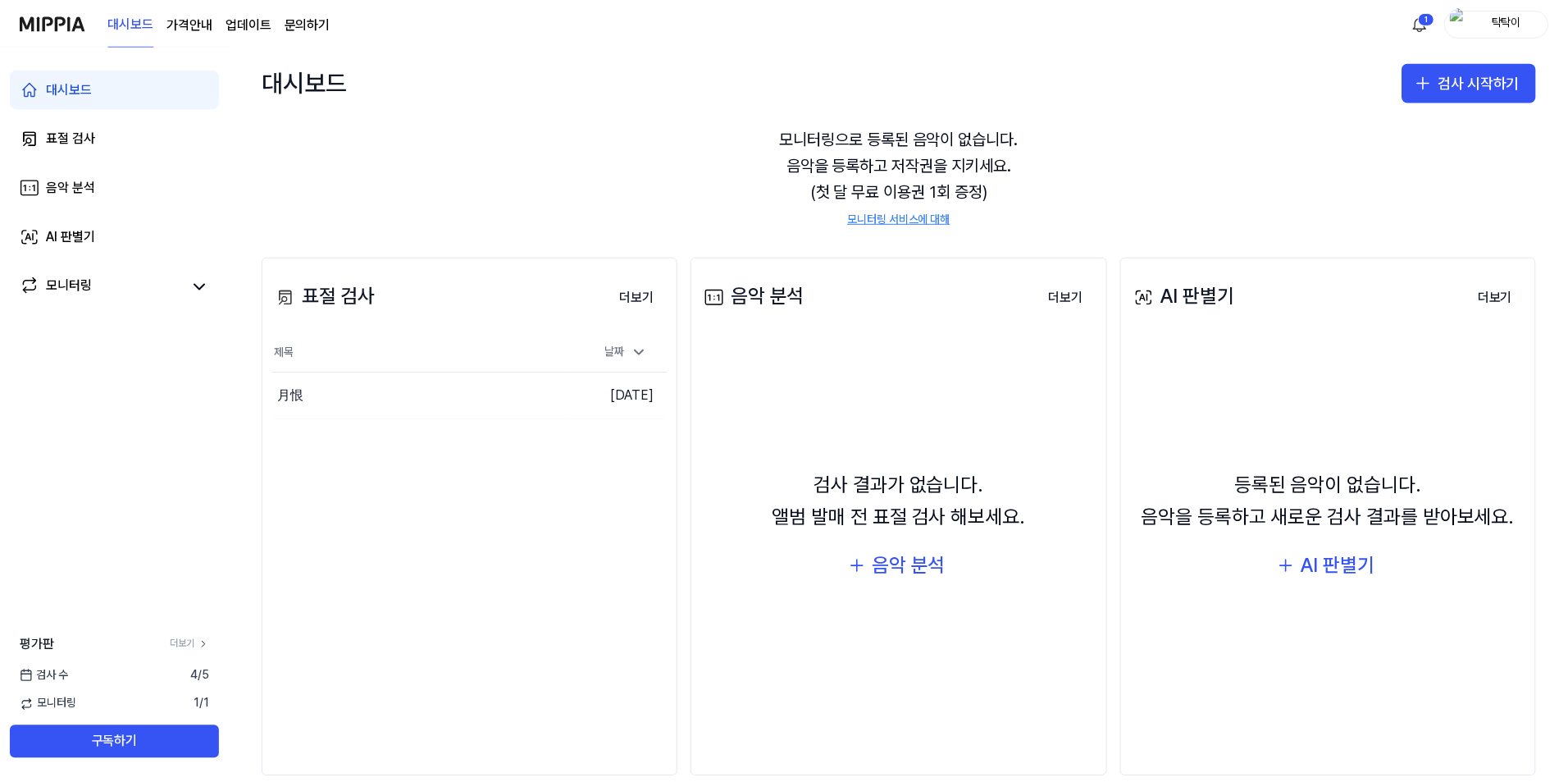
scroll to position [0, 0]
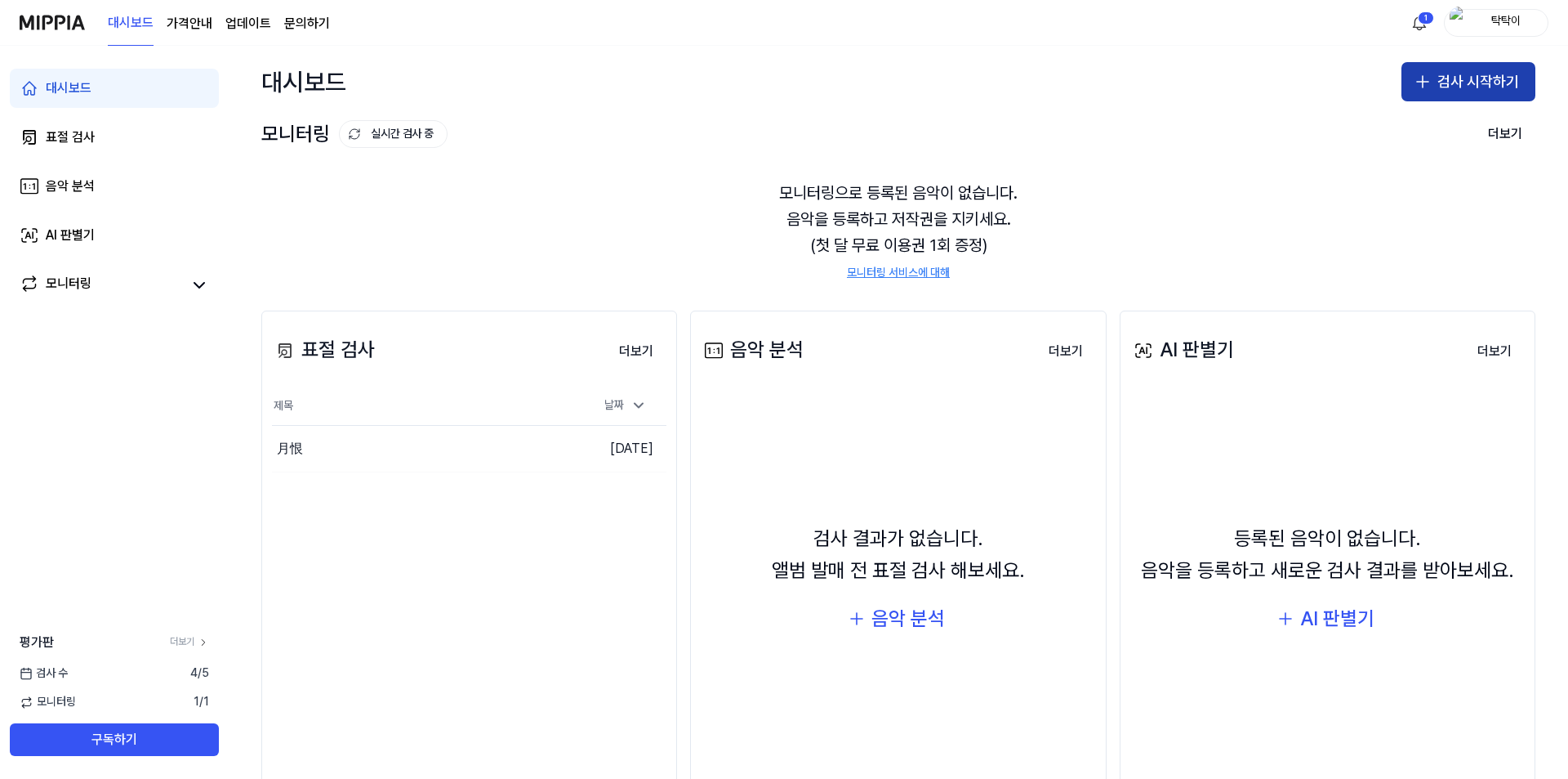
click at [1451, 94] on button "검사 시작하기" at bounding box center [1468, 82] width 134 height 39
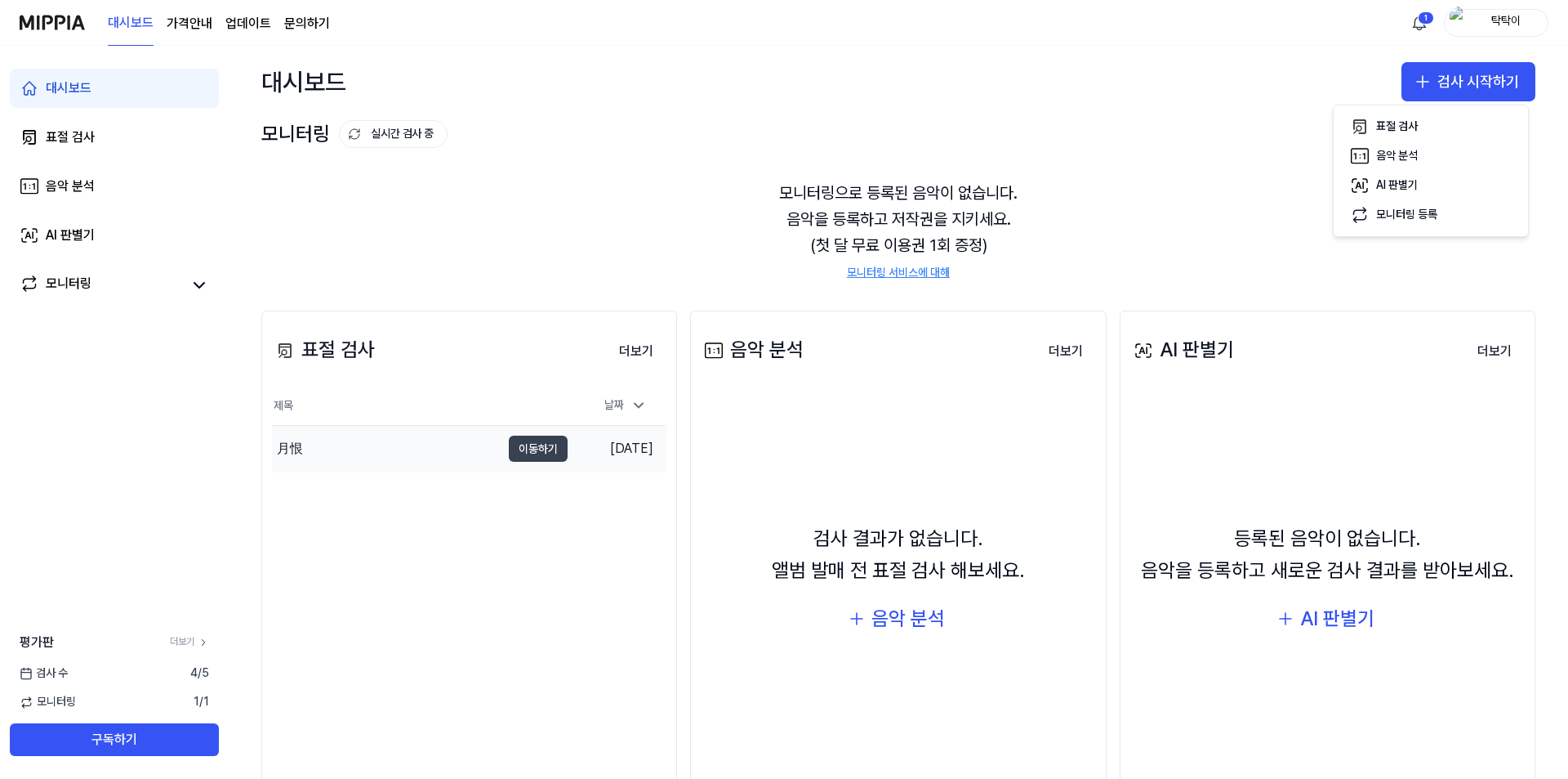
click at [514, 459] on button "이동하기" at bounding box center [538, 448] width 59 height 26
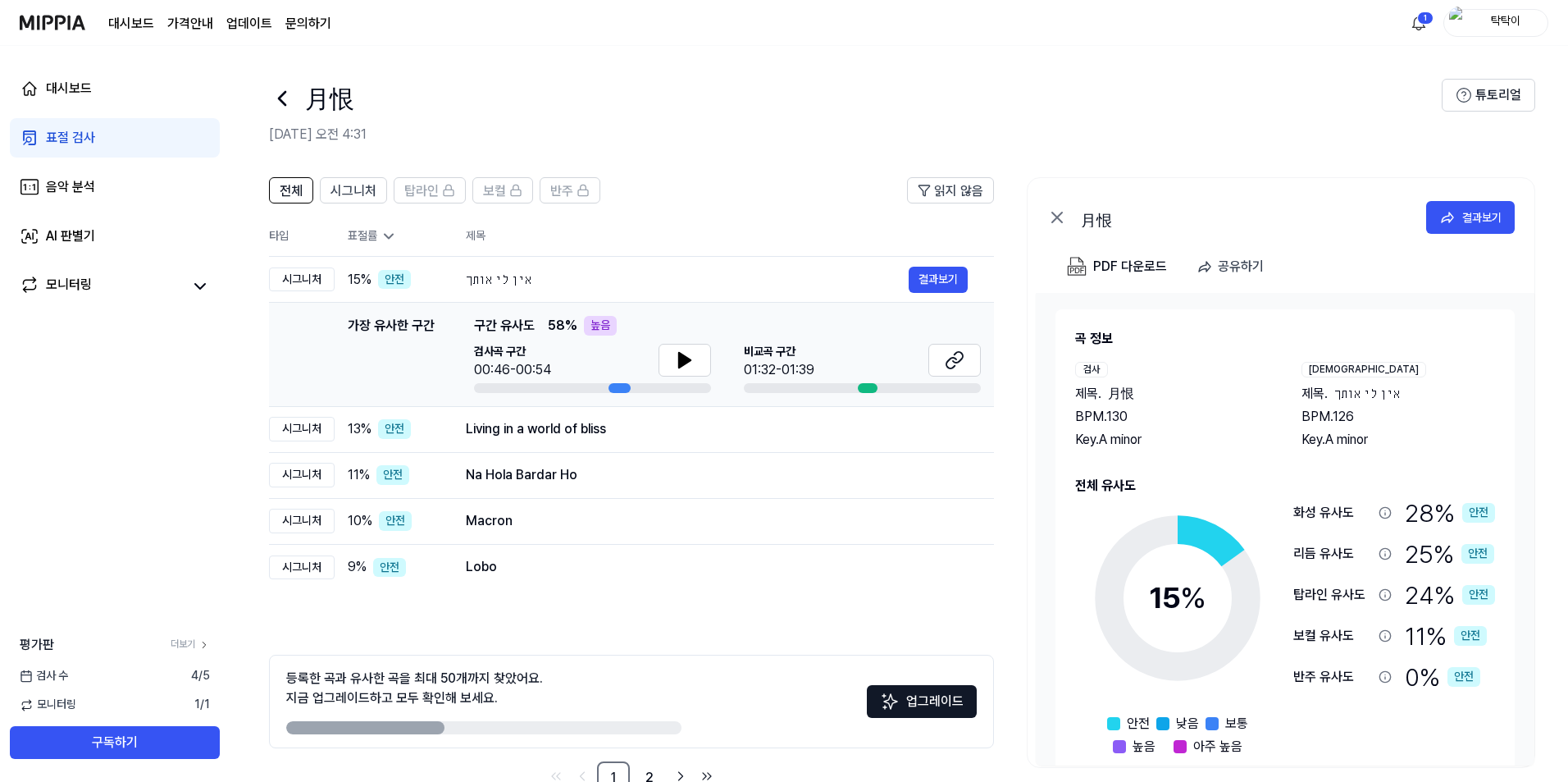
scroll to position [45, 0]
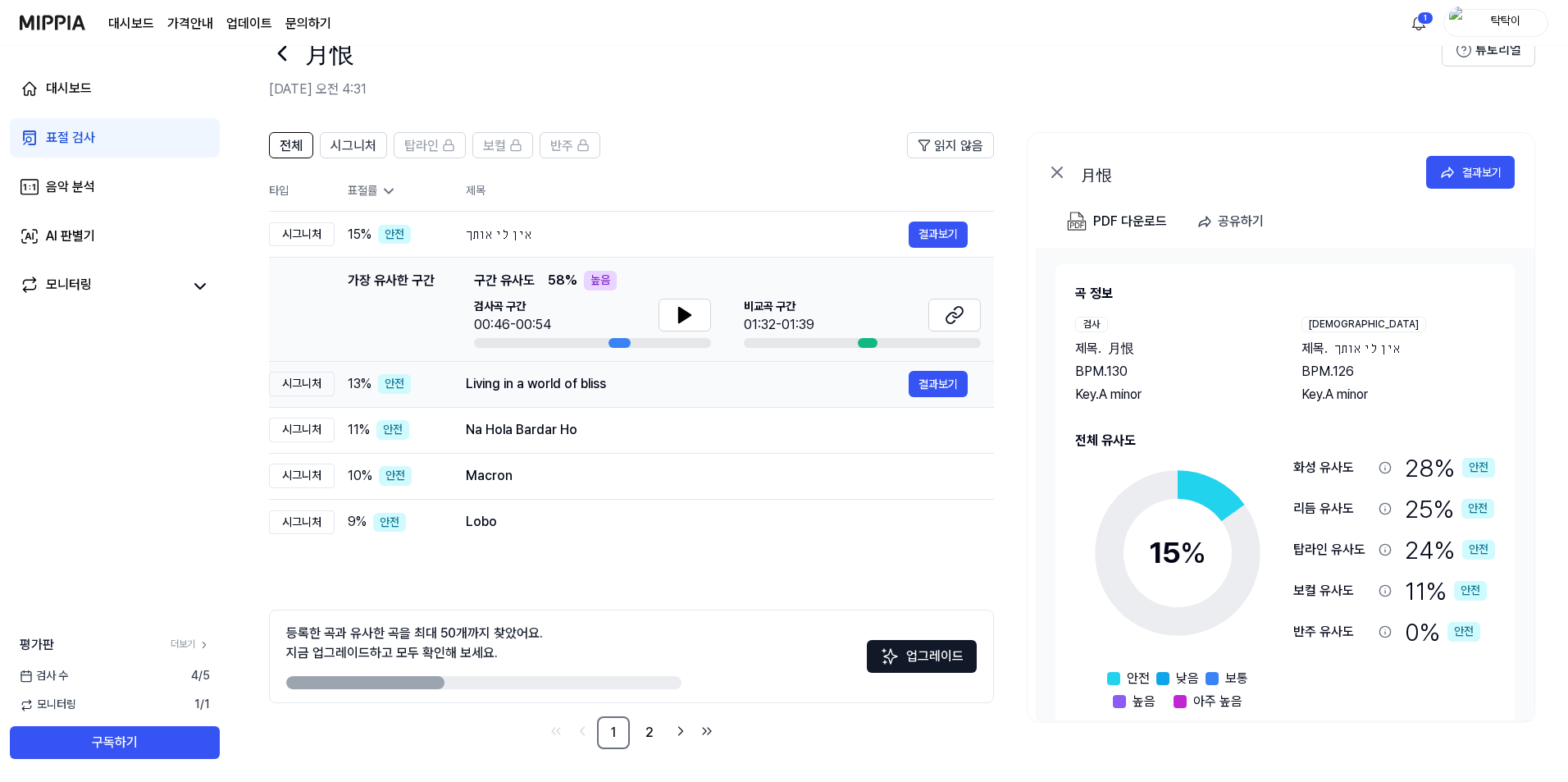
click at [576, 395] on div "Living in a world of bliss 결과보기" at bounding box center [717, 383] width 502 height 26
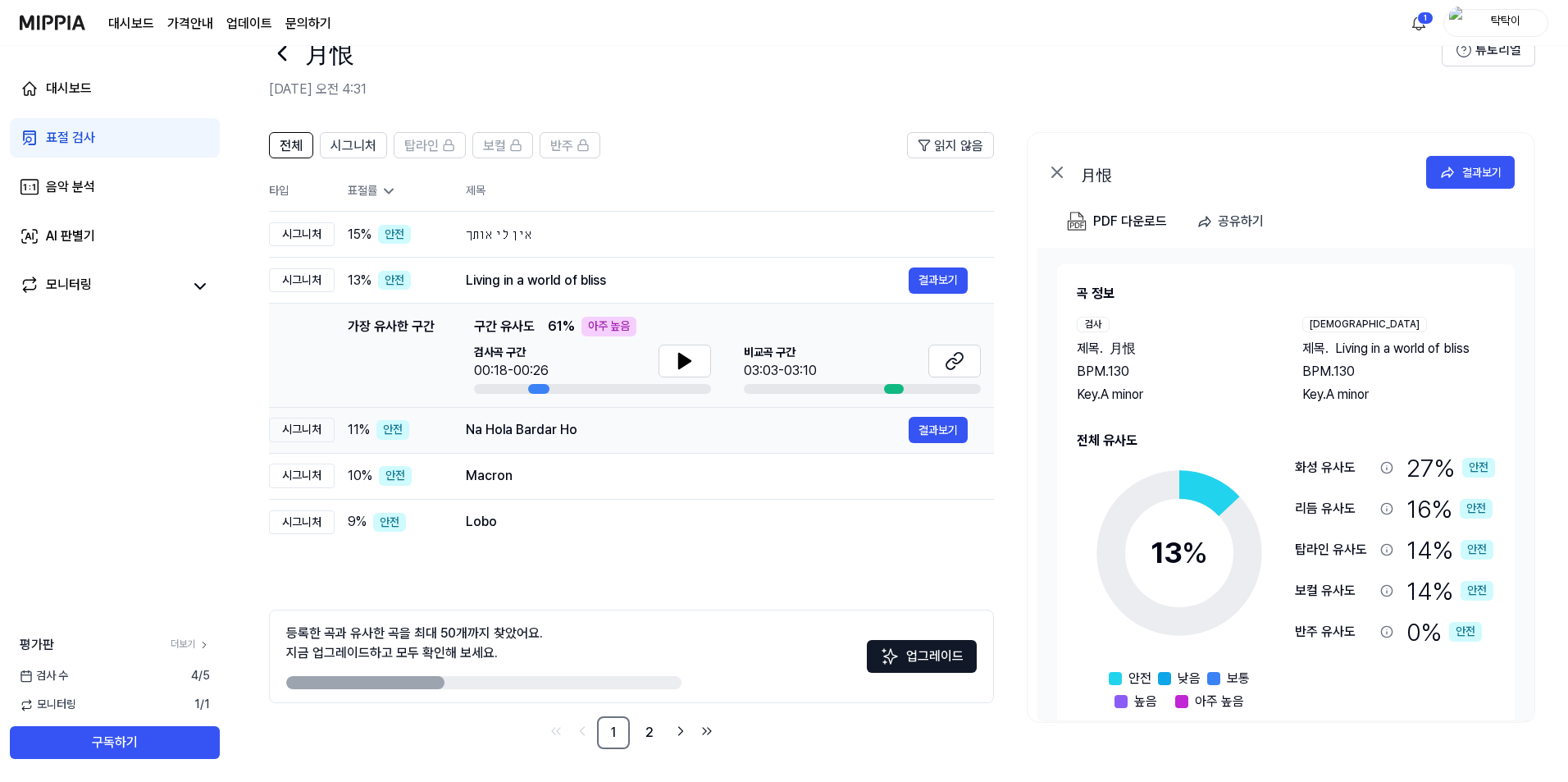
click at [582, 434] on div "Na Hola Bardar Ho" at bounding box center [688, 430] width 443 height 20
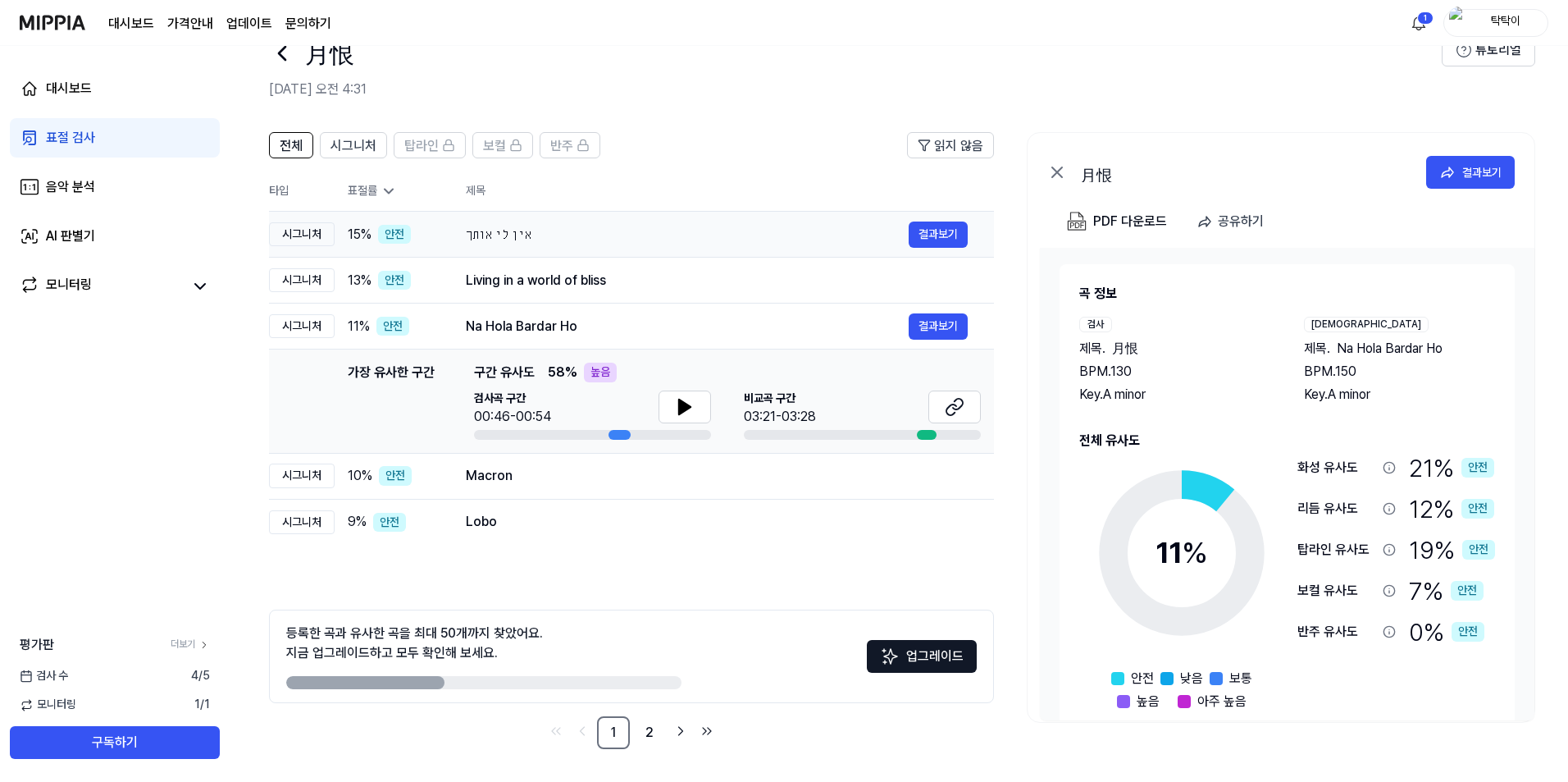
click at [317, 235] on div "시그니처" at bounding box center [302, 234] width 66 height 24
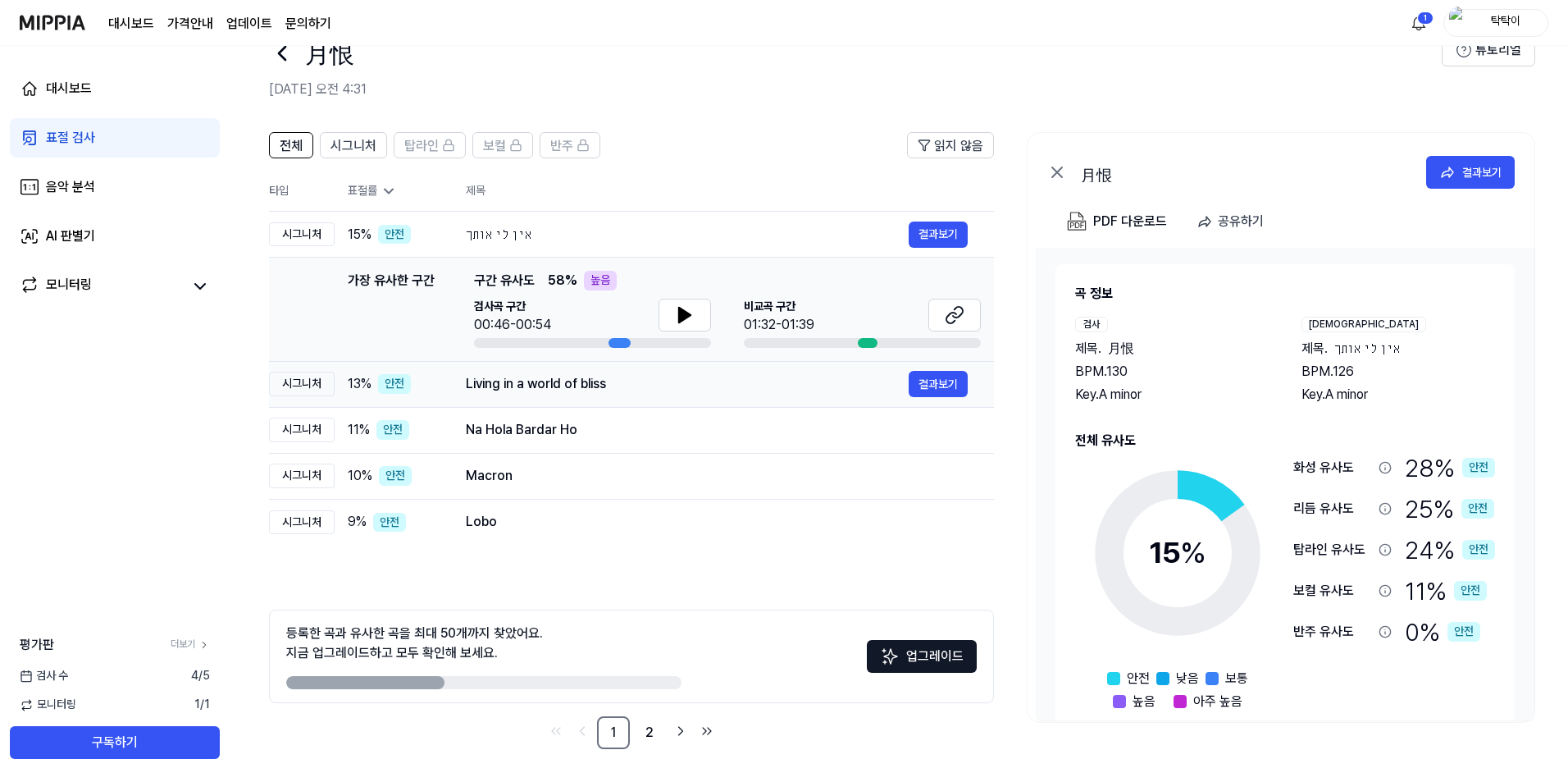
click at [564, 385] on div "Living in a world of bliss" at bounding box center [688, 384] width 443 height 20
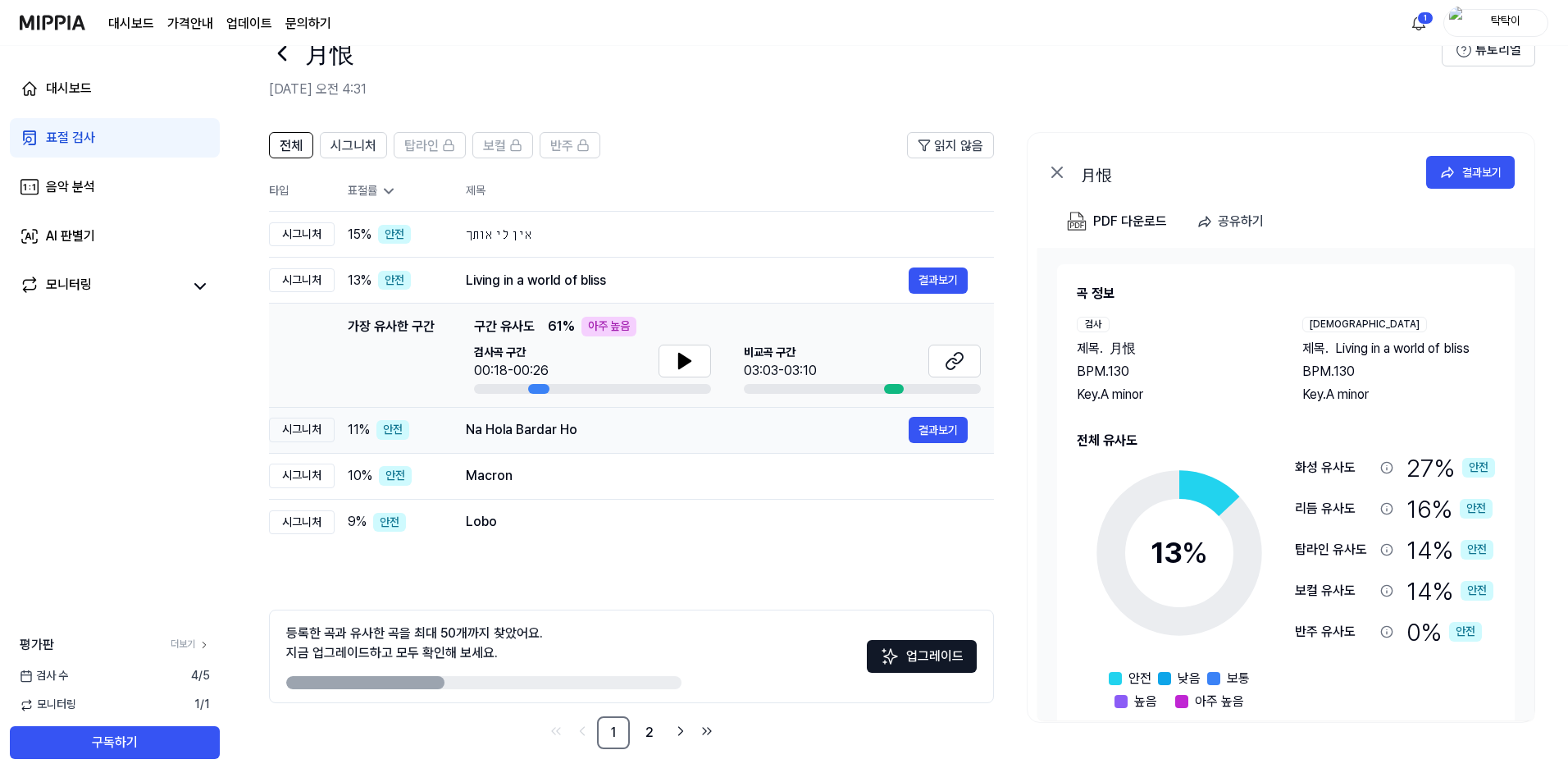
click at [586, 421] on div "Na Hola Bardar Ho" at bounding box center [688, 430] width 443 height 20
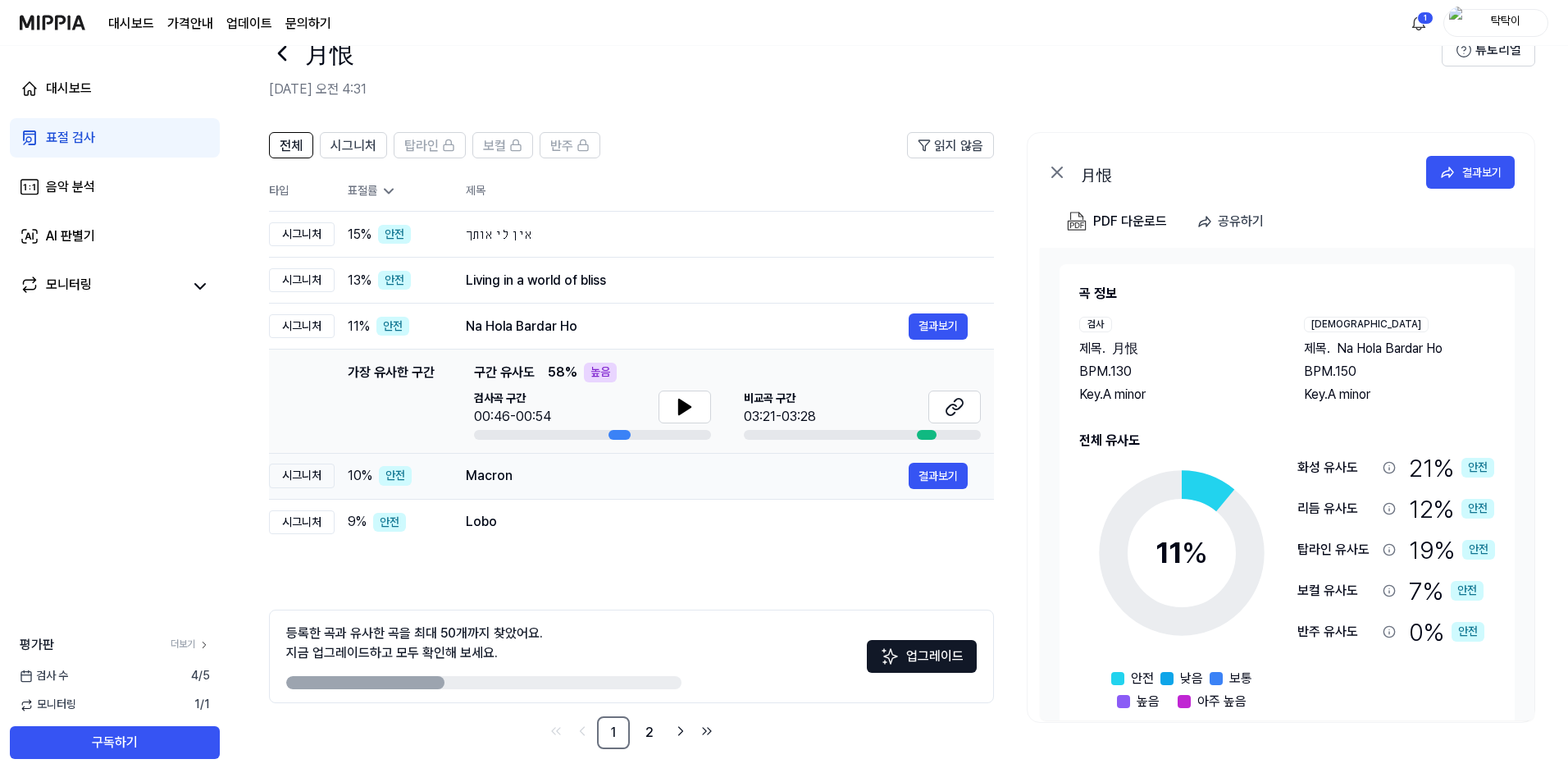
click at [571, 470] on div "Macron" at bounding box center [688, 476] width 443 height 20
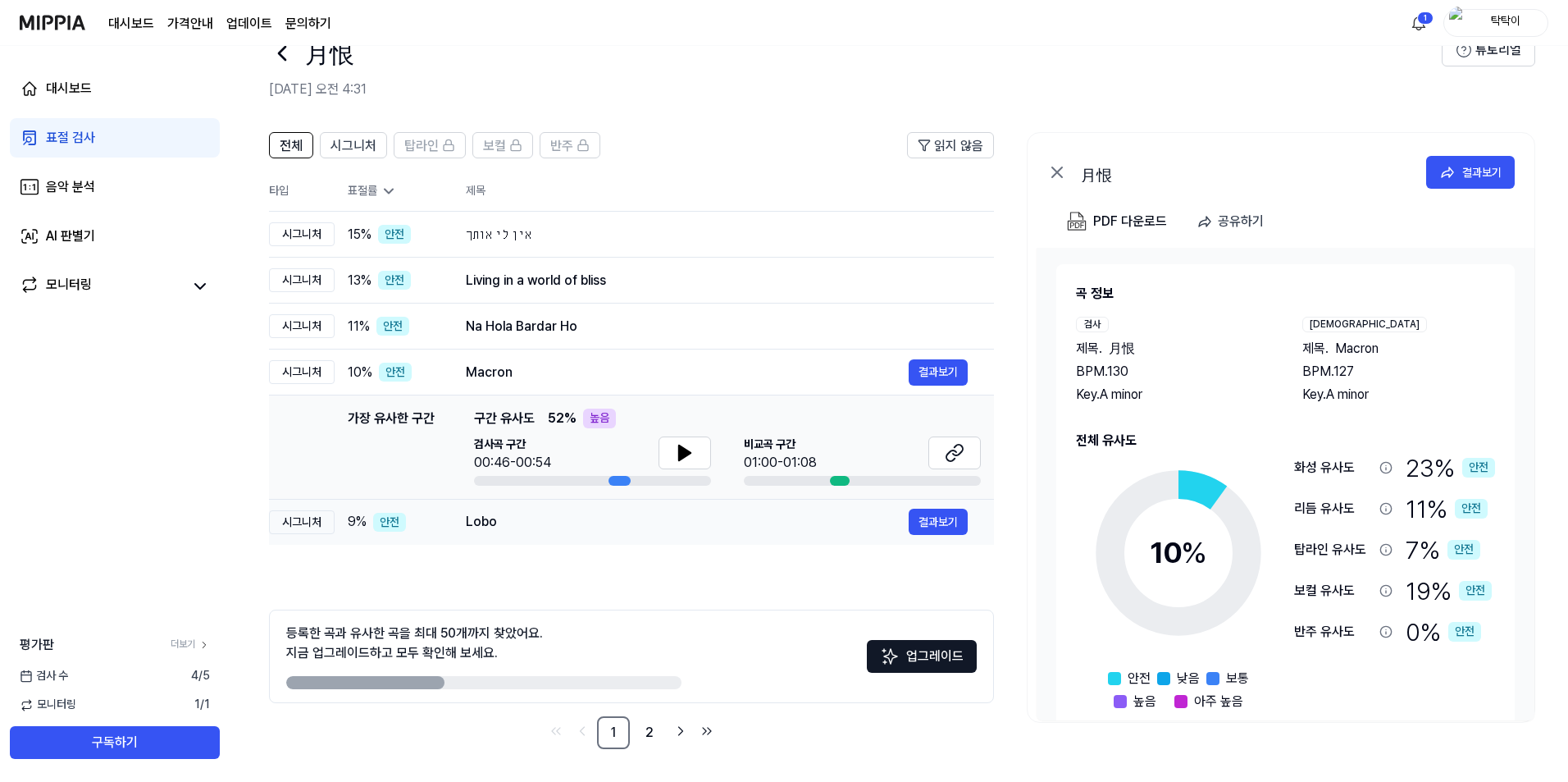
click at [545, 520] on div "Lobo" at bounding box center [688, 522] width 443 height 20
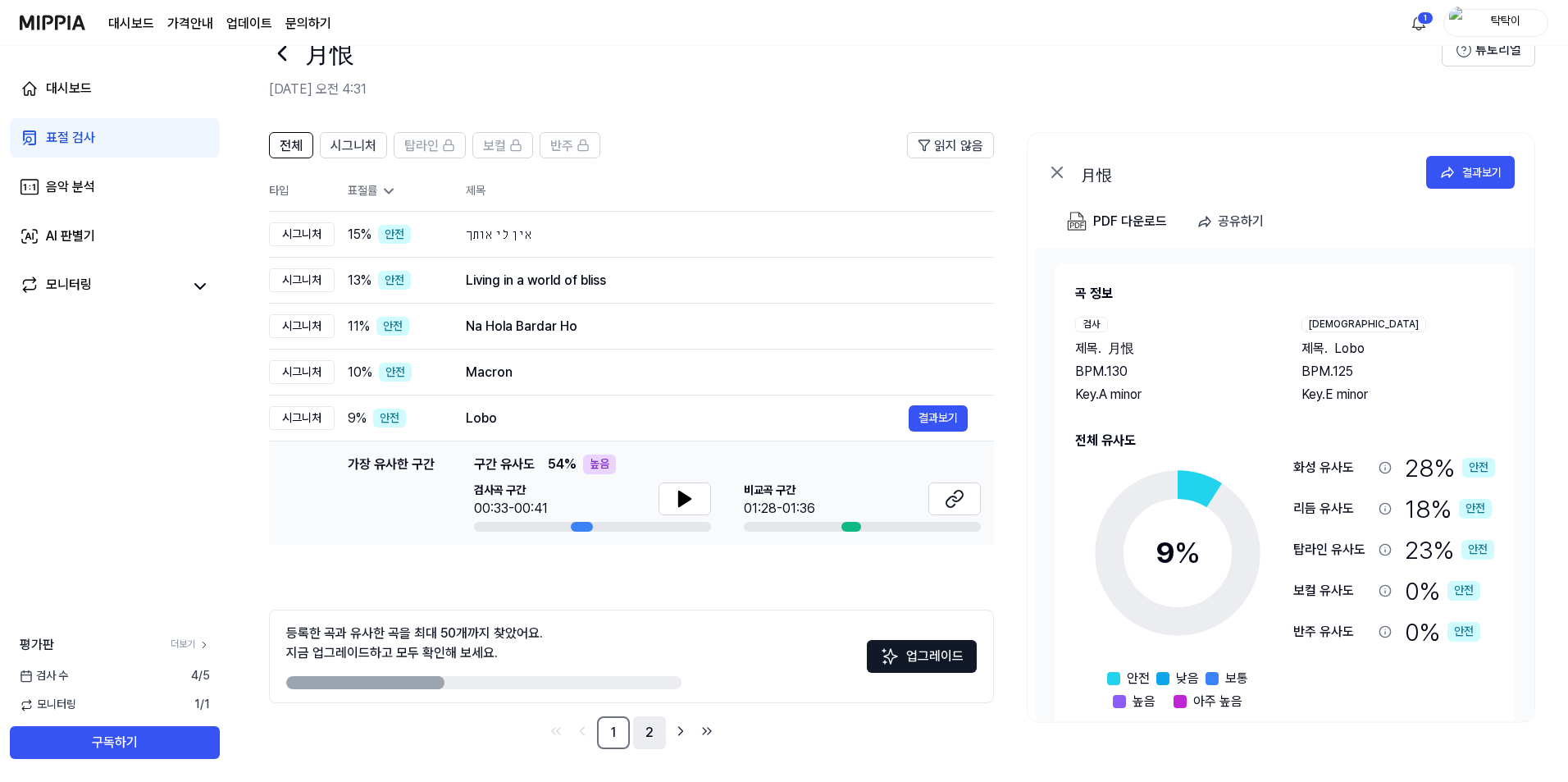
click at [635, 725] on link "2" at bounding box center [649, 732] width 33 height 33
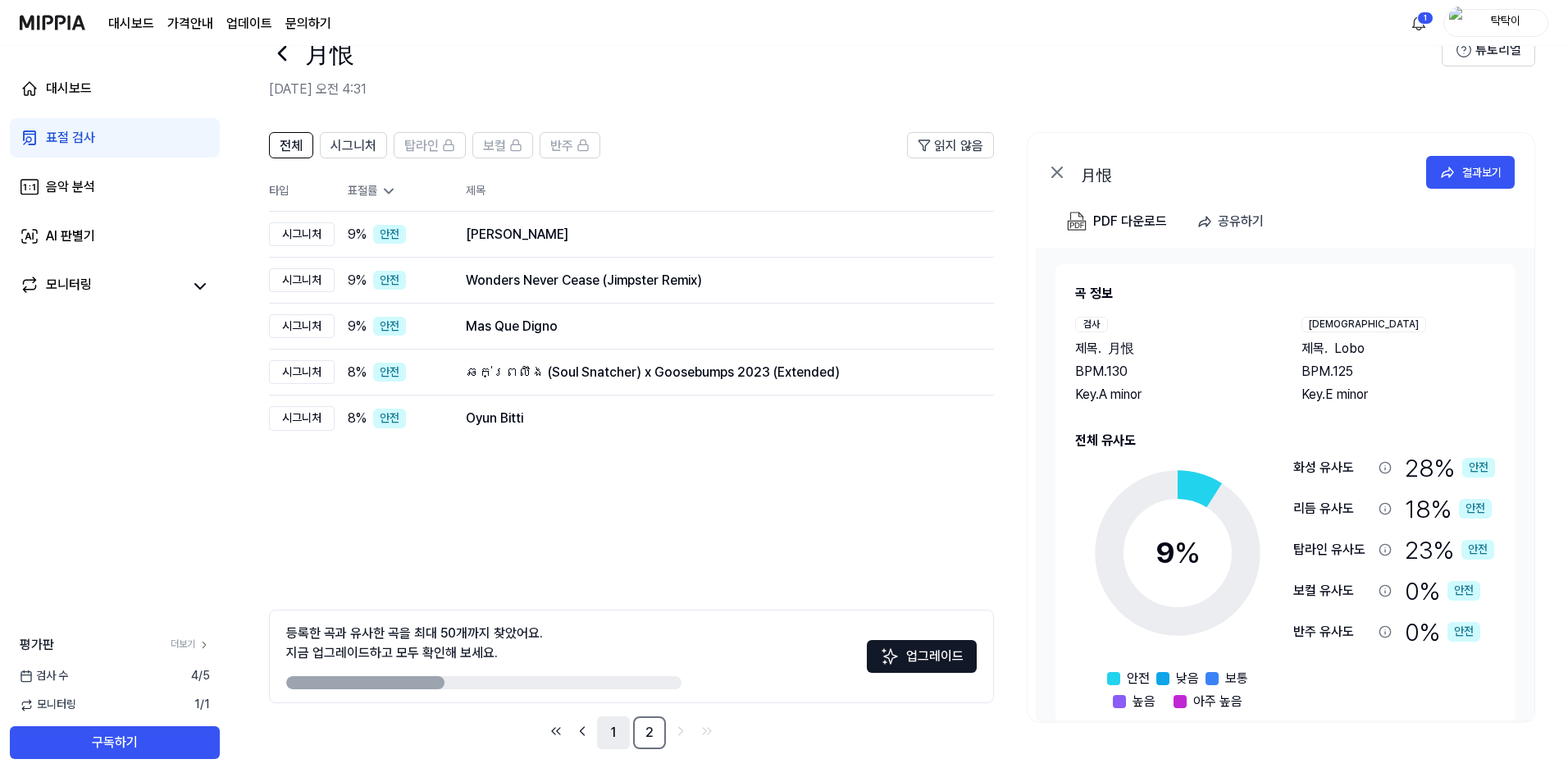
click at [609, 729] on link "1" at bounding box center [613, 732] width 33 height 33
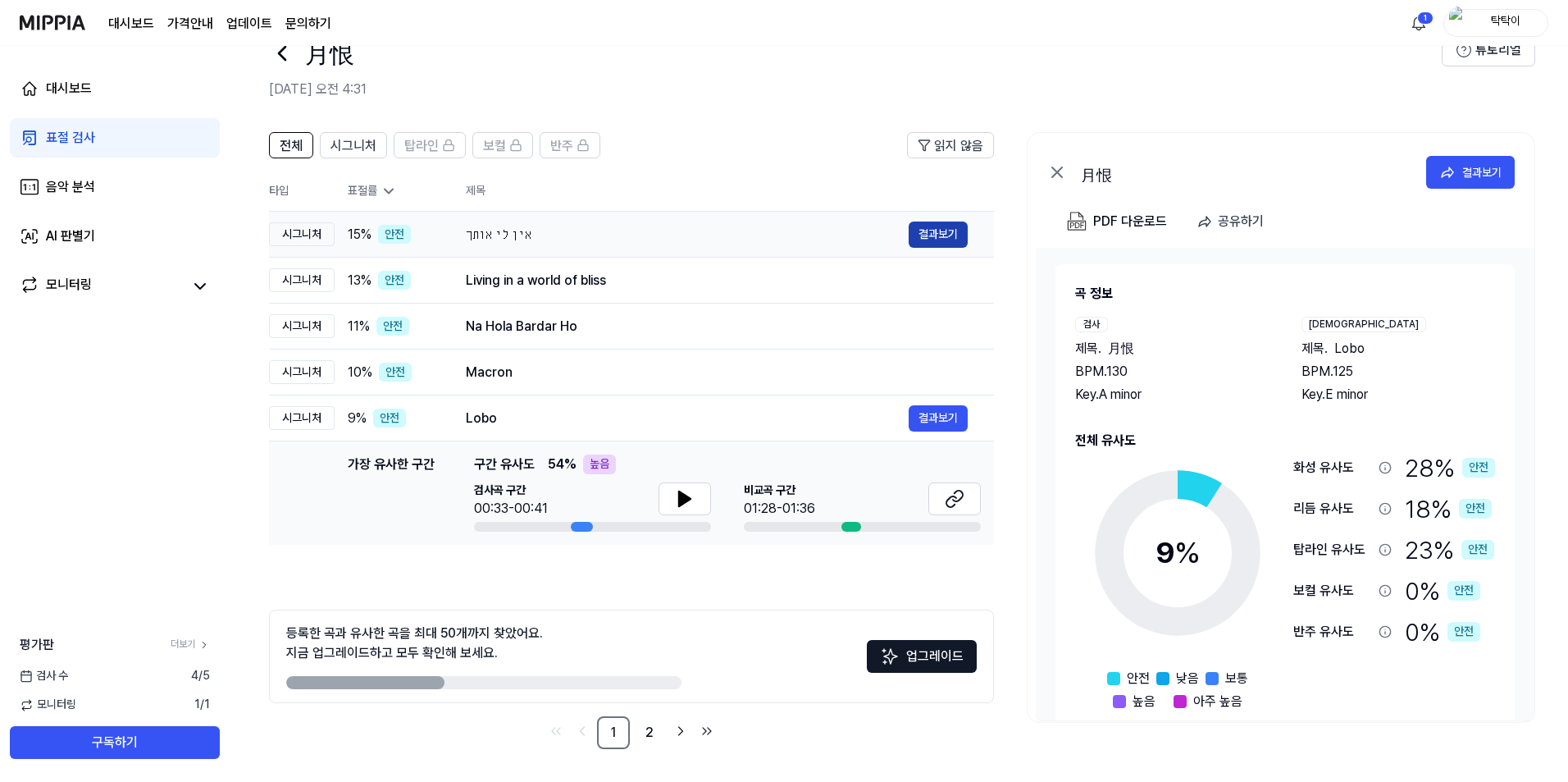
click at [923, 231] on button "결과보기" at bounding box center [938, 234] width 59 height 26
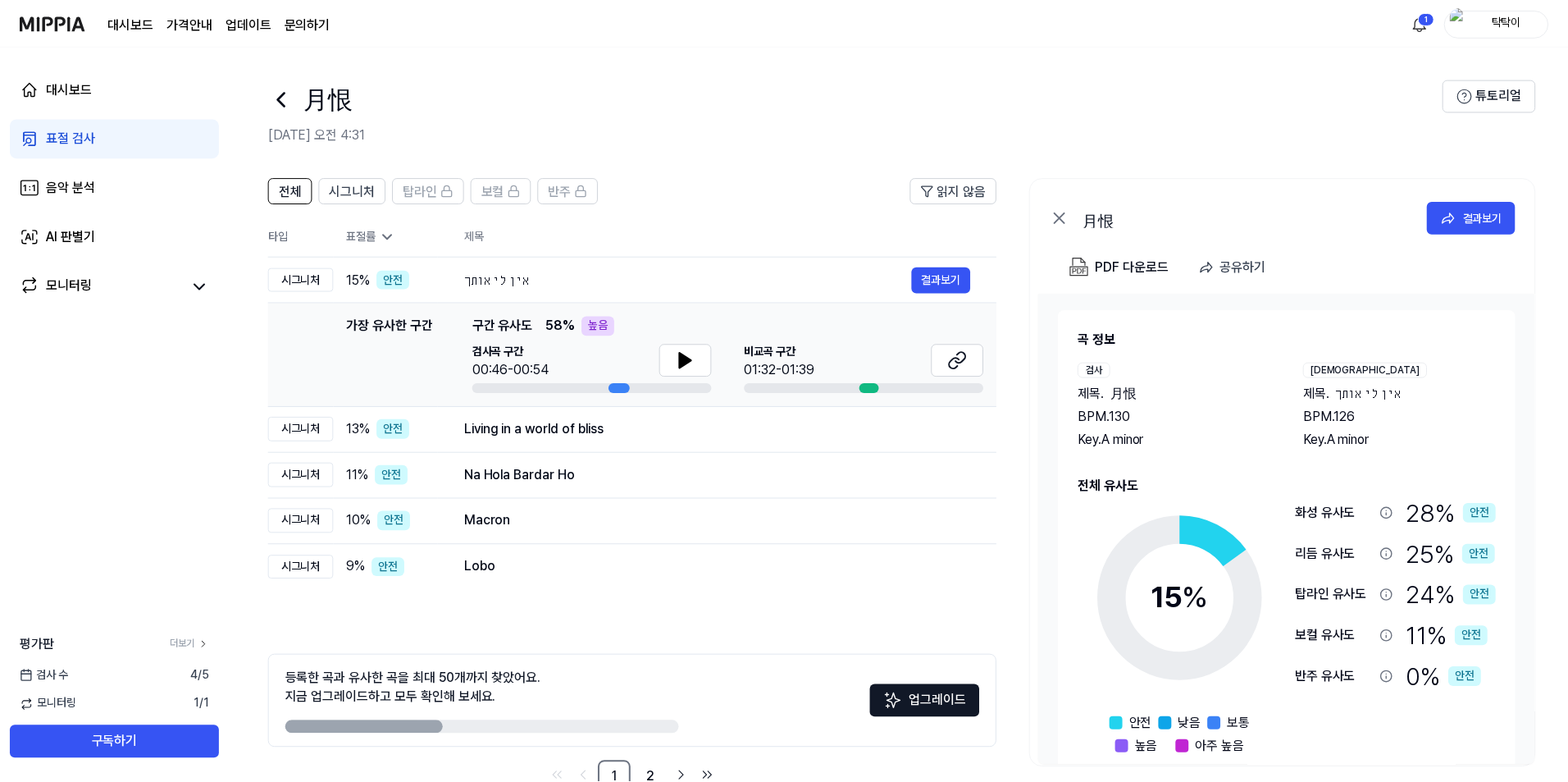
scroll to position [45, 0]
